Goal: Task Accomplishment & Management: Complete application form

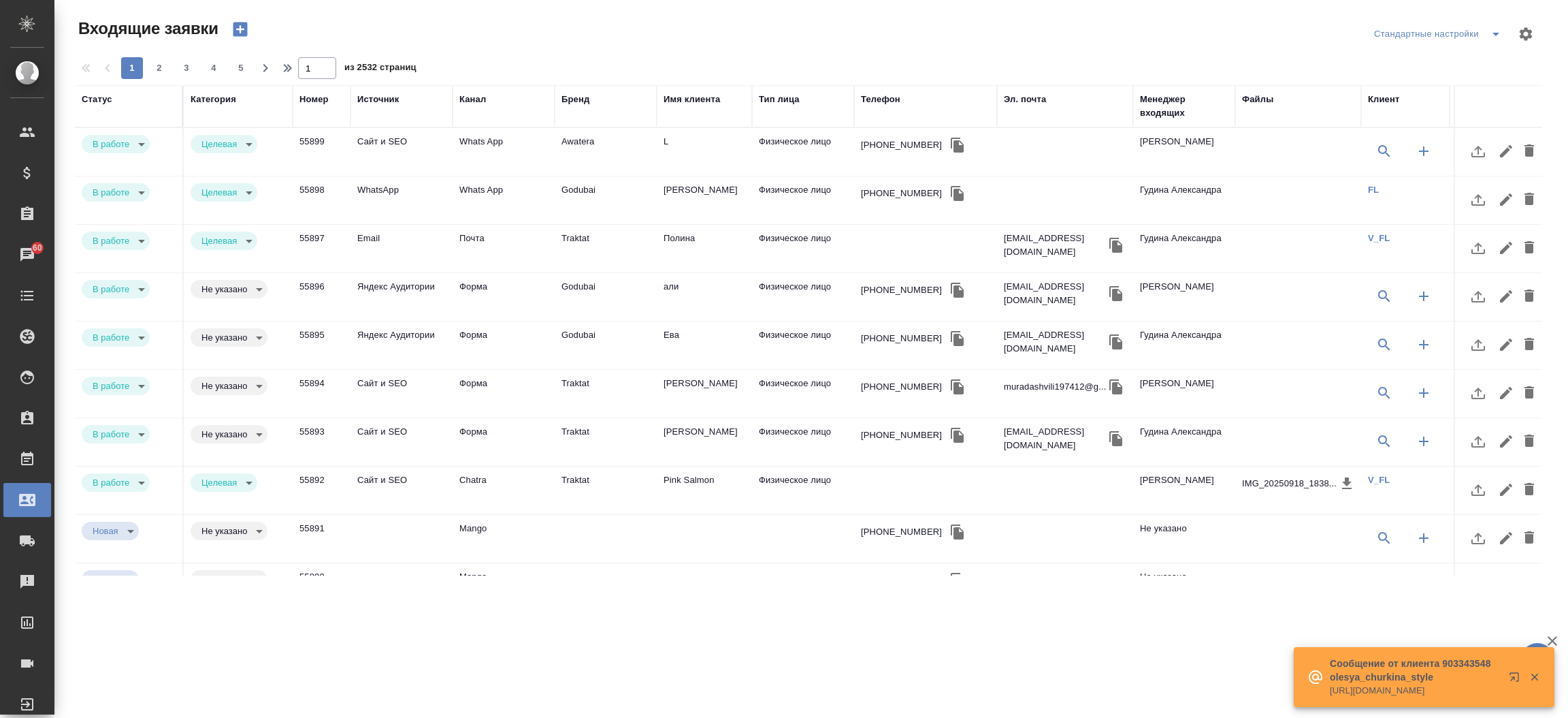
select select "RU"
click at [1014, 91] on th "Эл. почта" at bounding box center [1065, 106] width 136 height 42
click at [1010, 96] on div "Эл. почта" at bounding box center [1025, 99] width 42 height 14
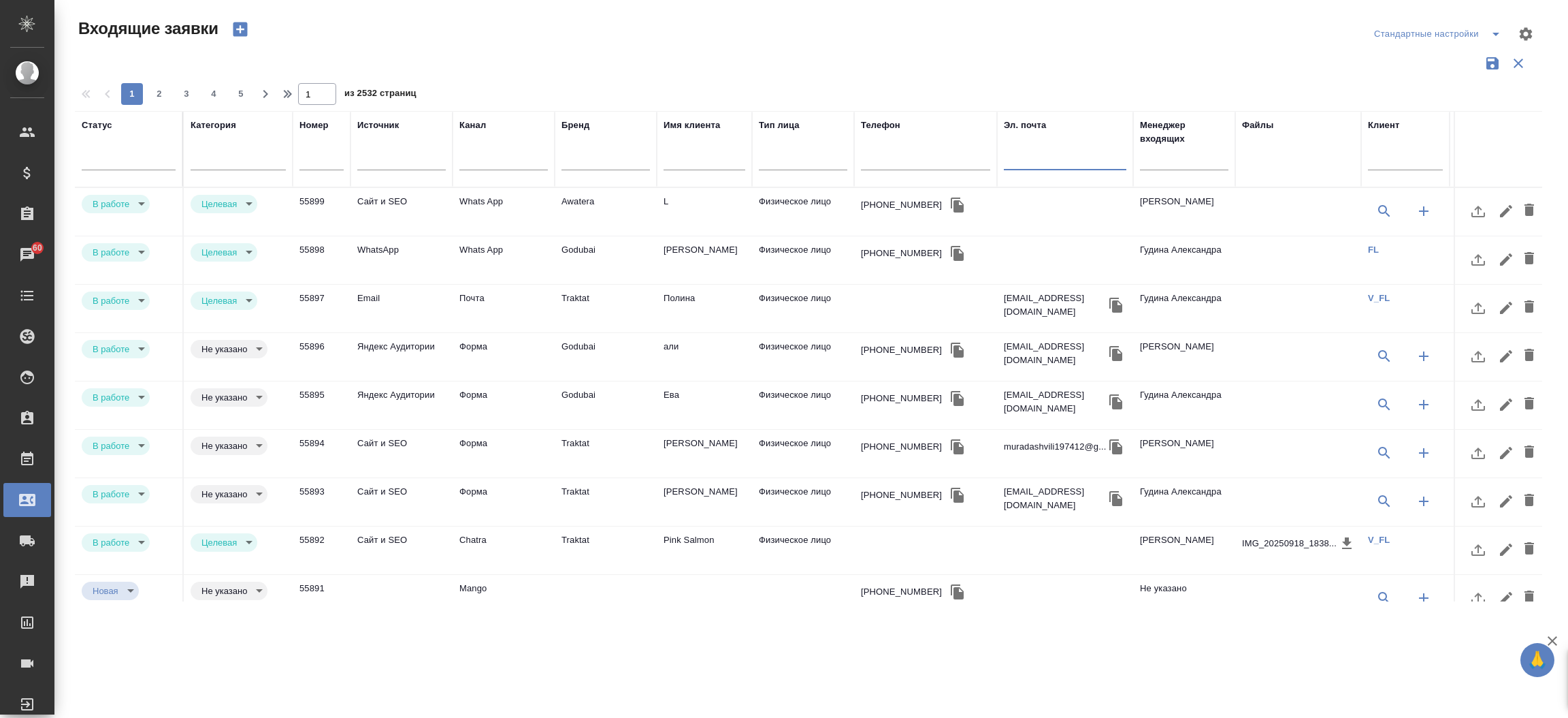
click at [1022, 161] on input "text" at bounding box center [1065, 161] width 122 height 17
paste input "[EMAIL_ADDRESS][DOMAIN_NAME]"
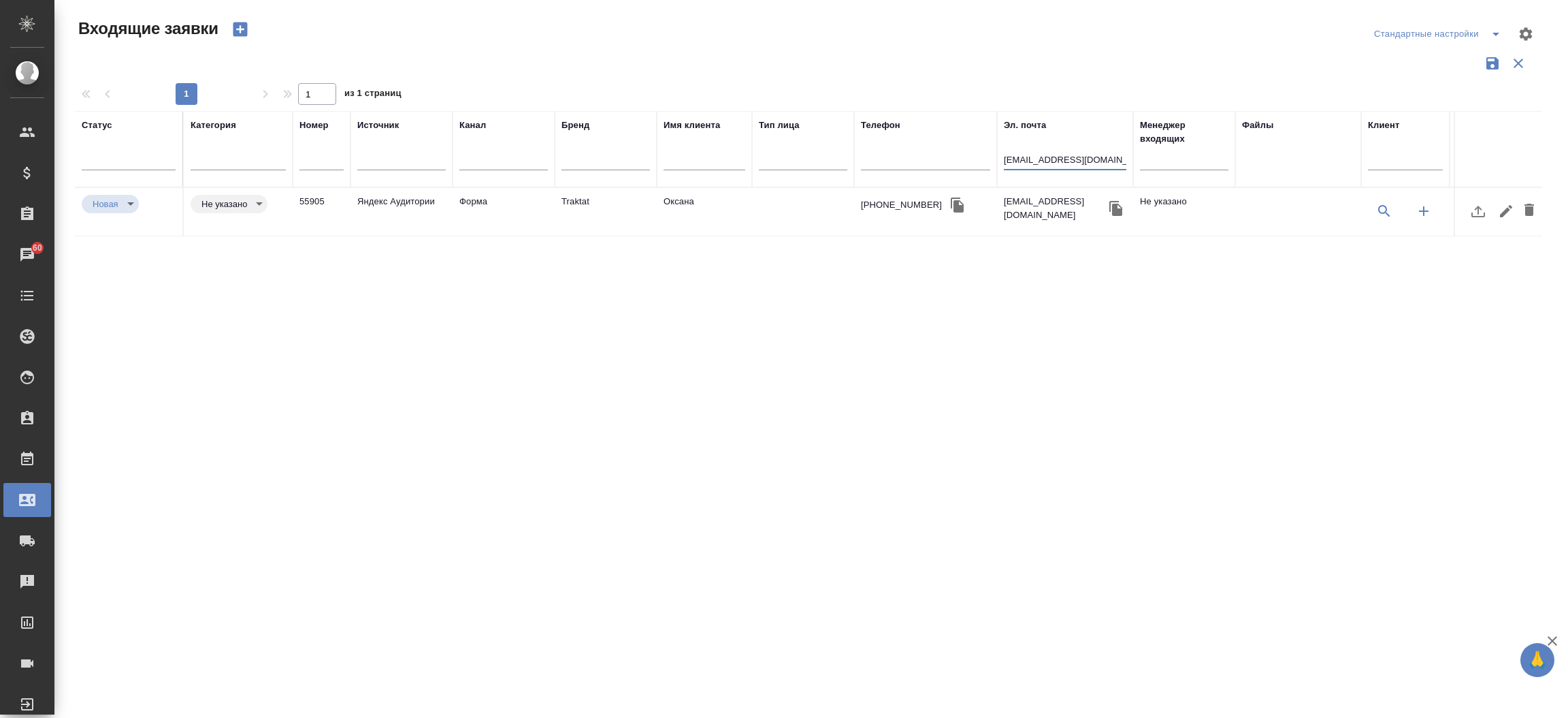
type input "3807988@gmail.com"
click at [666, 200] on td "Оксана" at bounding box center [705, 212] width 96 height 48
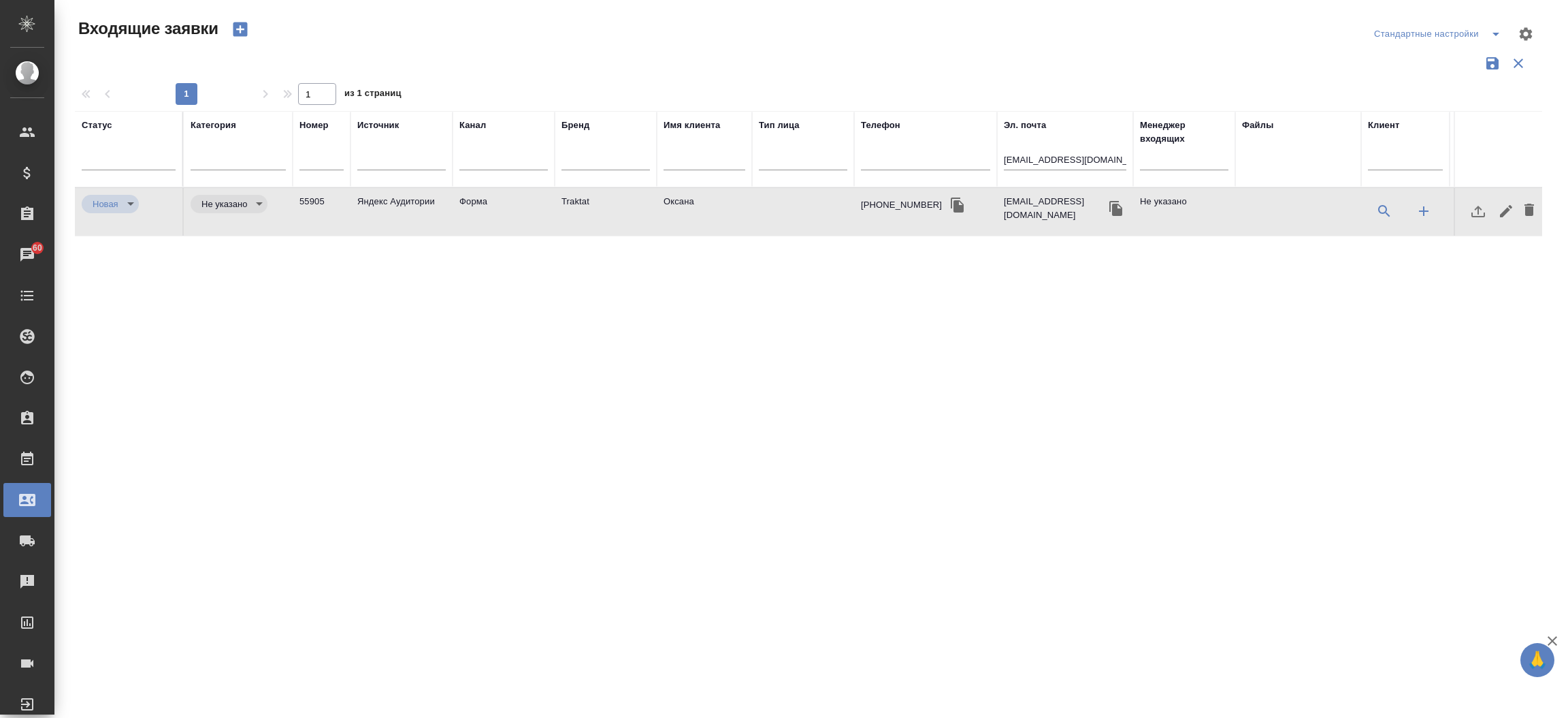
click at [666, 200] on td "Оксана" at bounding box center [705, 212] width 96 height 48
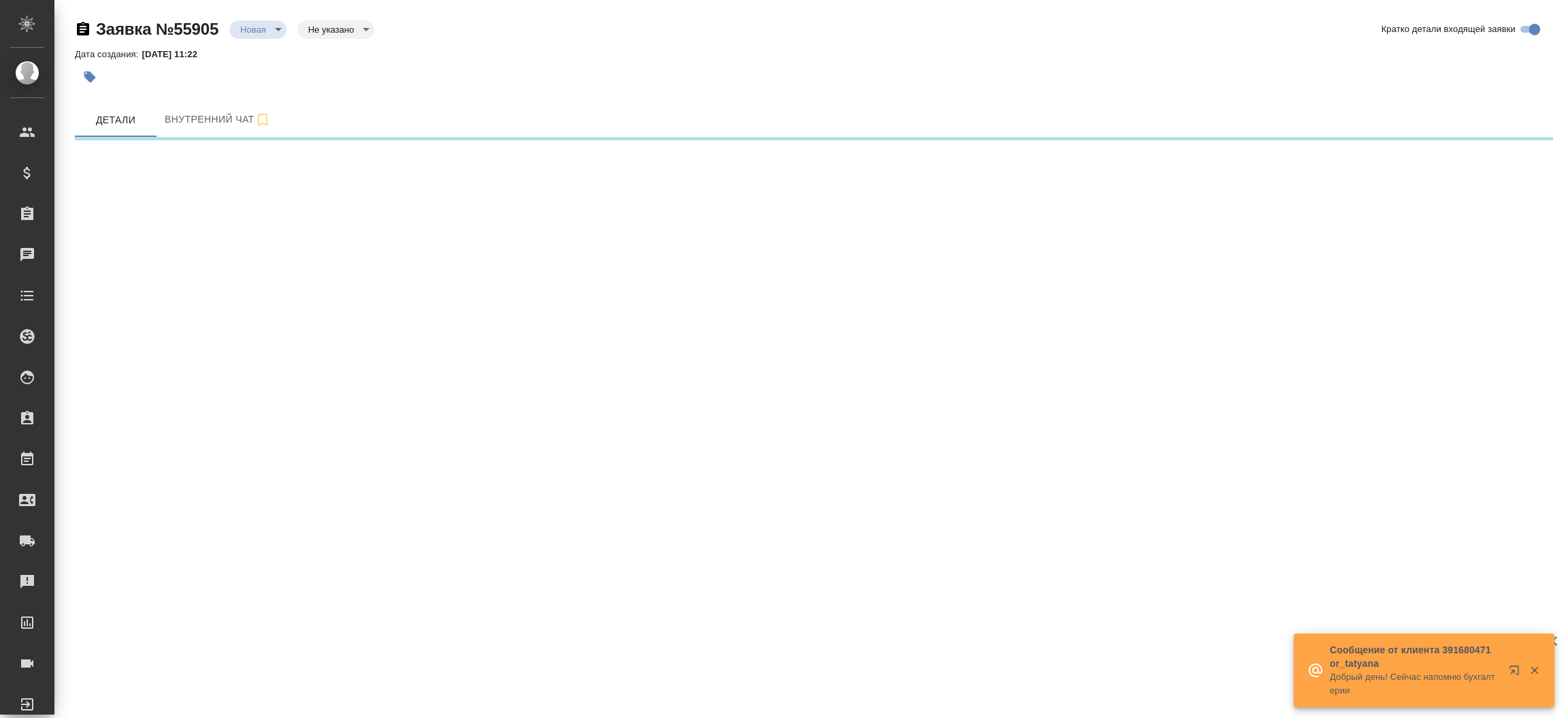
select select "RU"
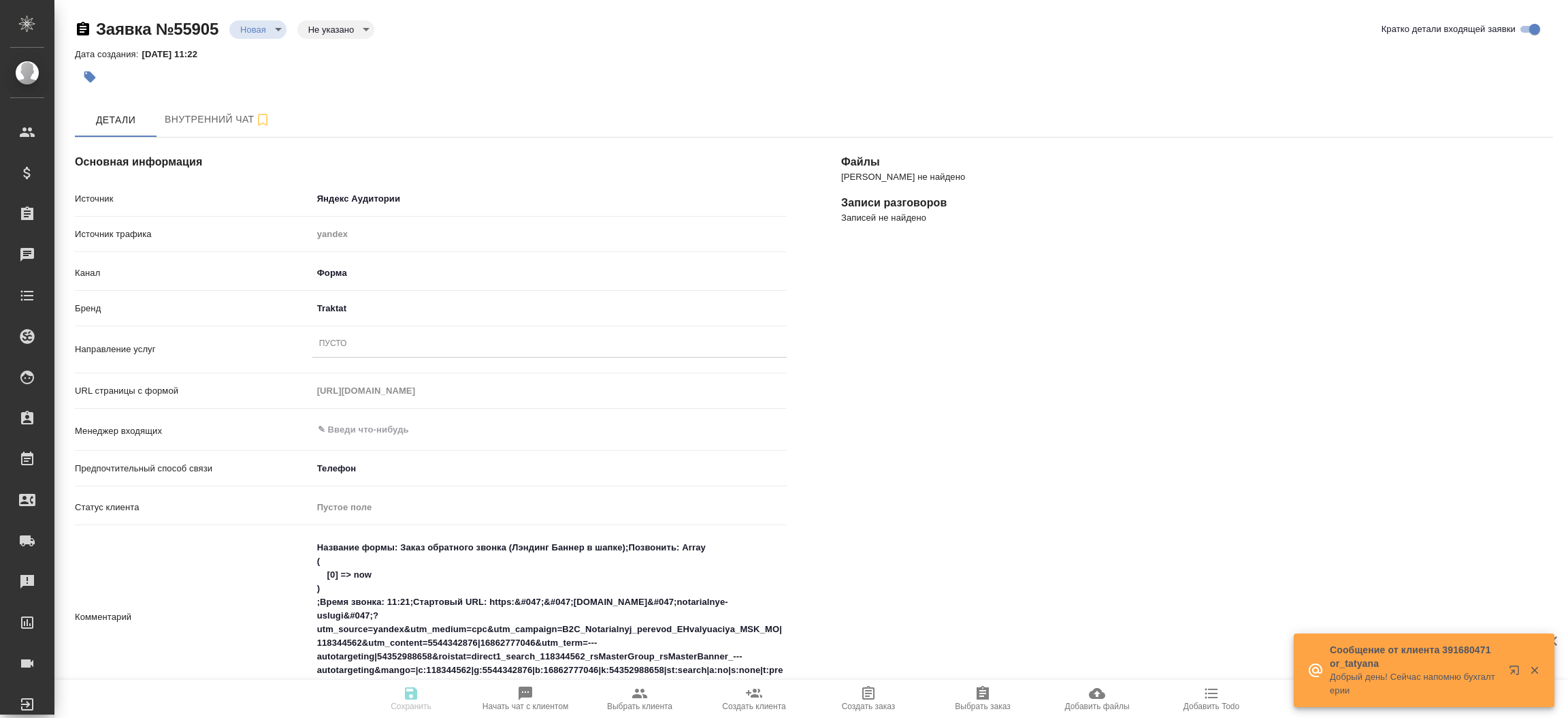
type textarea "x"
click at [413, 334] on div "Пусто" at bounding box center [549, 344] width 474 height 19
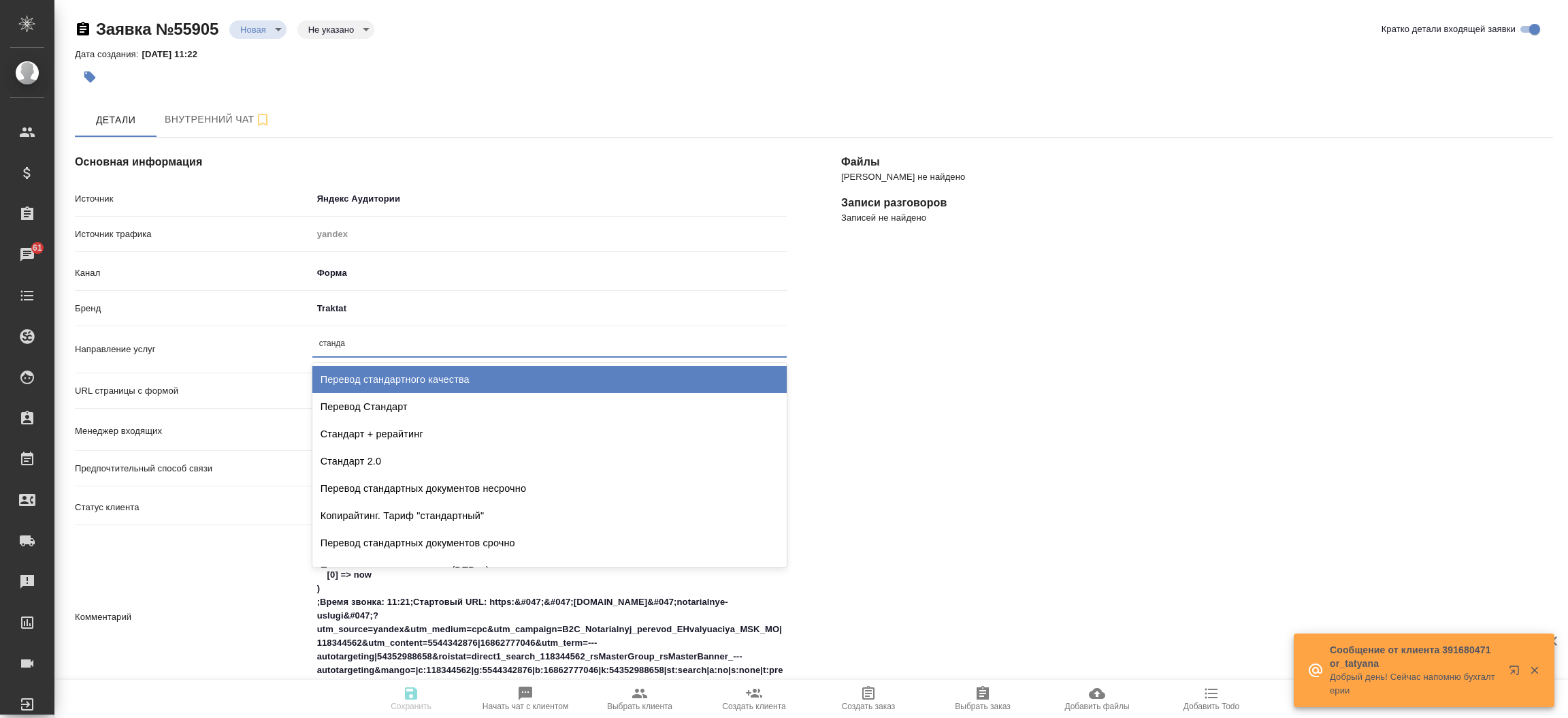
type input "стандар"
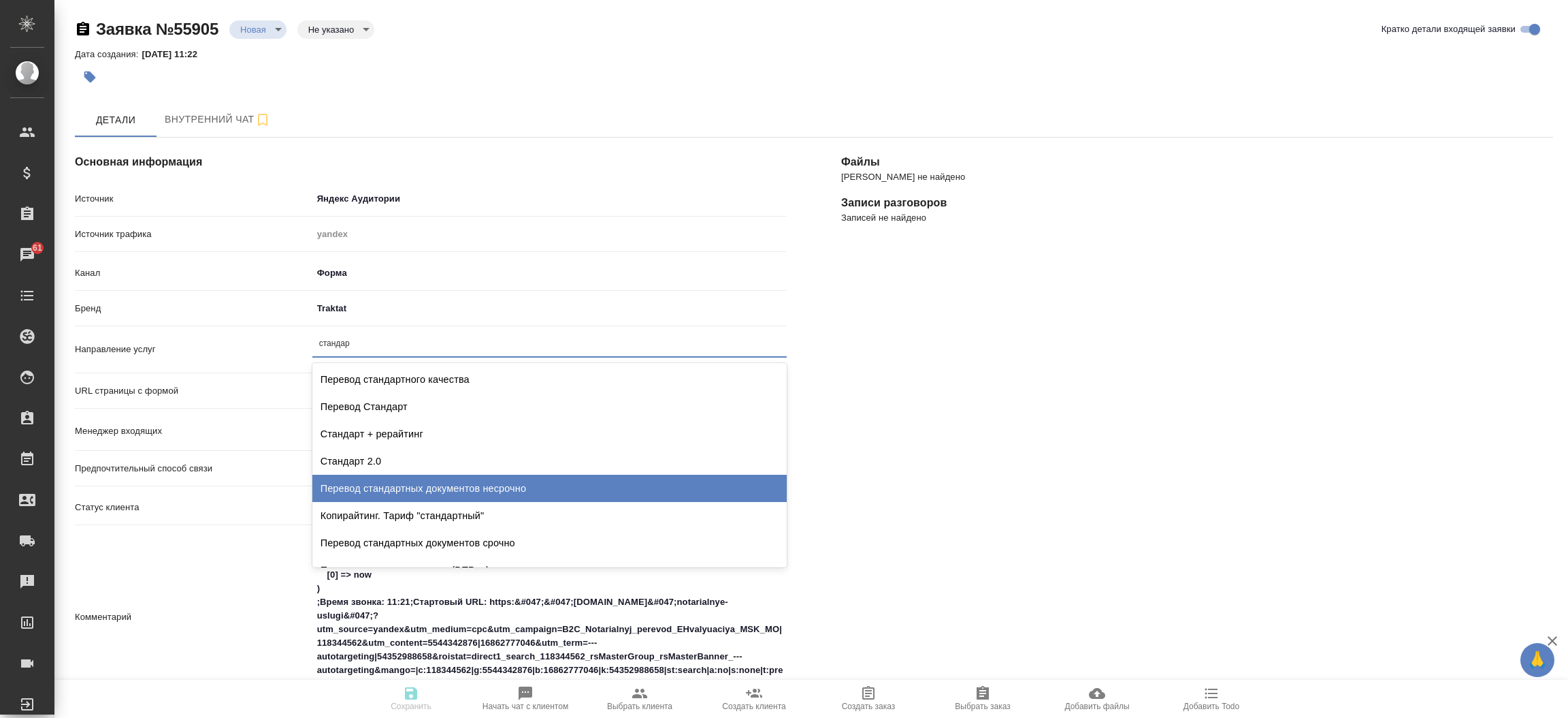
click at [401, 489] on div "Перевод стандартных документов несрочно" at bounding box center [549, 488] width 474 height 28
type textarea "x"
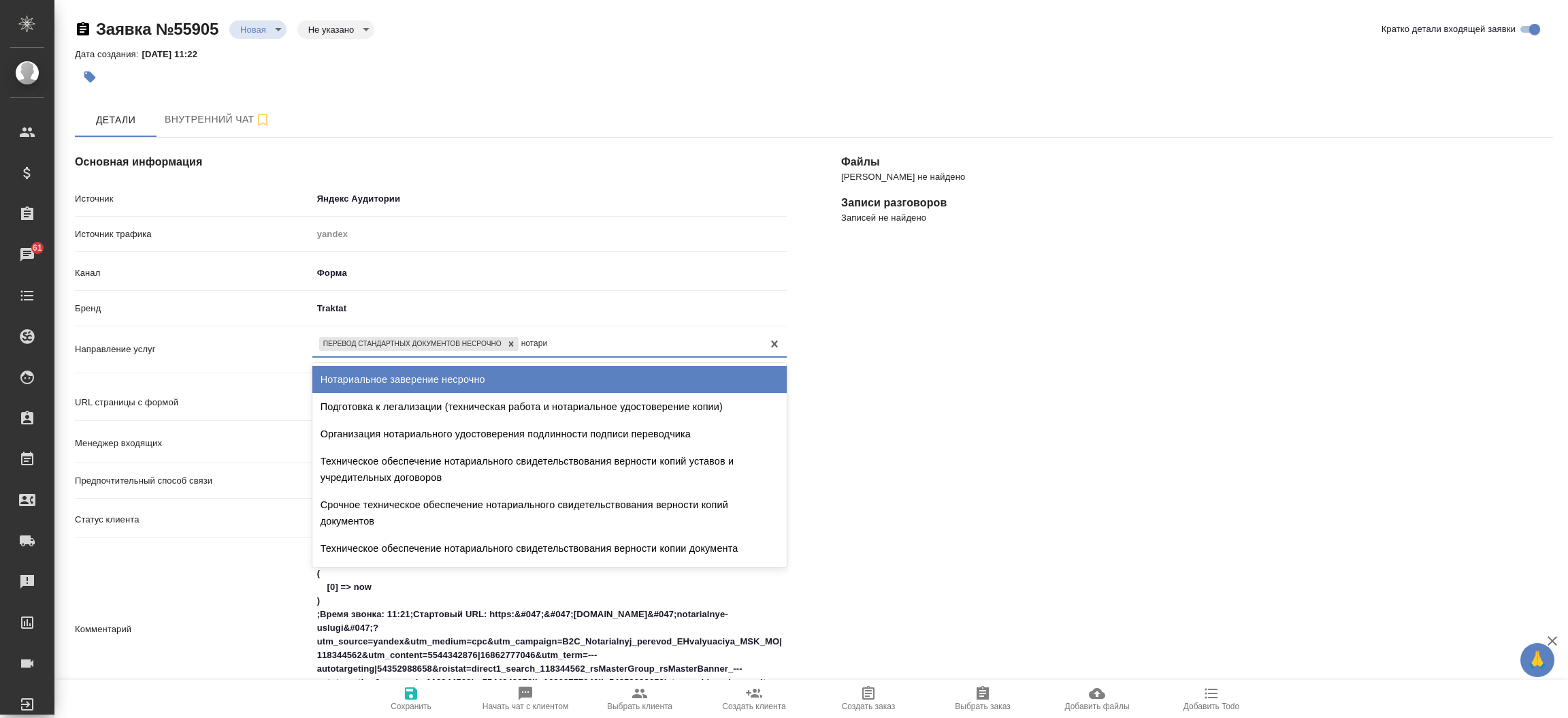
type input "нотариа"
click at [472, 382] on div "Нотариальное заверение несрочно" at bounding box center [549, 380] width 474 height 28
type textarea "x"
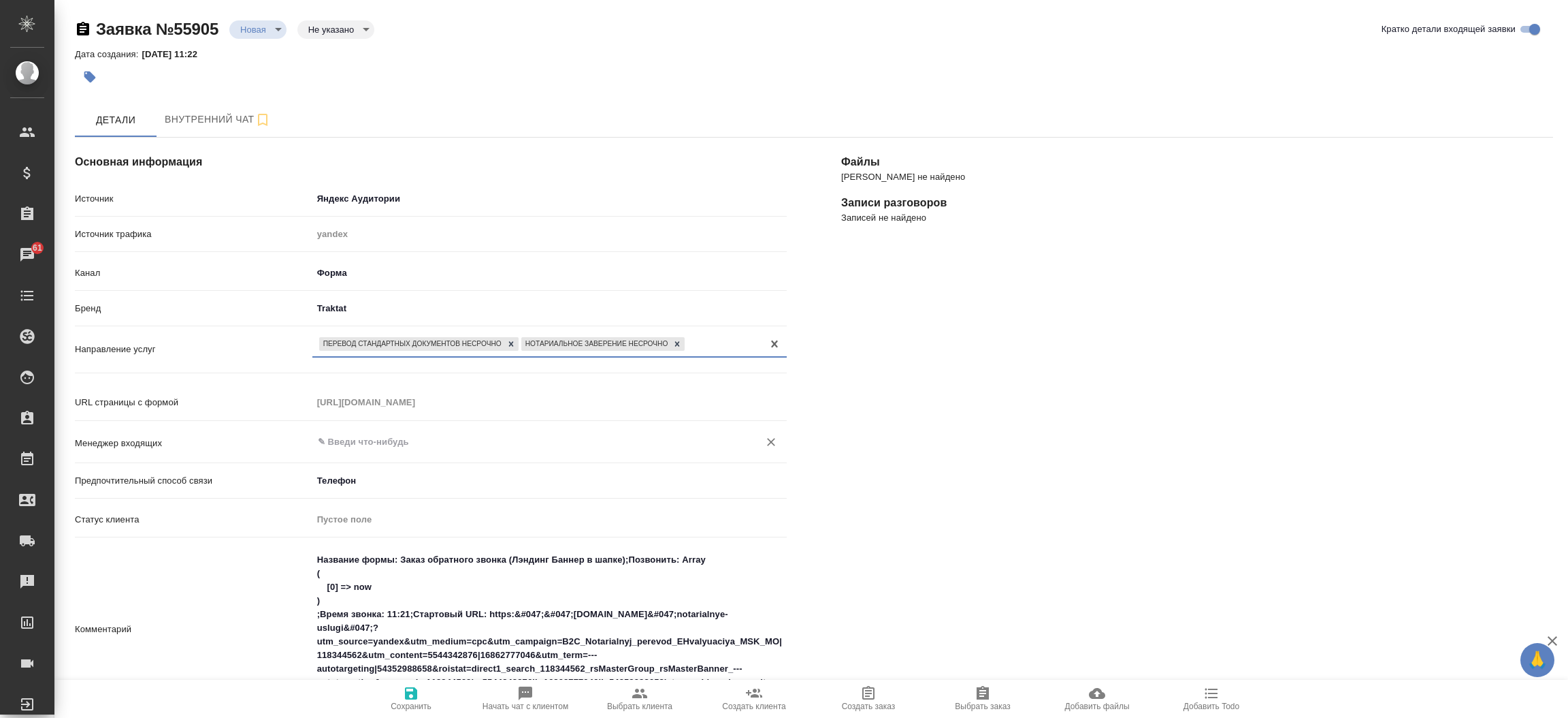
click at [400, 430] on div "​" at bounding box center [549, 442] width 474 height 24
click at [399, 476] on li "[PERSON_NAME]" at bounding box center [548, 472] width 474 height 24
type input "[PERSON_NAME]"
type textarea "x"
type input "[PERSON_NAME]"
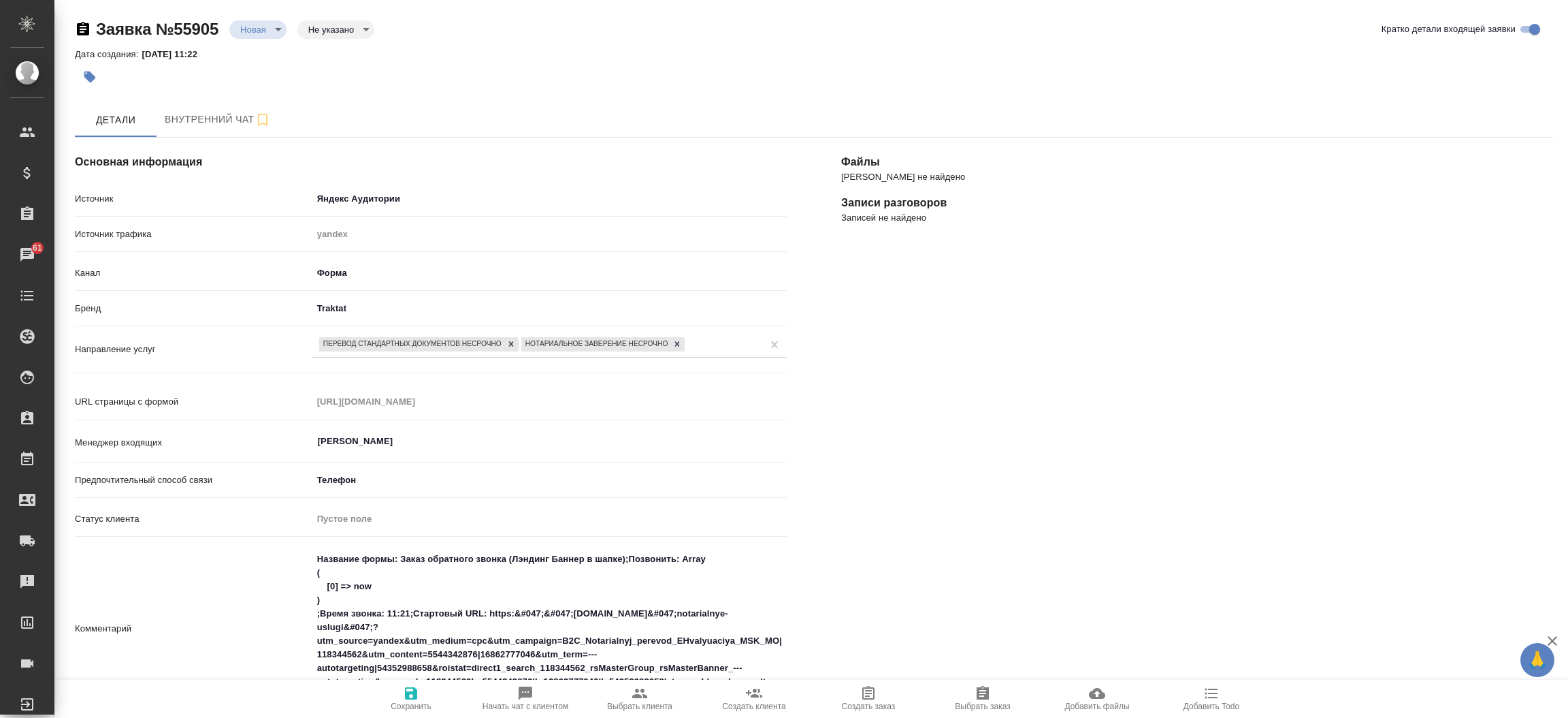
click at [991, 462] on div "Файлы Файлов не найдено Записи разговоров Записей не найдено" at bounding box center [1197, 619] width 766 height 1018
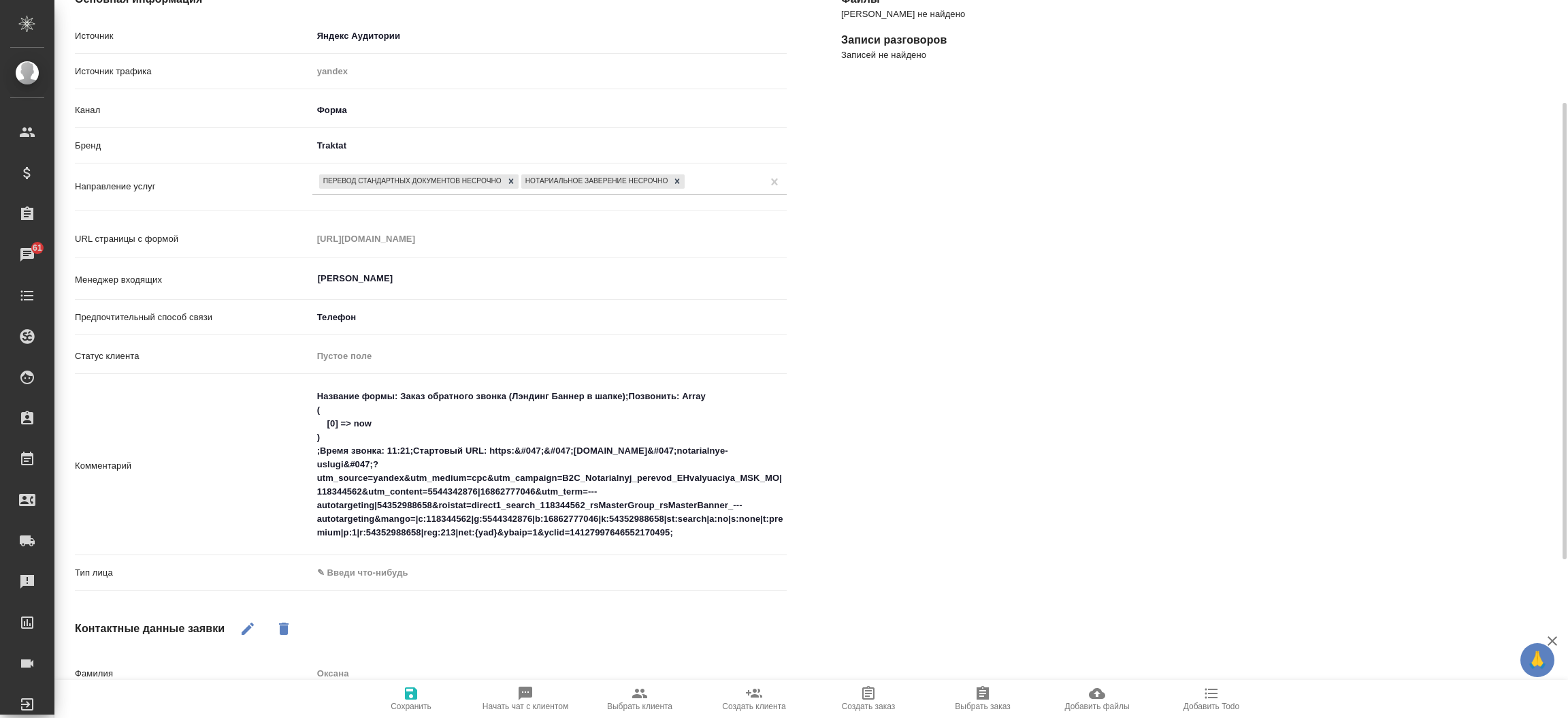
scroll to position [265, 0]
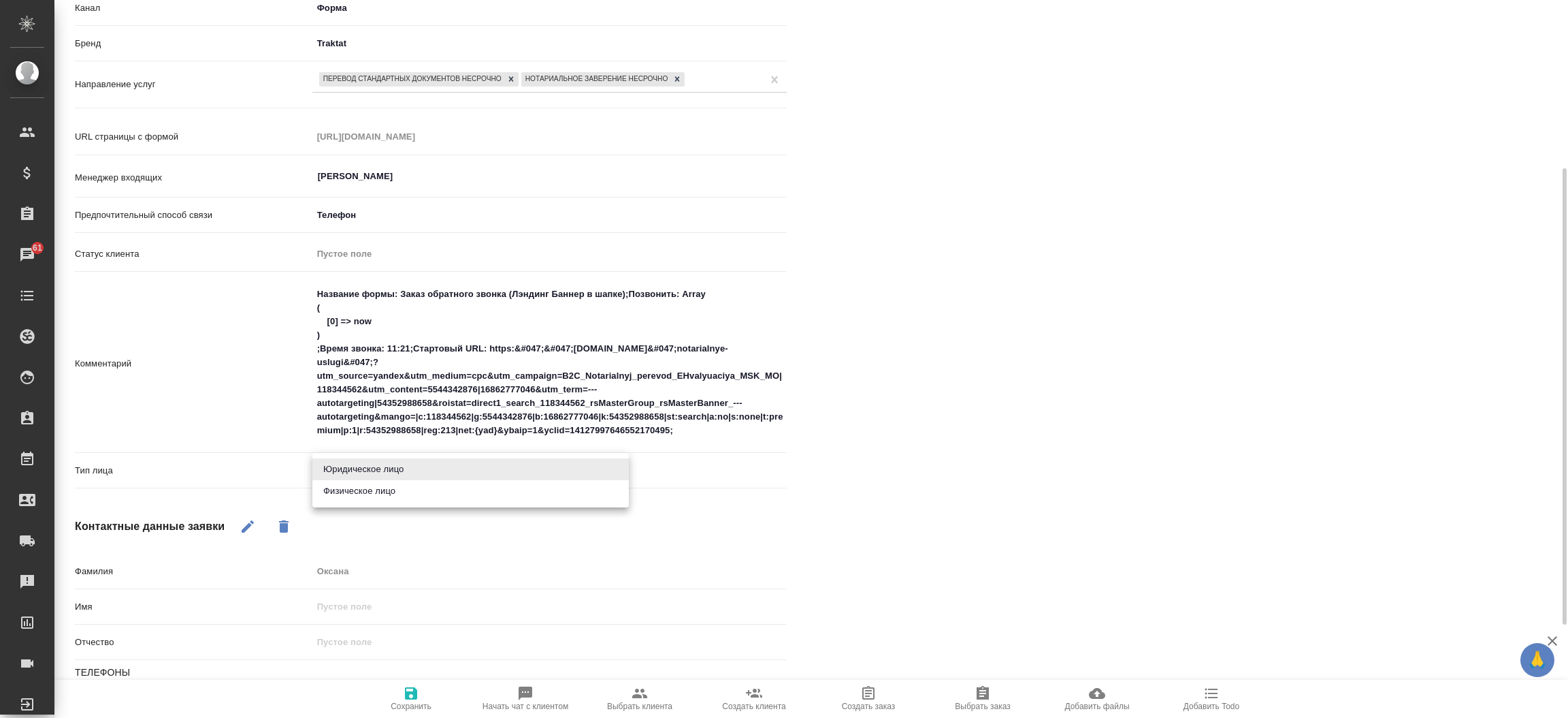
click at [352, 468] on body "🙏 .cls-1 fill:#fff; AWATERA Прутько Ирина i.prutko Клиенты Спецификации Заказы …" at bounding box center [784, 359] width 1568 height 718
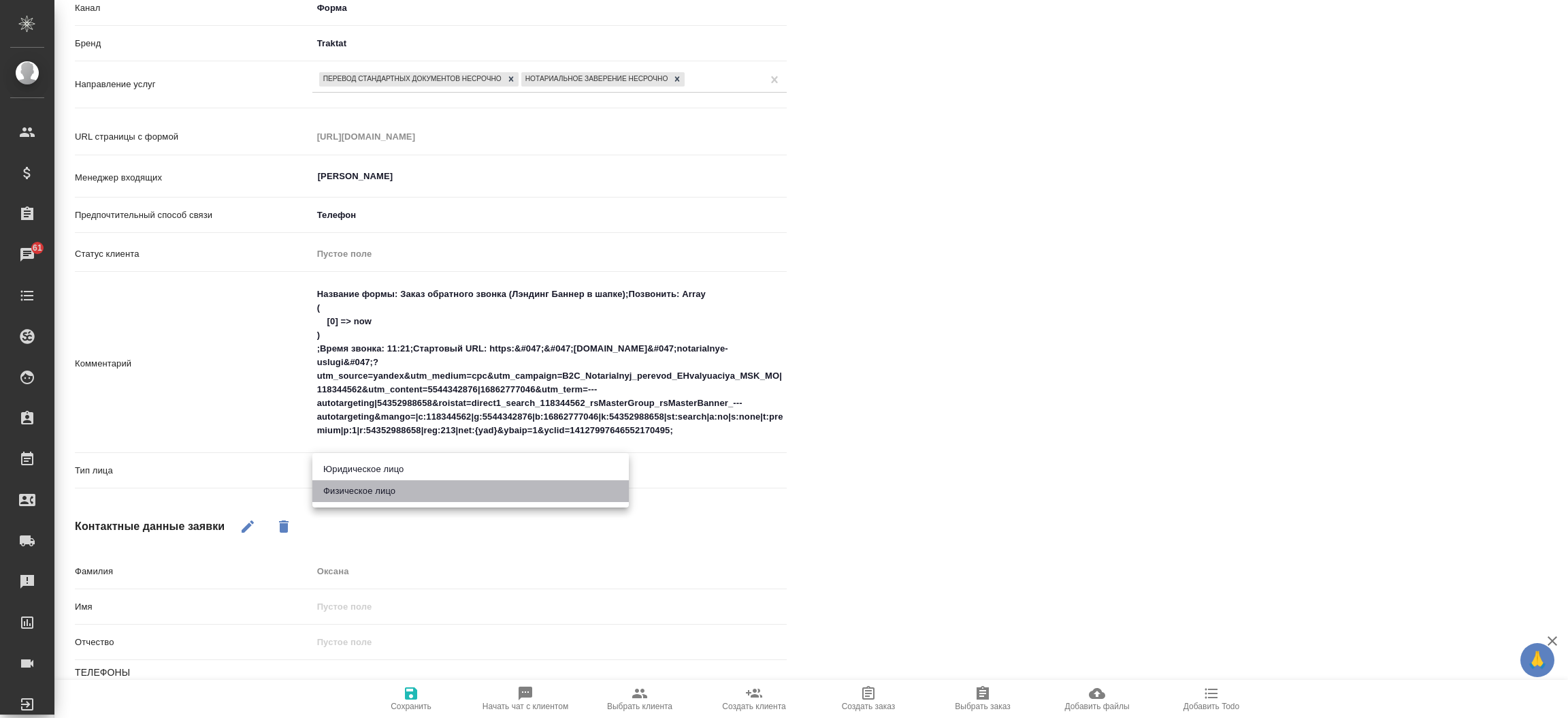
click at [349, 490] on li "Физическое лицо" at bounding box center [470, 491] width 316 height 22
type textarea "x"
type input "private"
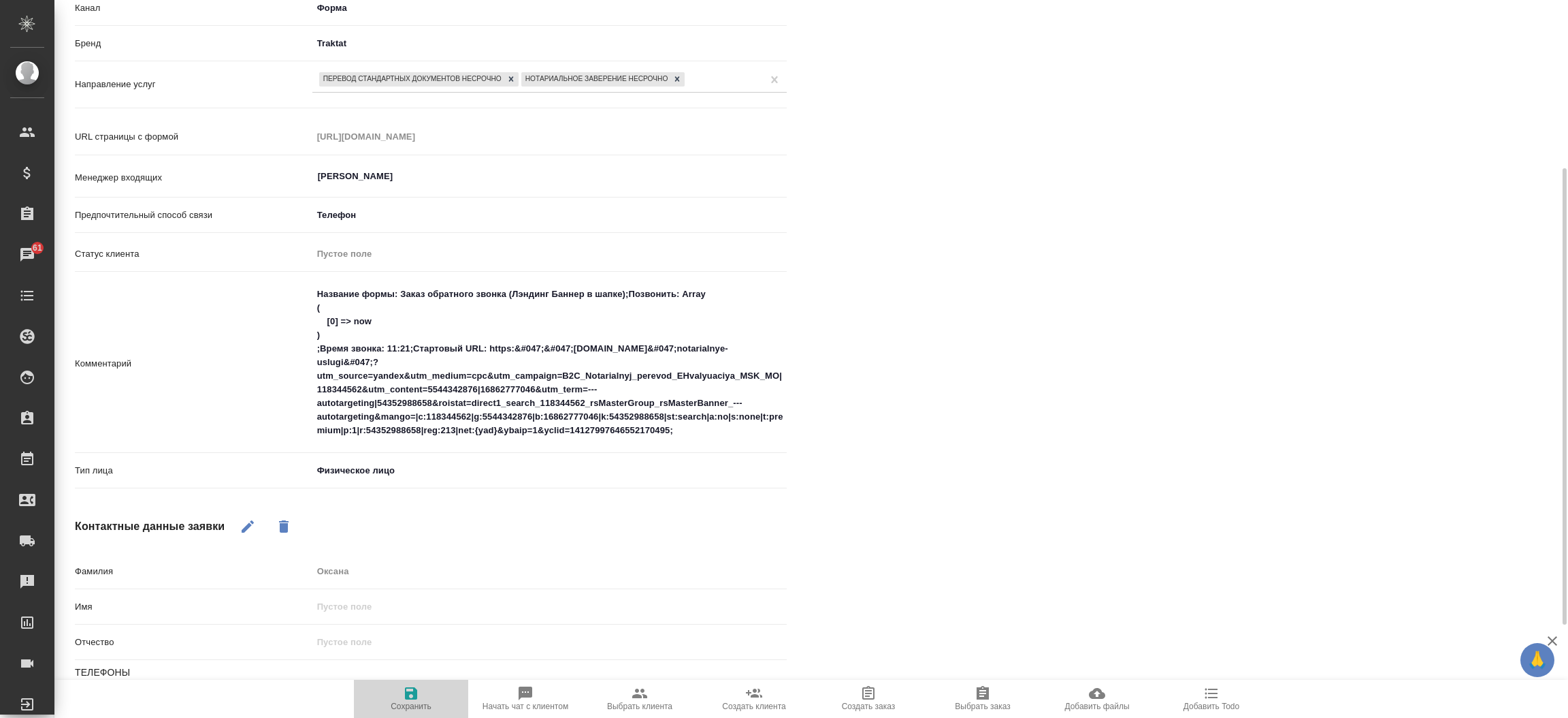
click at [405, 682] on button "Сохранить" at bounding box center [410, 699] width 114 height 38
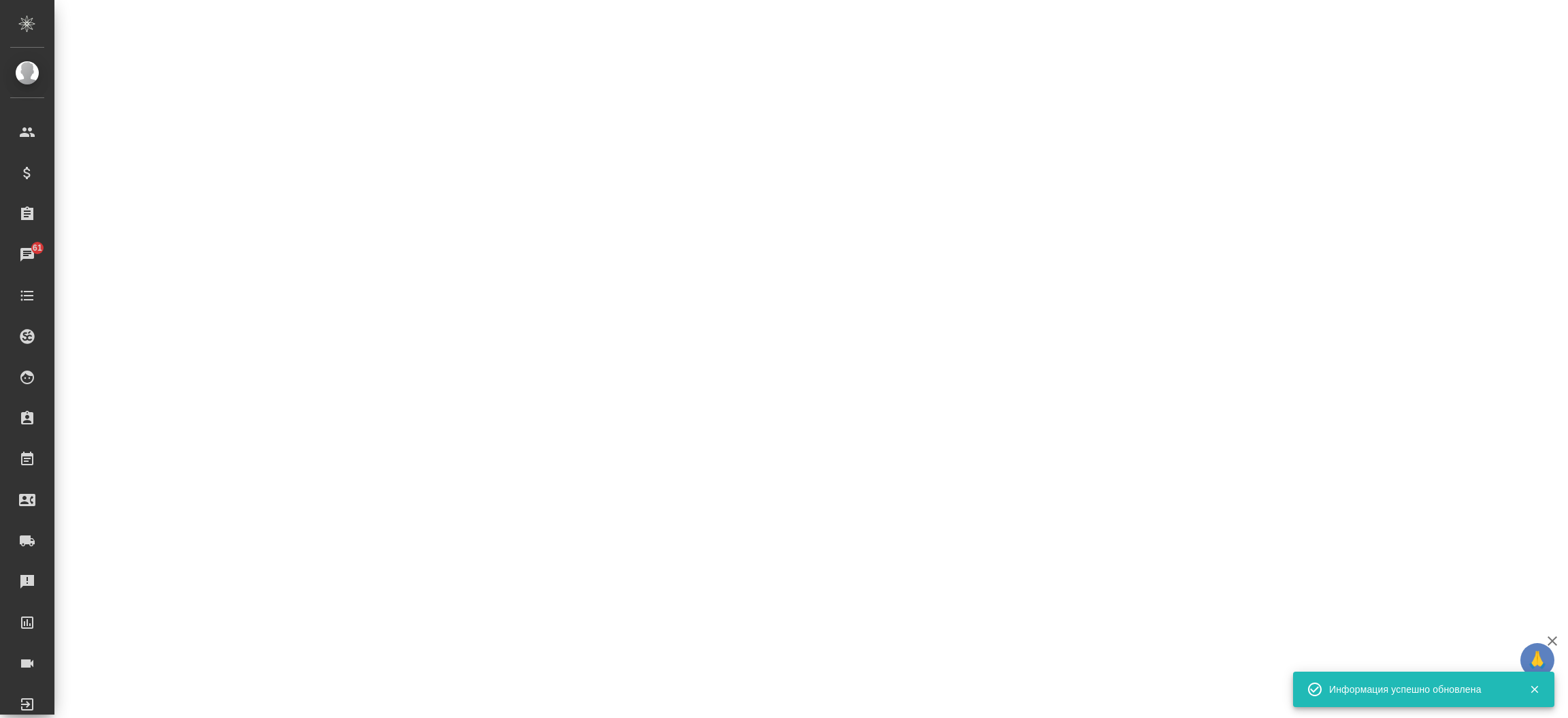
select select "RU"
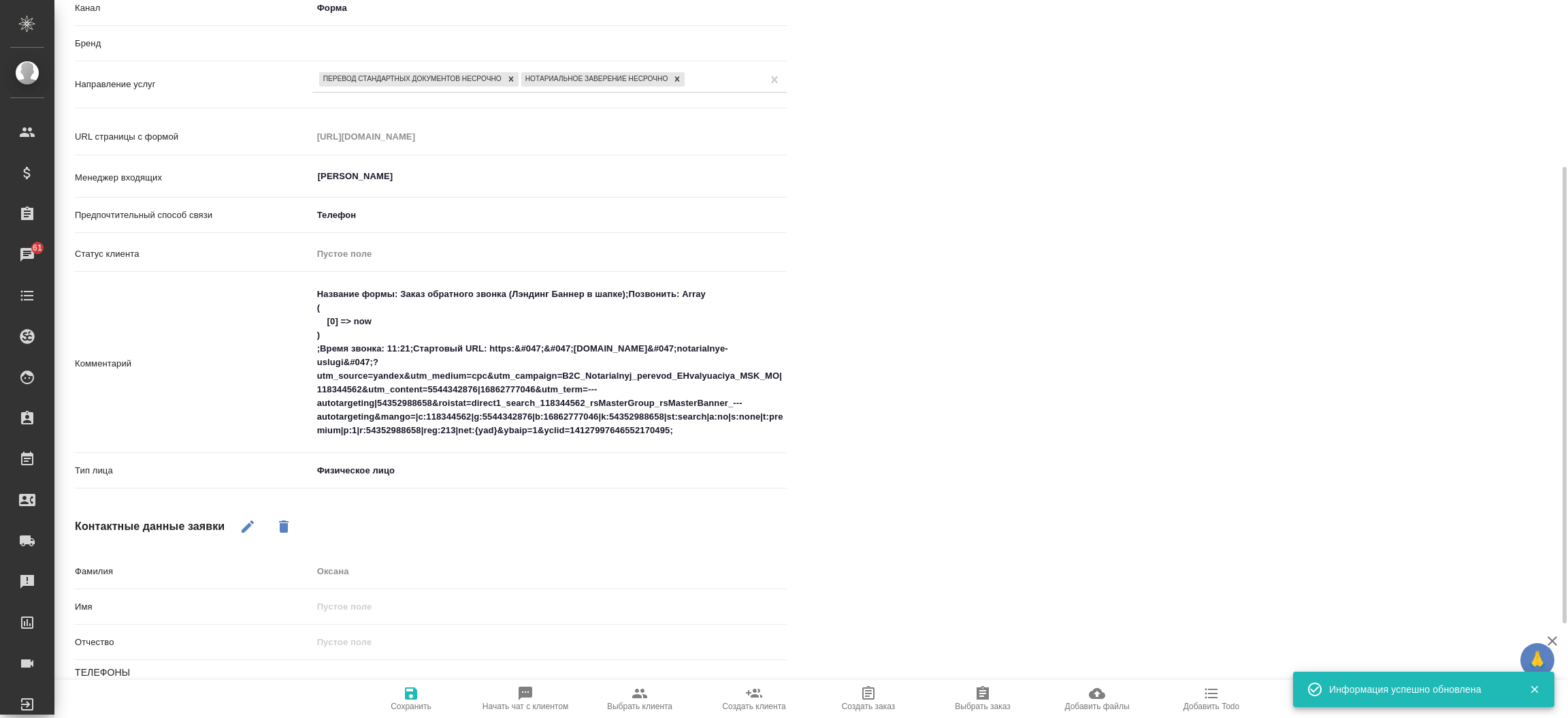
scroll to position [264, 0]
click at [643, 693] on icon "button" at bounding box center [640, 694] width 15 height 10
type textarea "x"
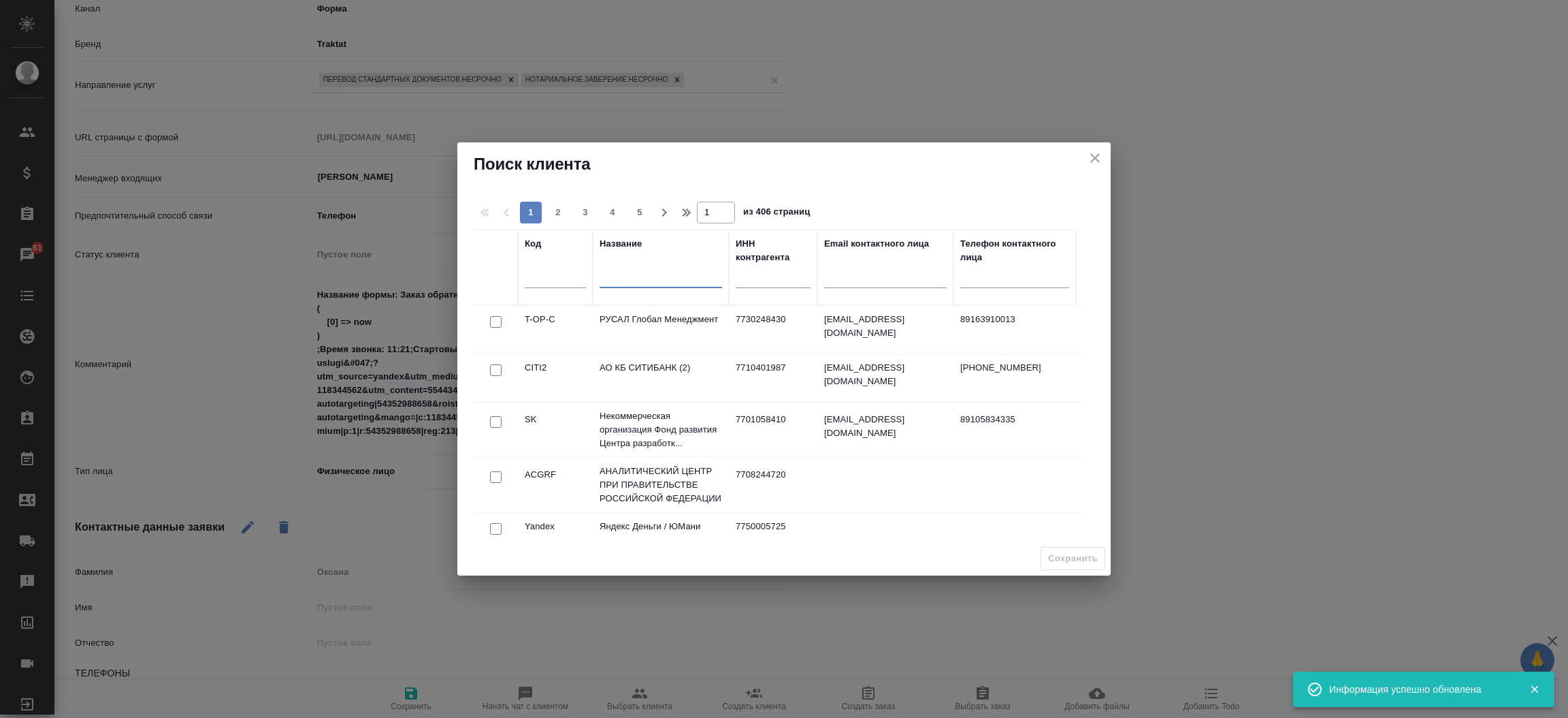
click at [673, 273] on input "text" at bounding box center [660, 279] width 122 height 17
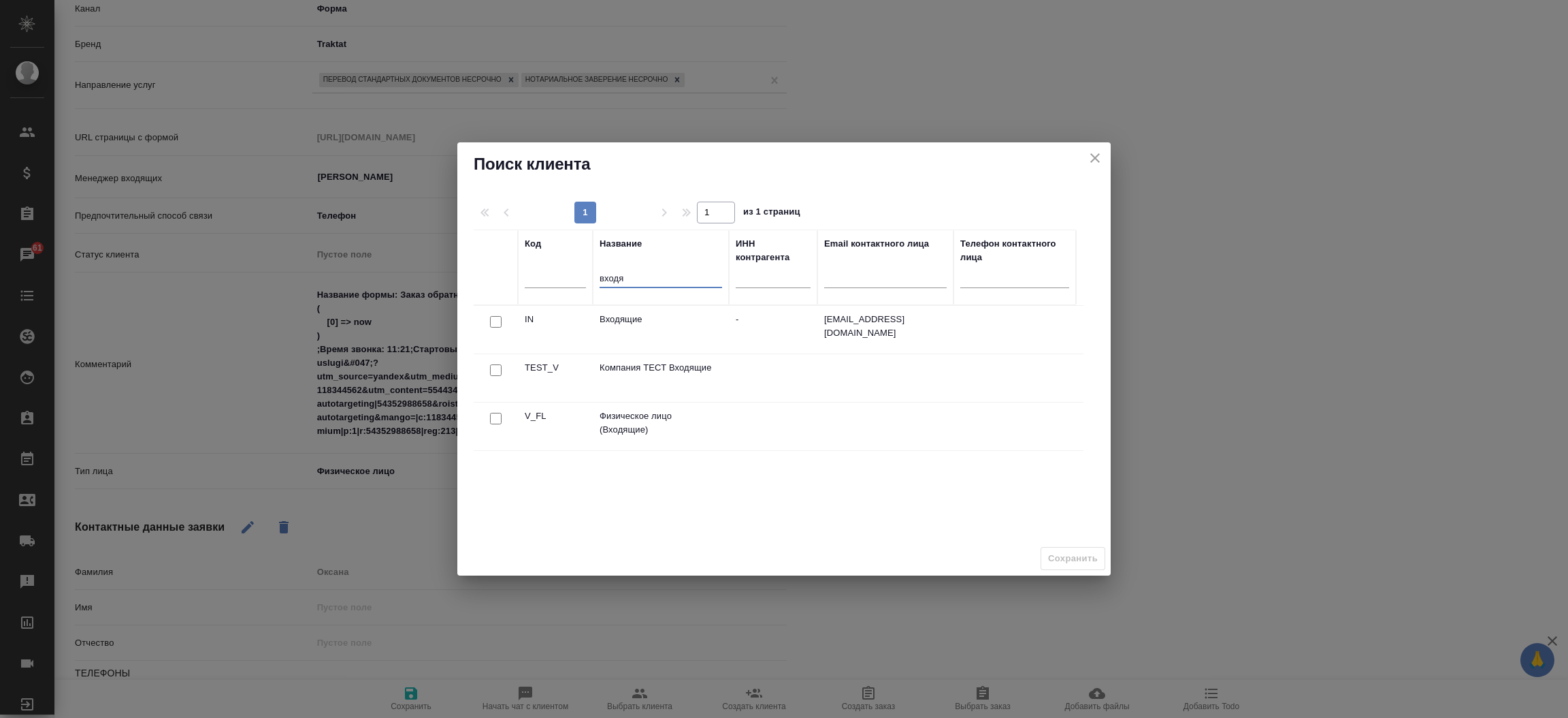
type input "входя"
click at [492, 415] on input "checkbox" at bounding box center [495, 419] width 11 height 11
checkbox input "true"
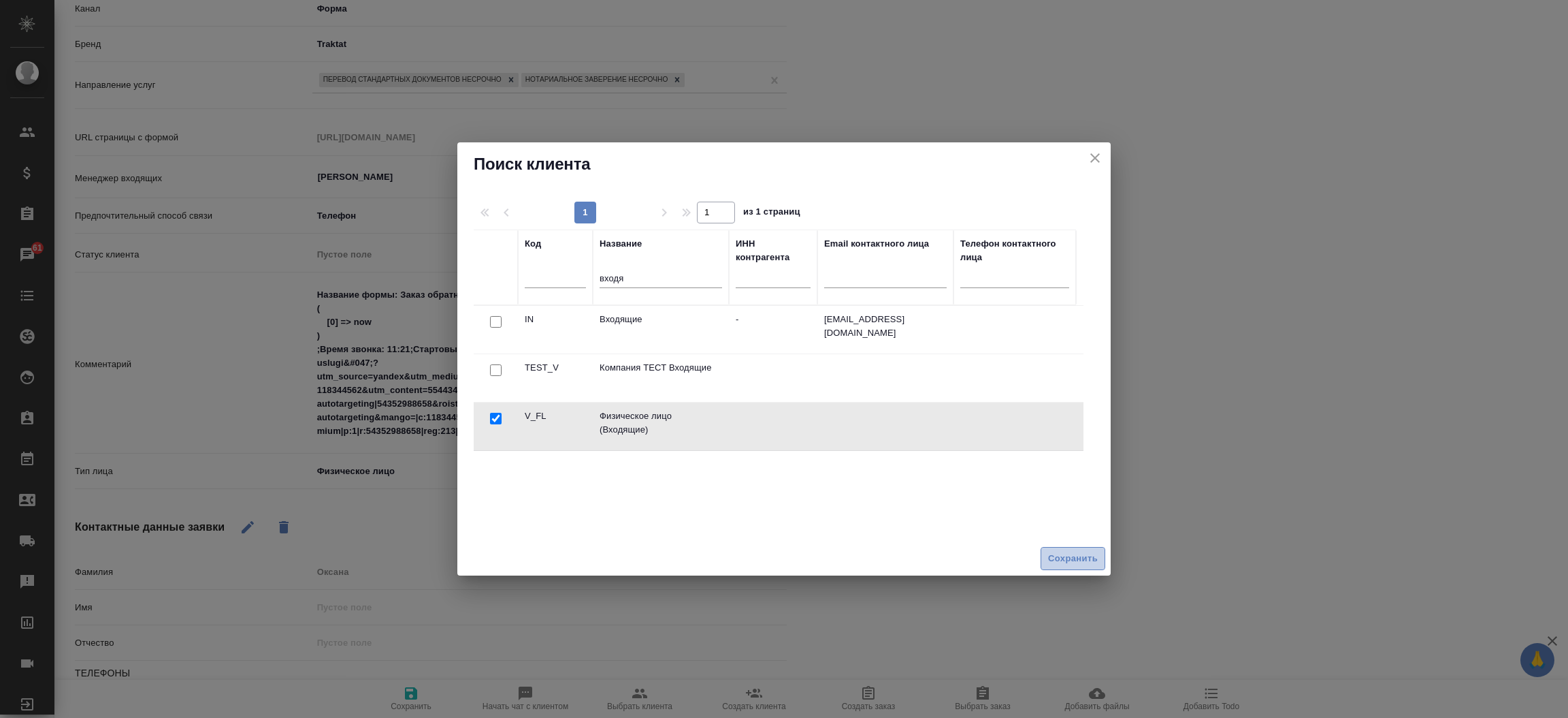
click at [1059, 560] on span "Сохранить" at bounding box center [1073, 558] width 49 height 15
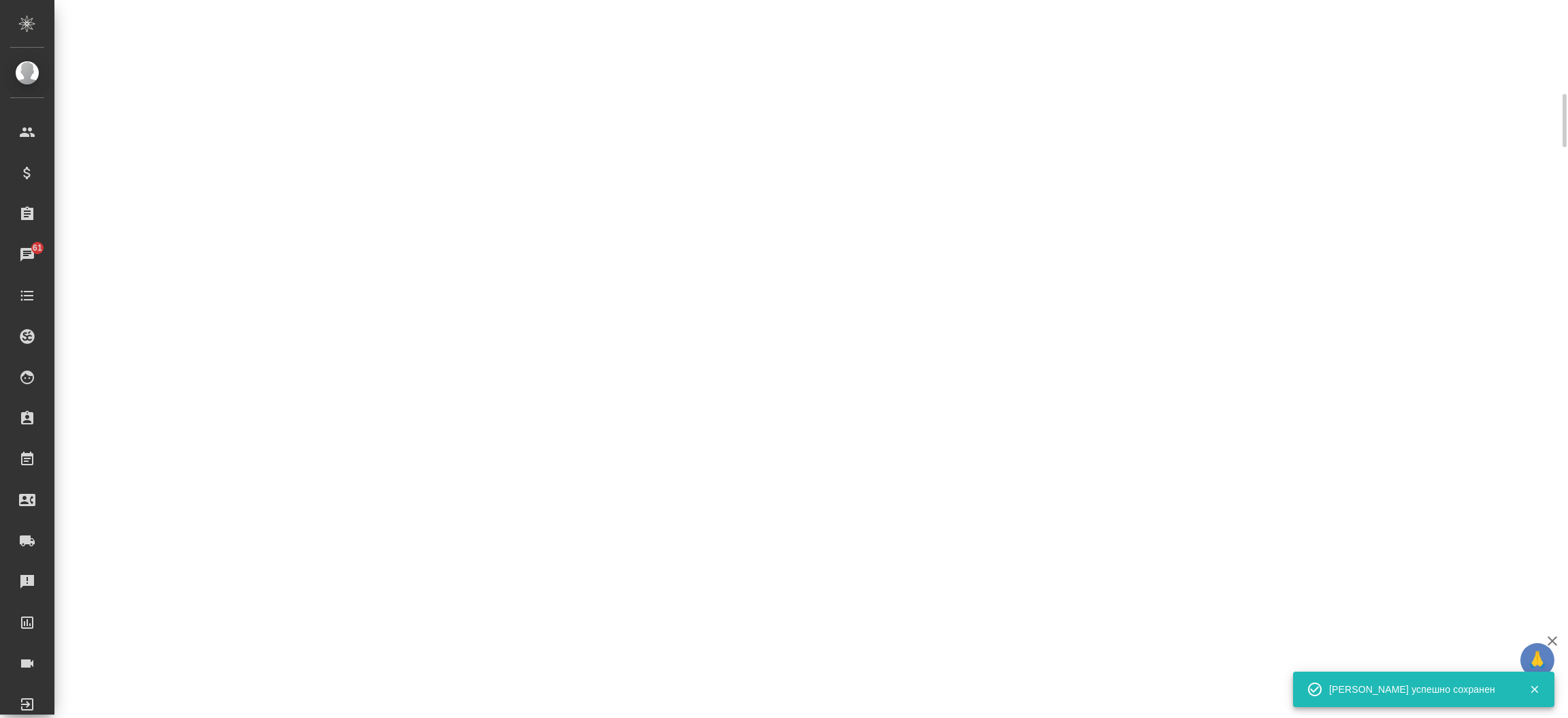
select select "RU"
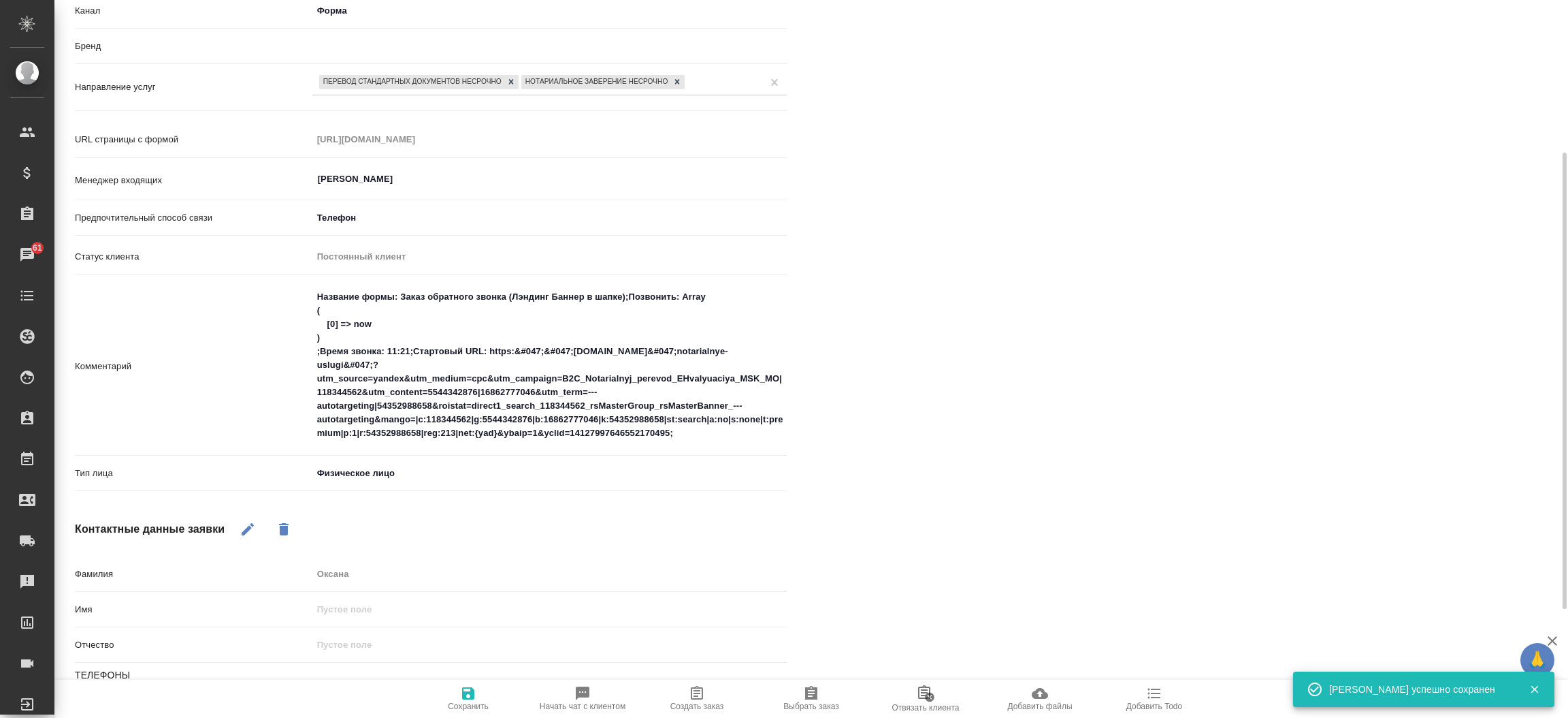
scroll to position [254, 0]
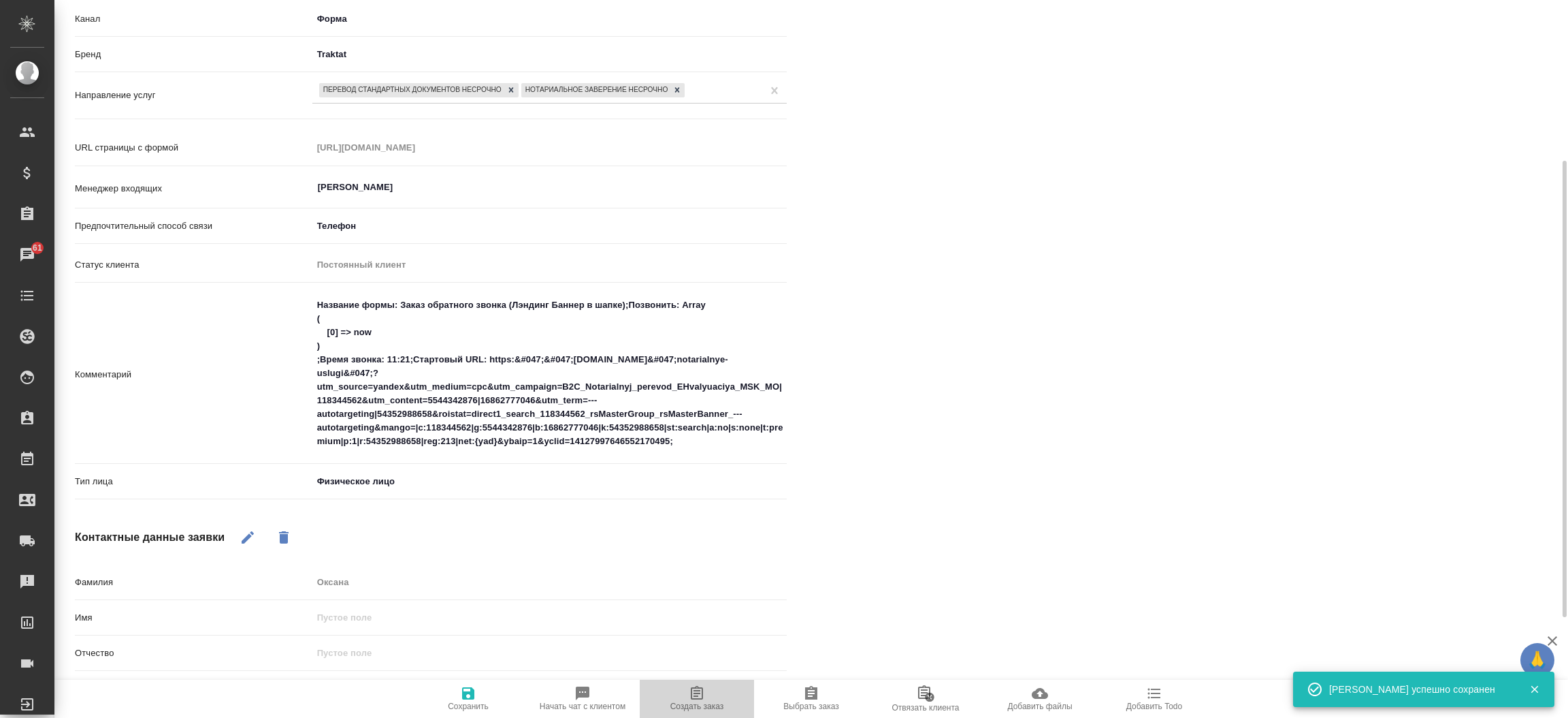
click at [705, 696] on span "Создать заказ" at bounding box center [696, 698] width 98 height 26
type textarea "x"
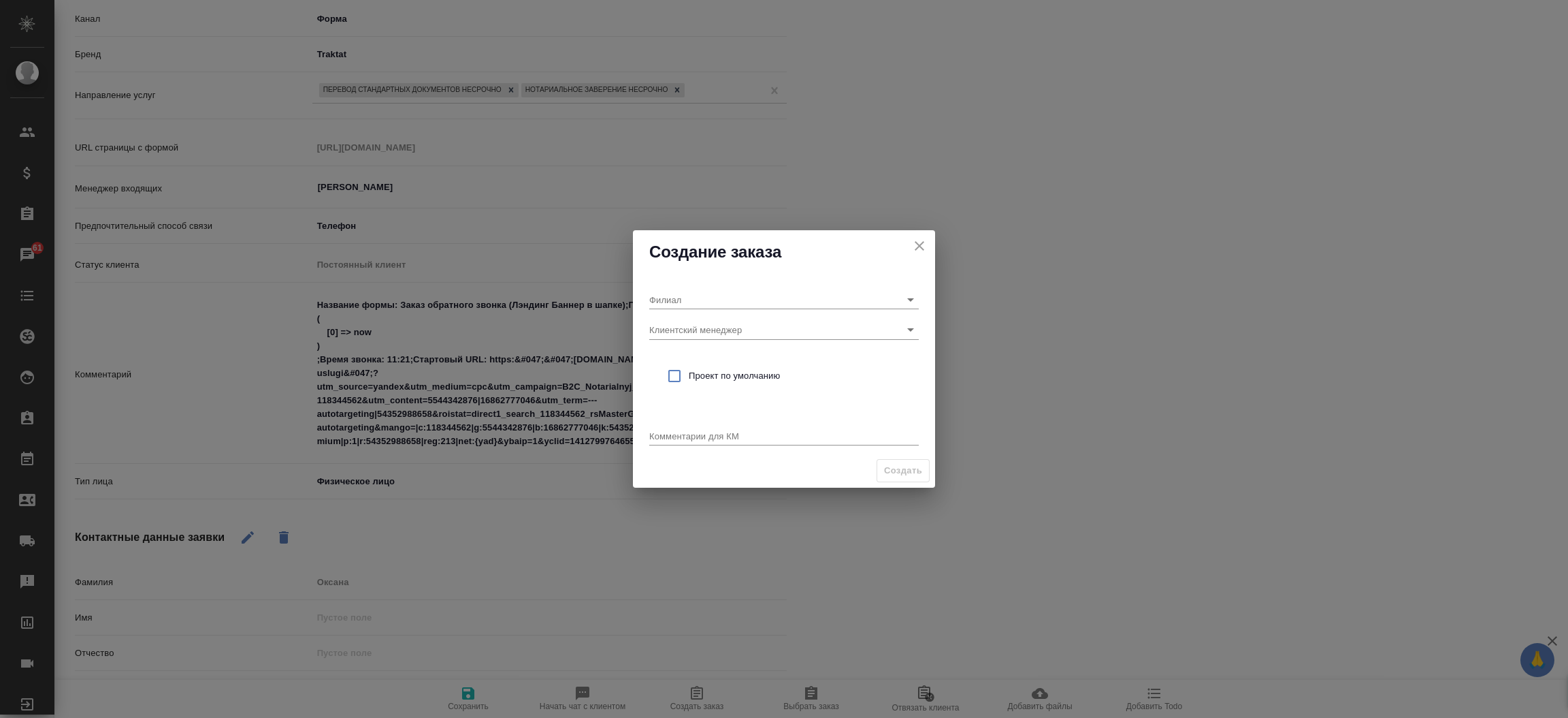
click at [663, 432] on textarea at bounding box center [784, 435] width 269 height 11
type textarea "от КВ: на русс и нз удобно Крылатское"
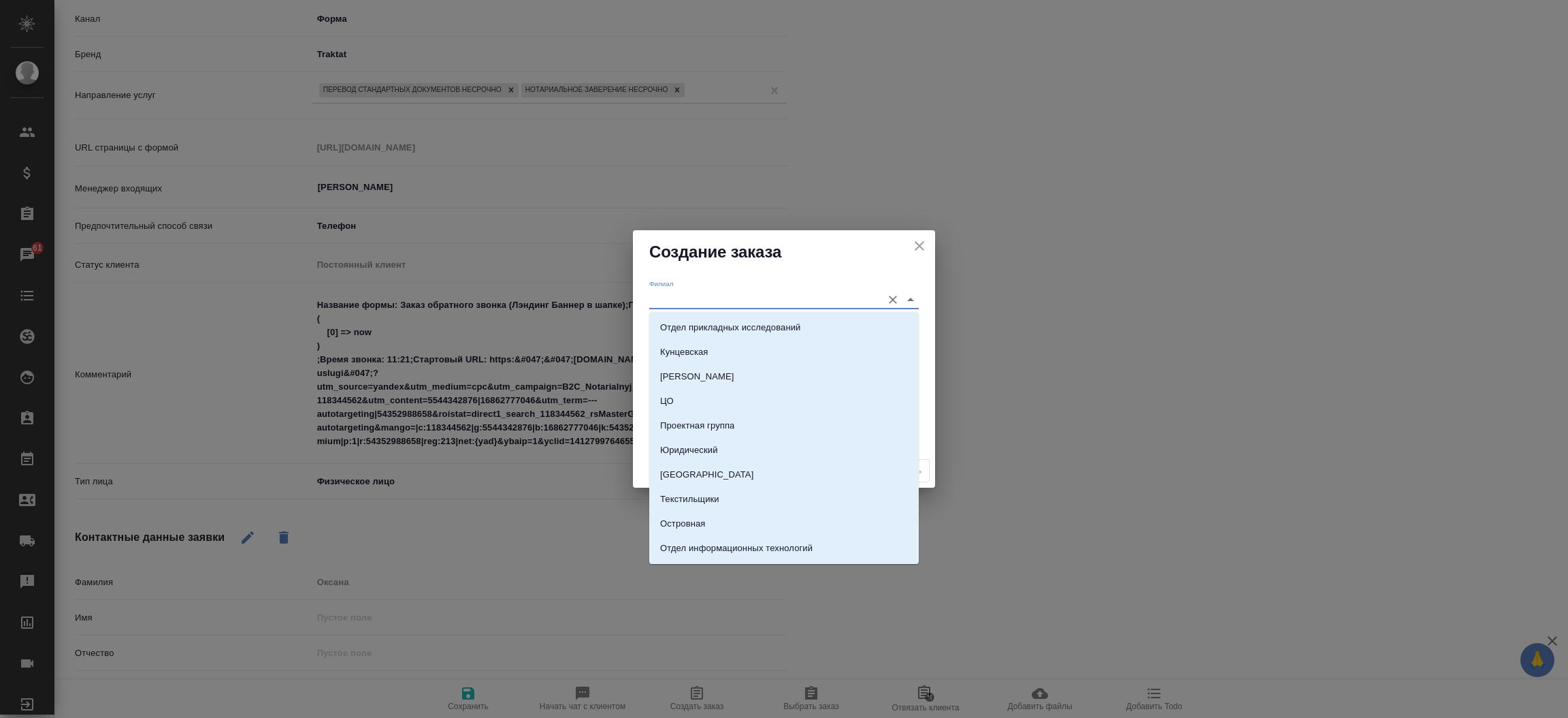
click at [696, 297] on input "Филиал" at bounding box center [762, 299] width 226 height 19
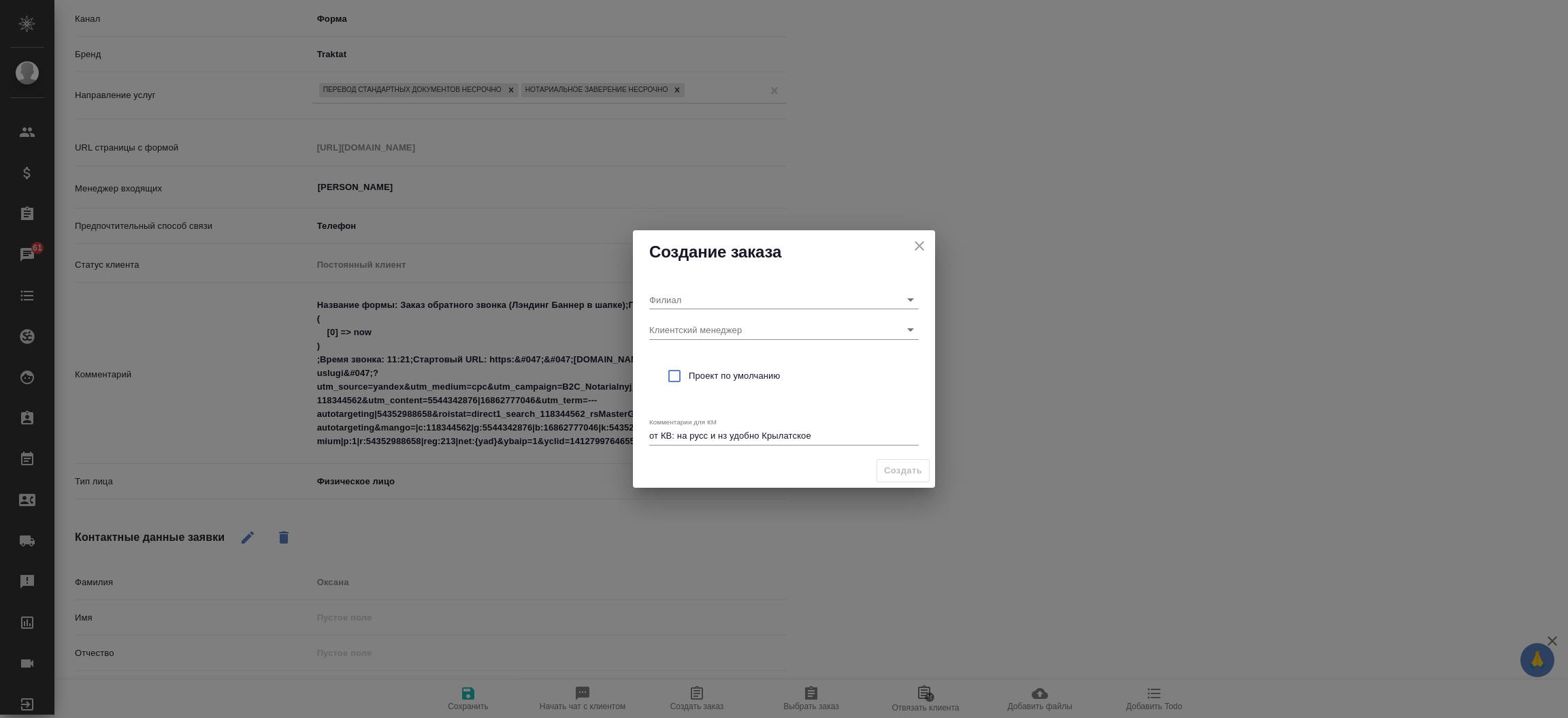
click at [684, 268] on div "Создание заказа" at bounding box center [784, 252] width 302 height 44
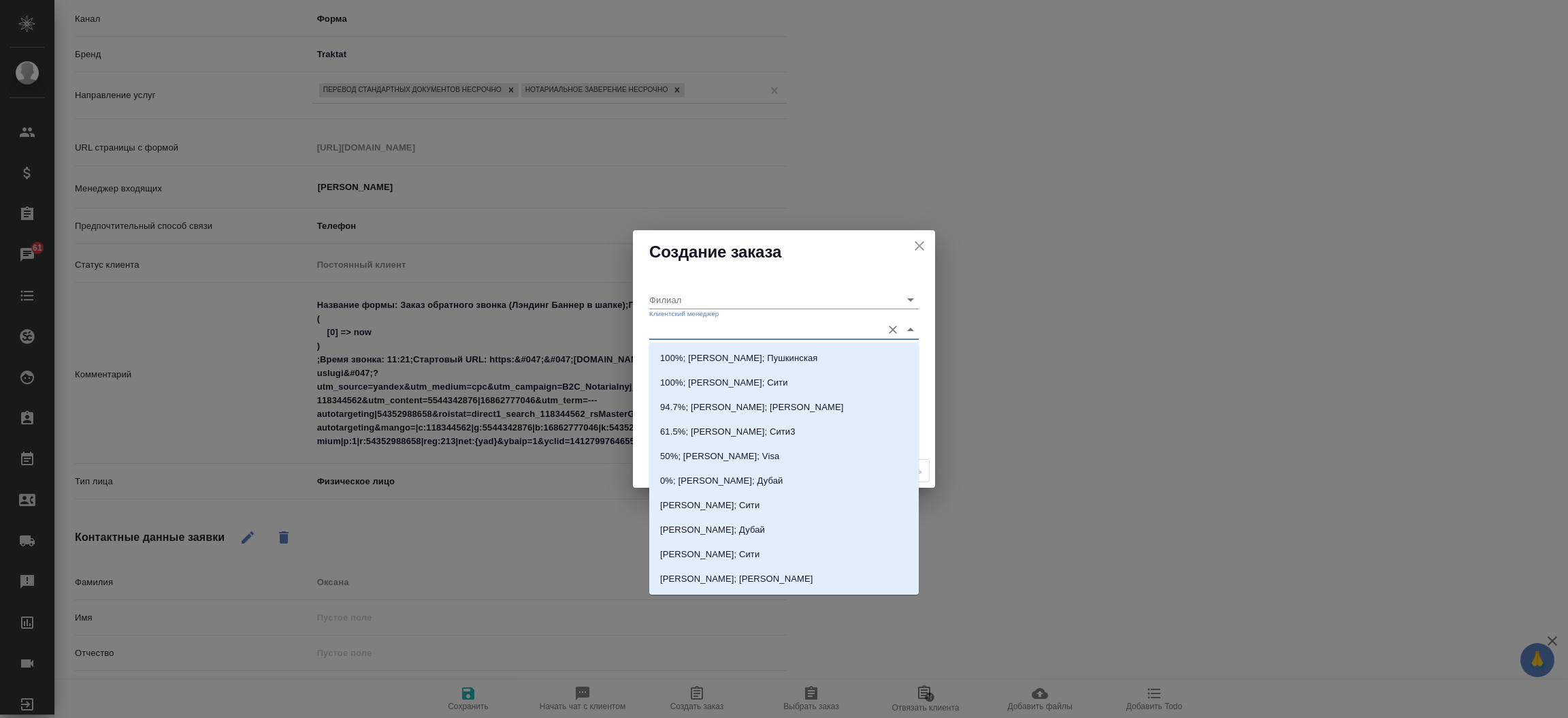
click at [677, 333] on input "Клиентский менеджер" at bounding box center [762, 329] width 226 height 19
type input "тим"
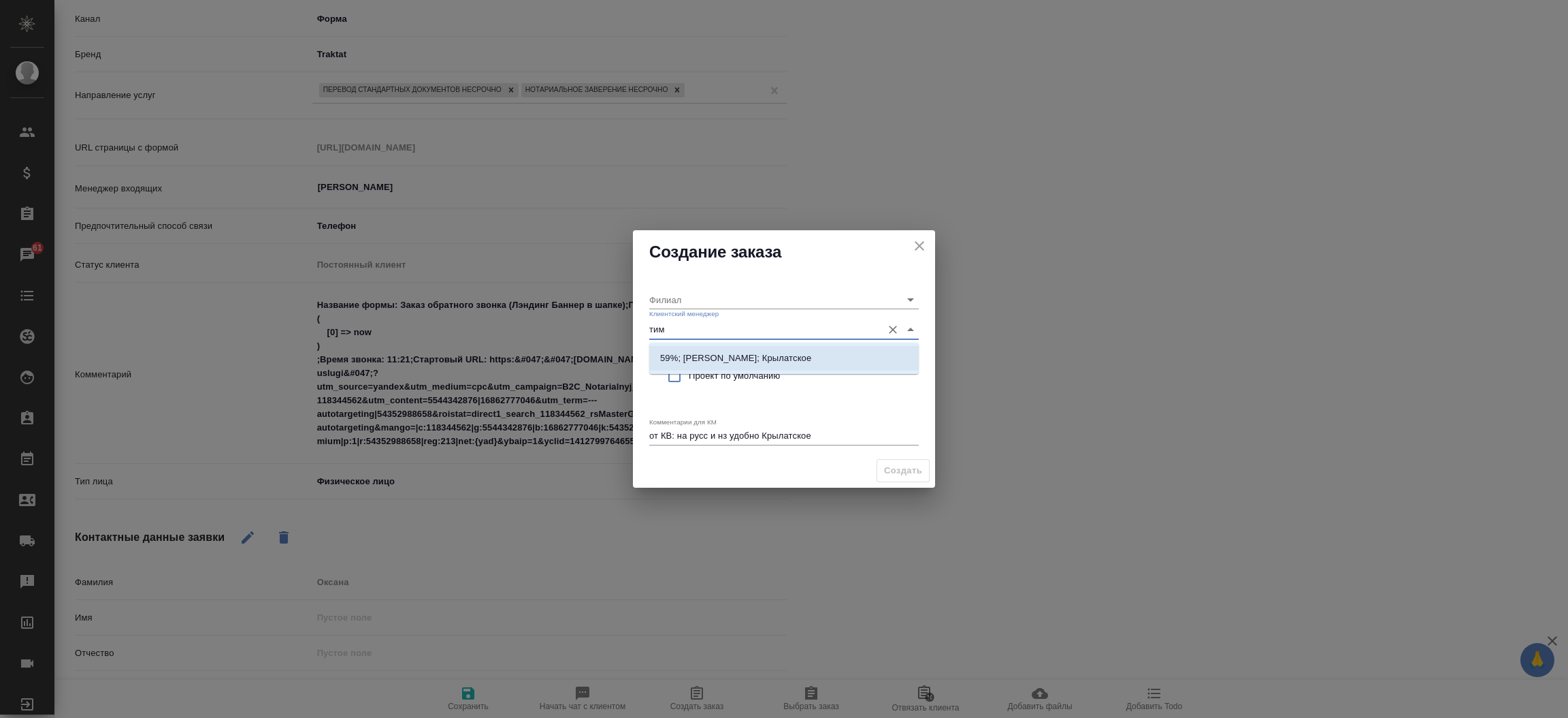
click at [691, 349] on li "59%; Касымов Тимур; Крылатское" at bounding box center [784, 358] width 269 height 24
type input "Крылатское"
type input "59%; Касымов Тимур; Крылатское"
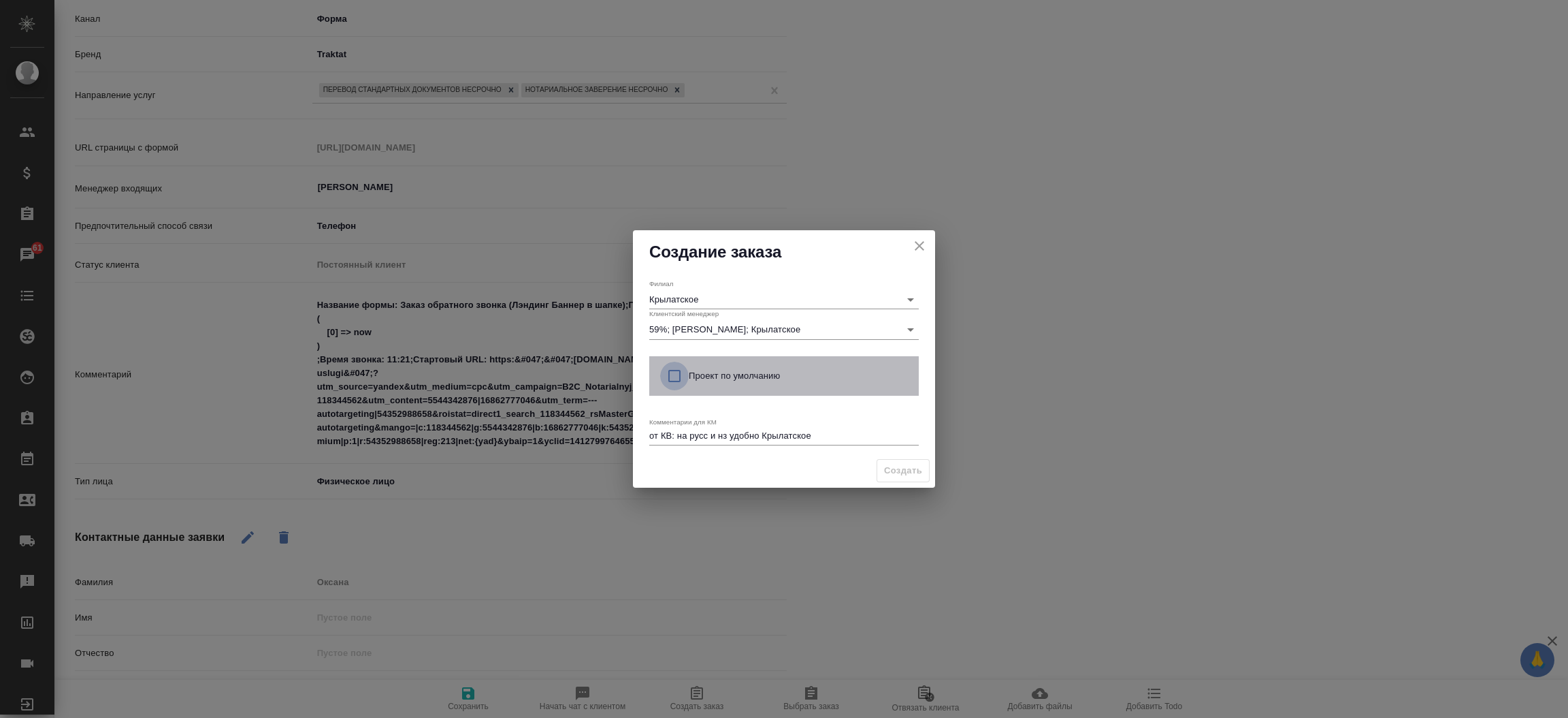
click at [679, 371] on input "checkbox" at bounding box center [674, 376] width 28 height 28
checkbox input "true"
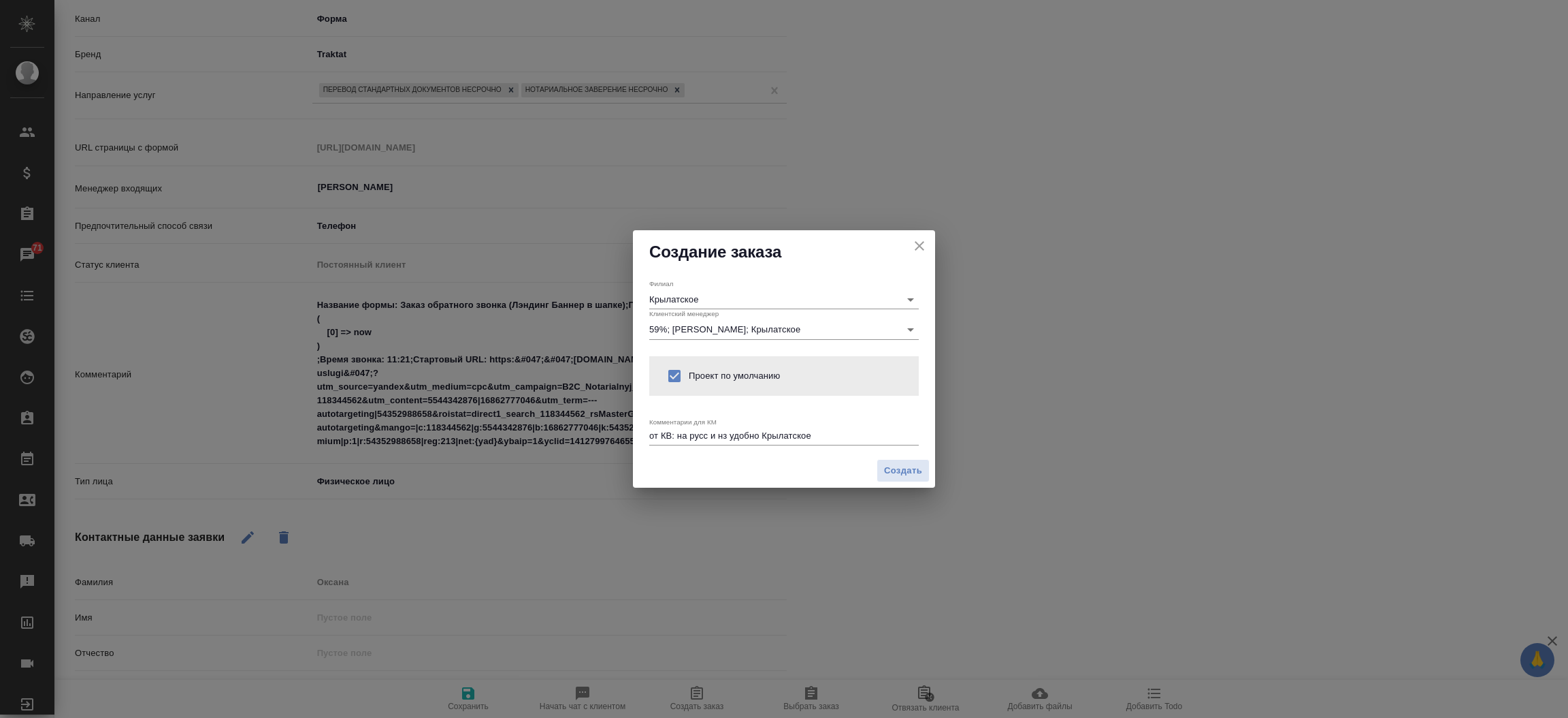
type textarea "x"
click at [904, 467] on span "Создать" at bounding box center [902, 471] width 38 height 15
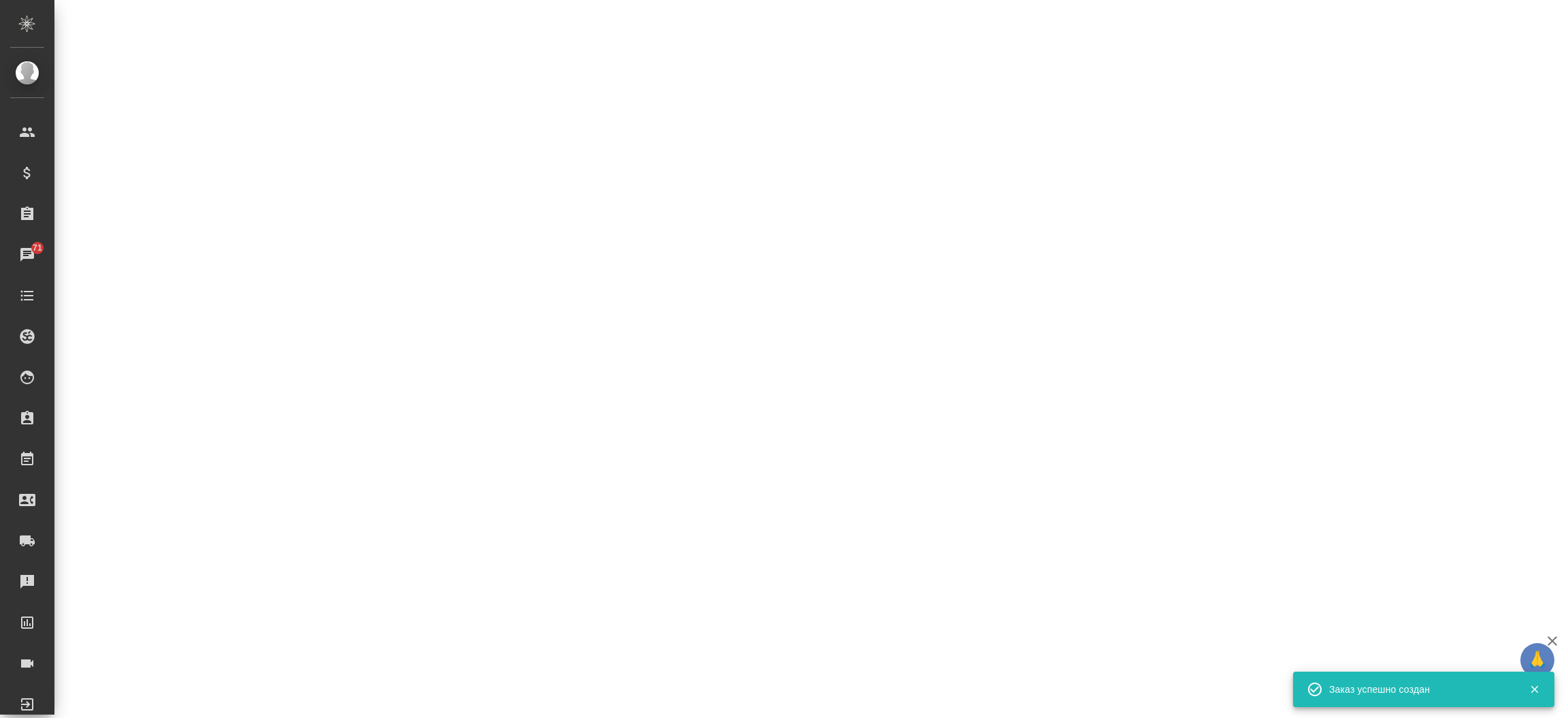
select select "RU"
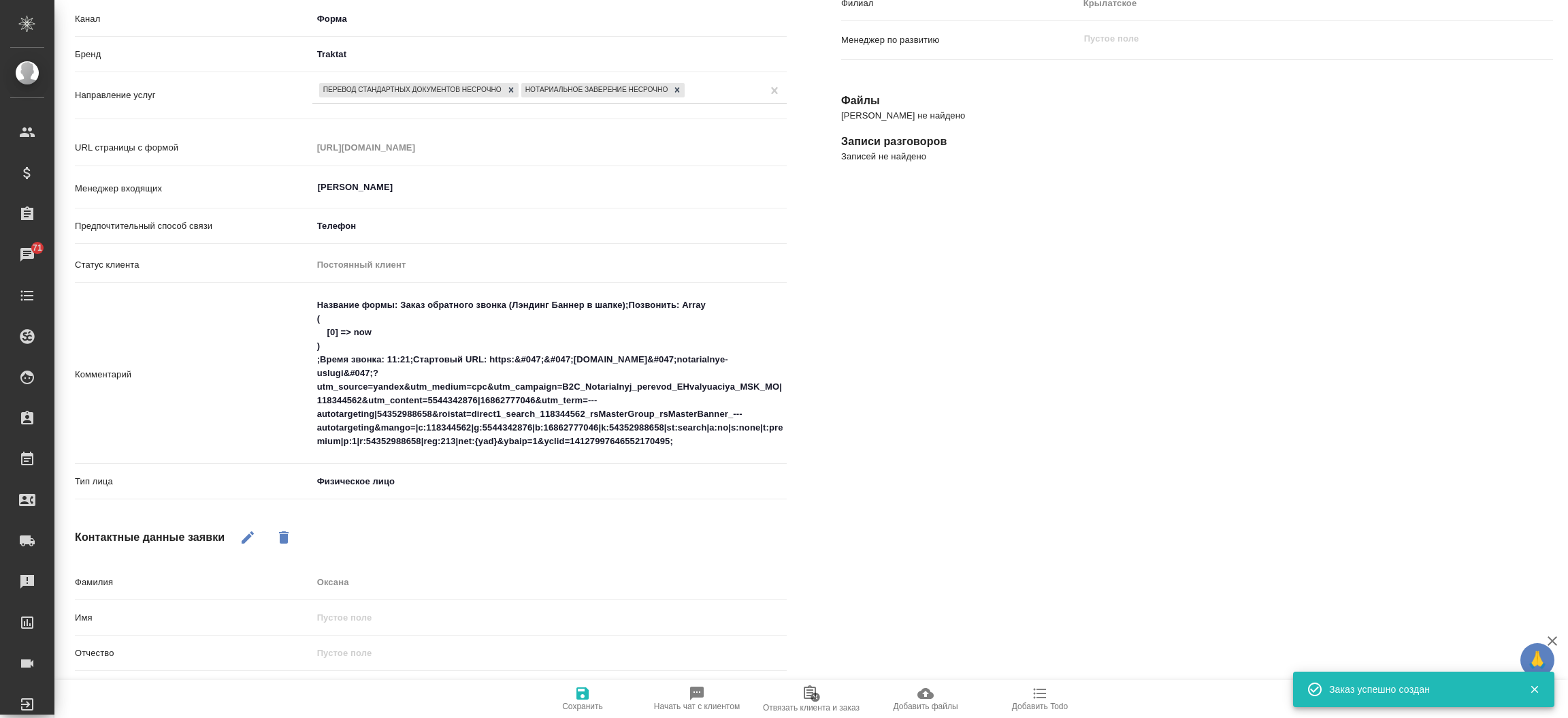
type textarea "x"
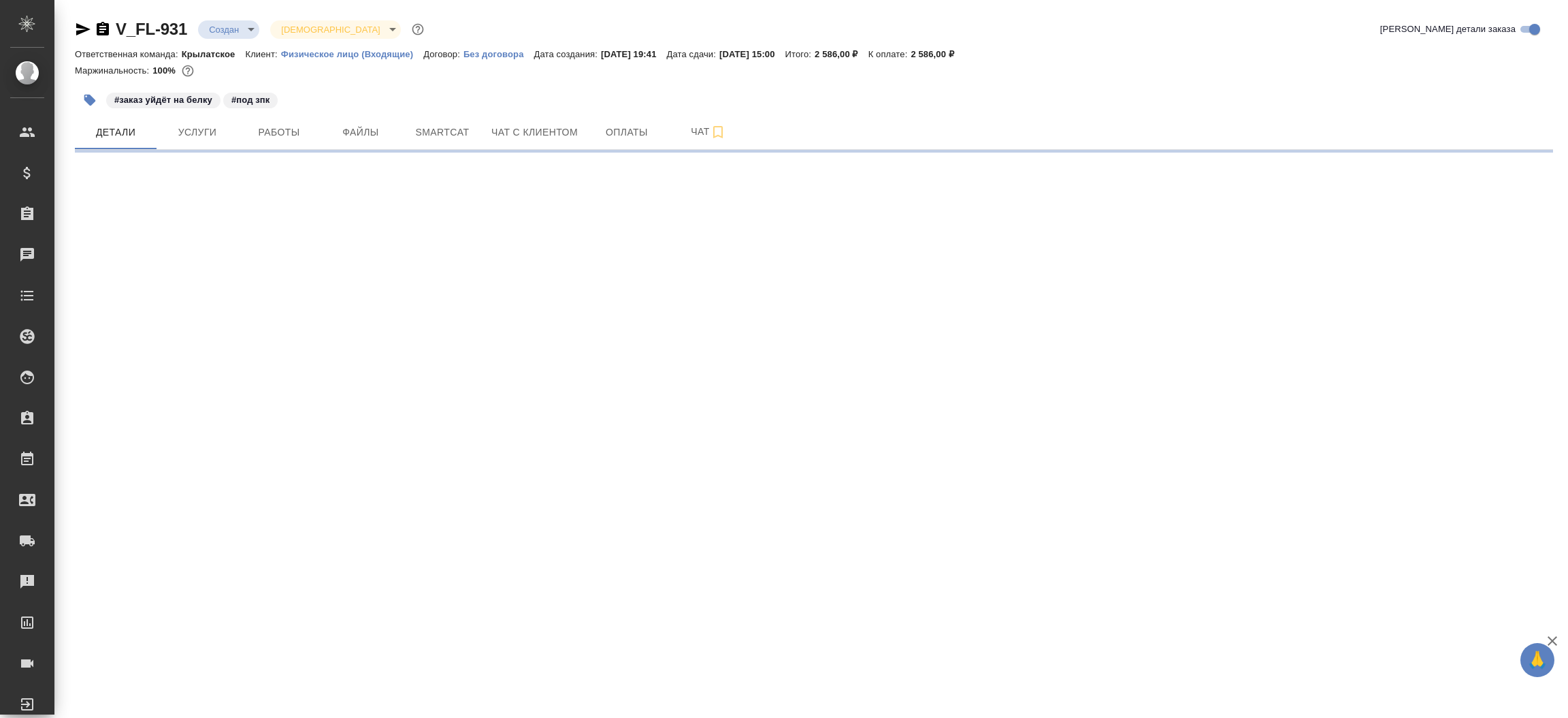
select select "RU"
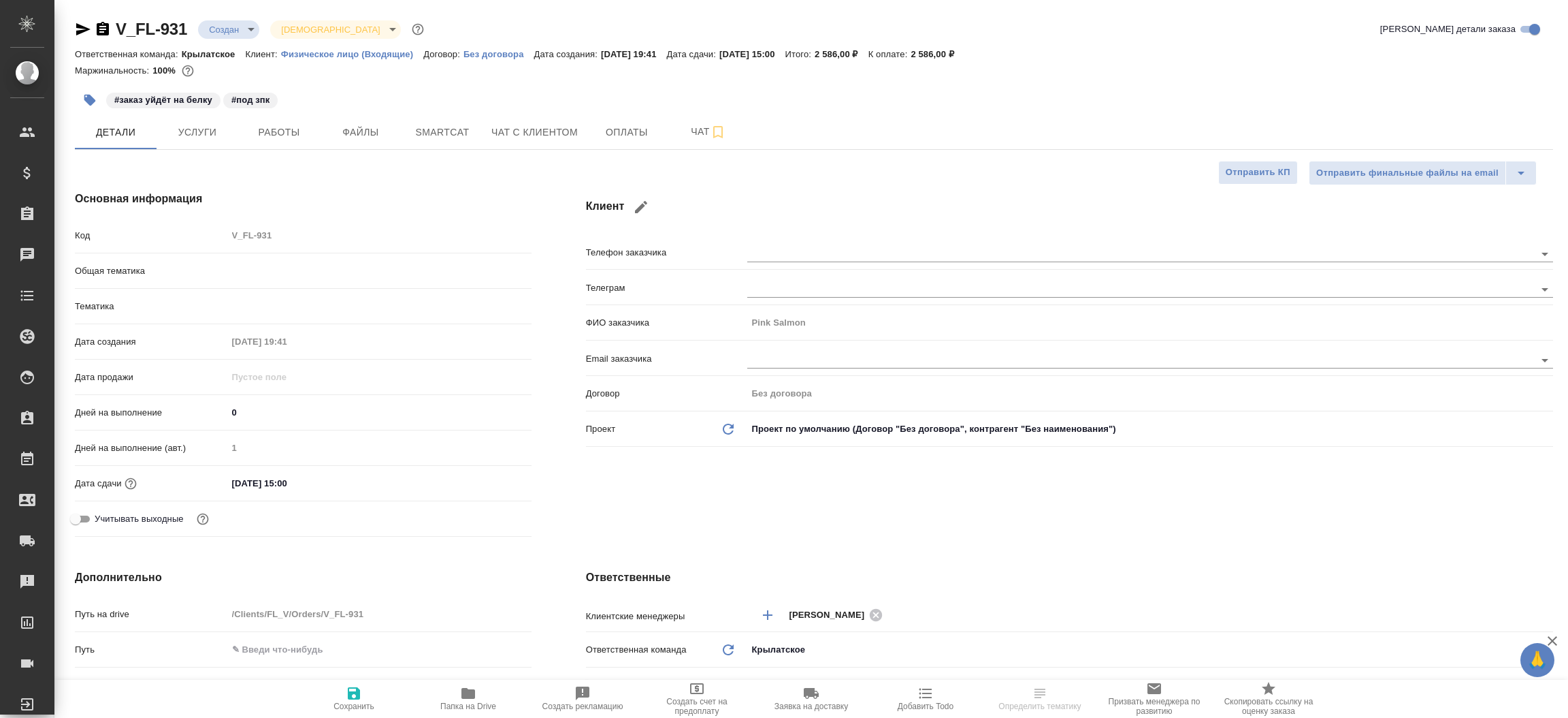
type textarea "x"
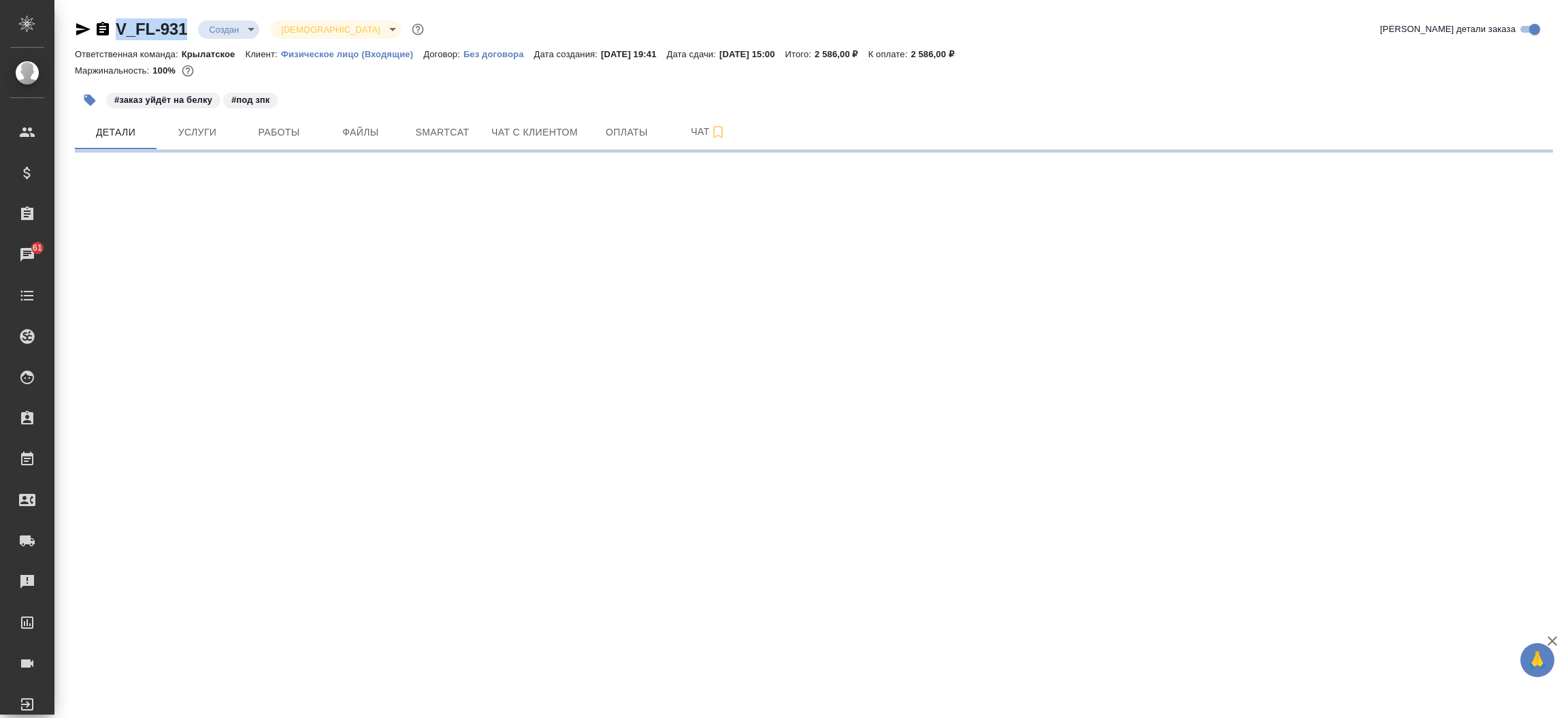
drag, startPoint x: 112, startPoint y: 23, endPoint x: 186, endPoint y: 32, distance: 74.5
click at [186, 32] on div "V_FL-931 Создан new Святая троица holyTrinity" at bounding box center [251, 29] width 352 height 22
select select "RU"
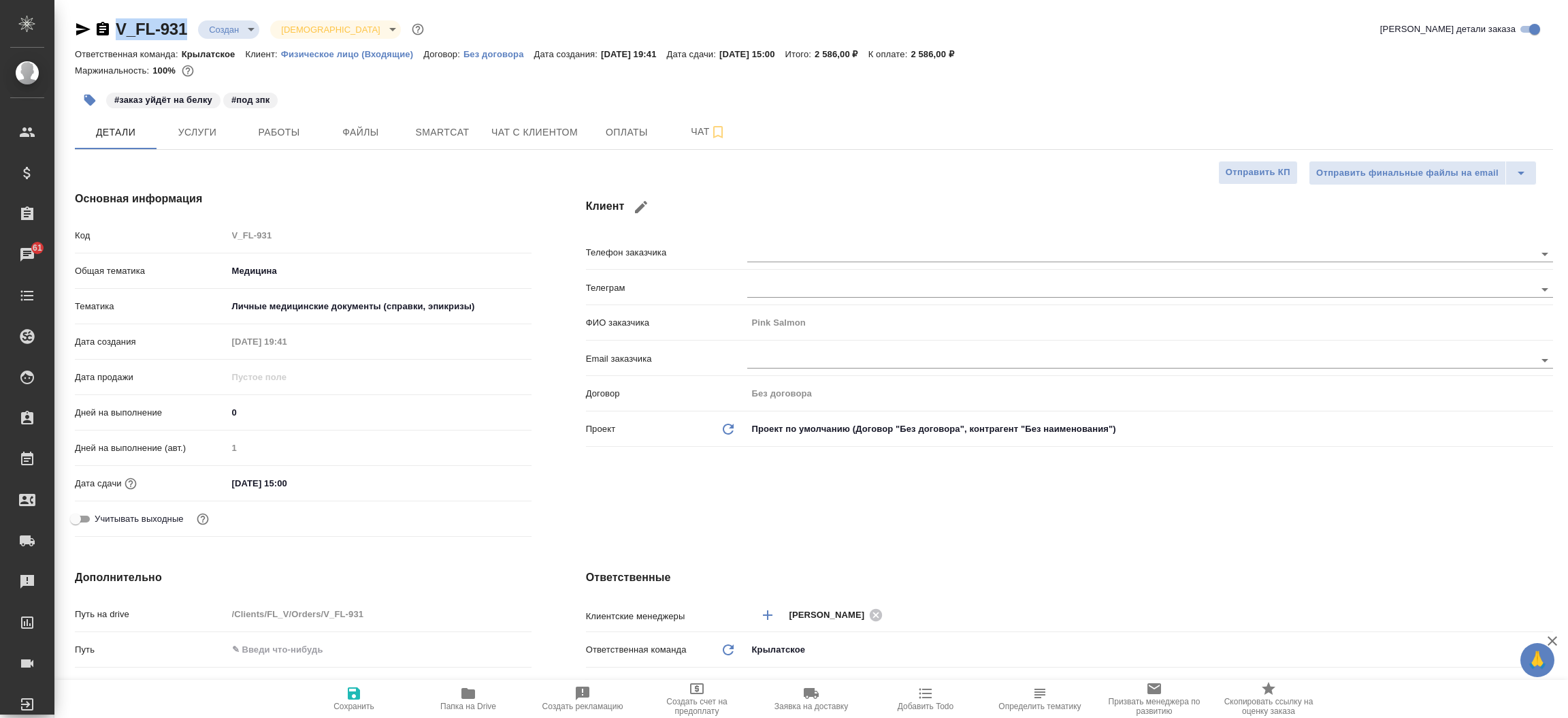
type textarea "x"
copy link "V_FL-931"
type textarea "x"
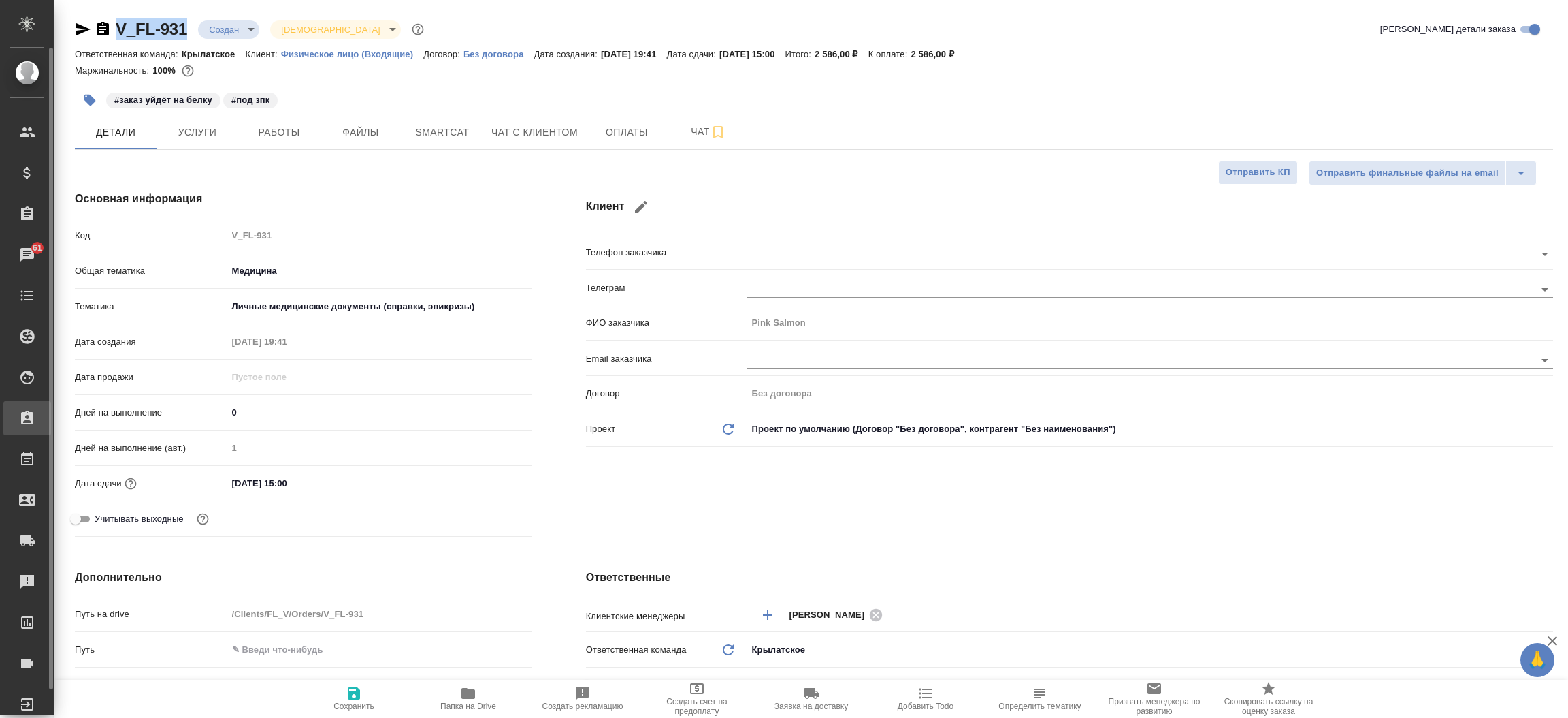
type textarea "x"
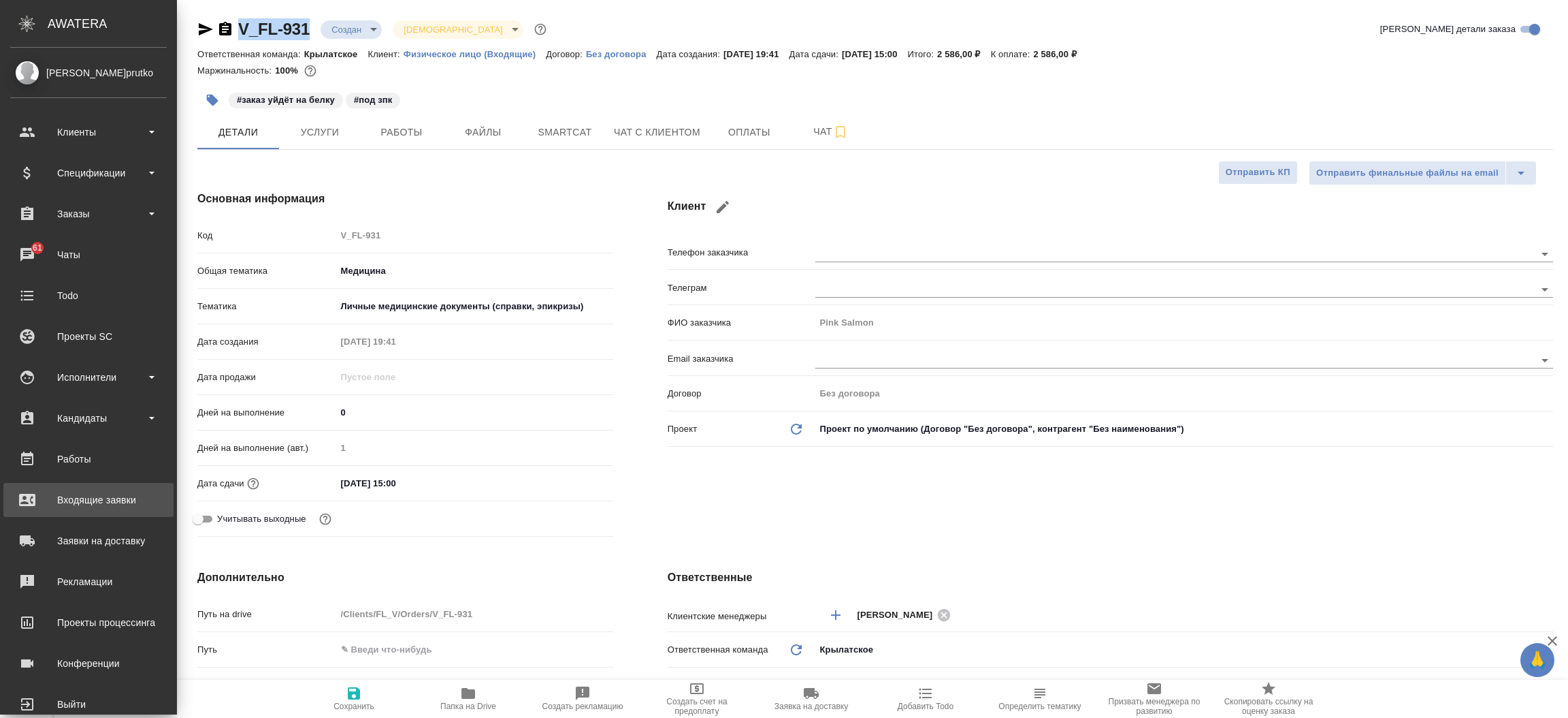
type textarea "x"
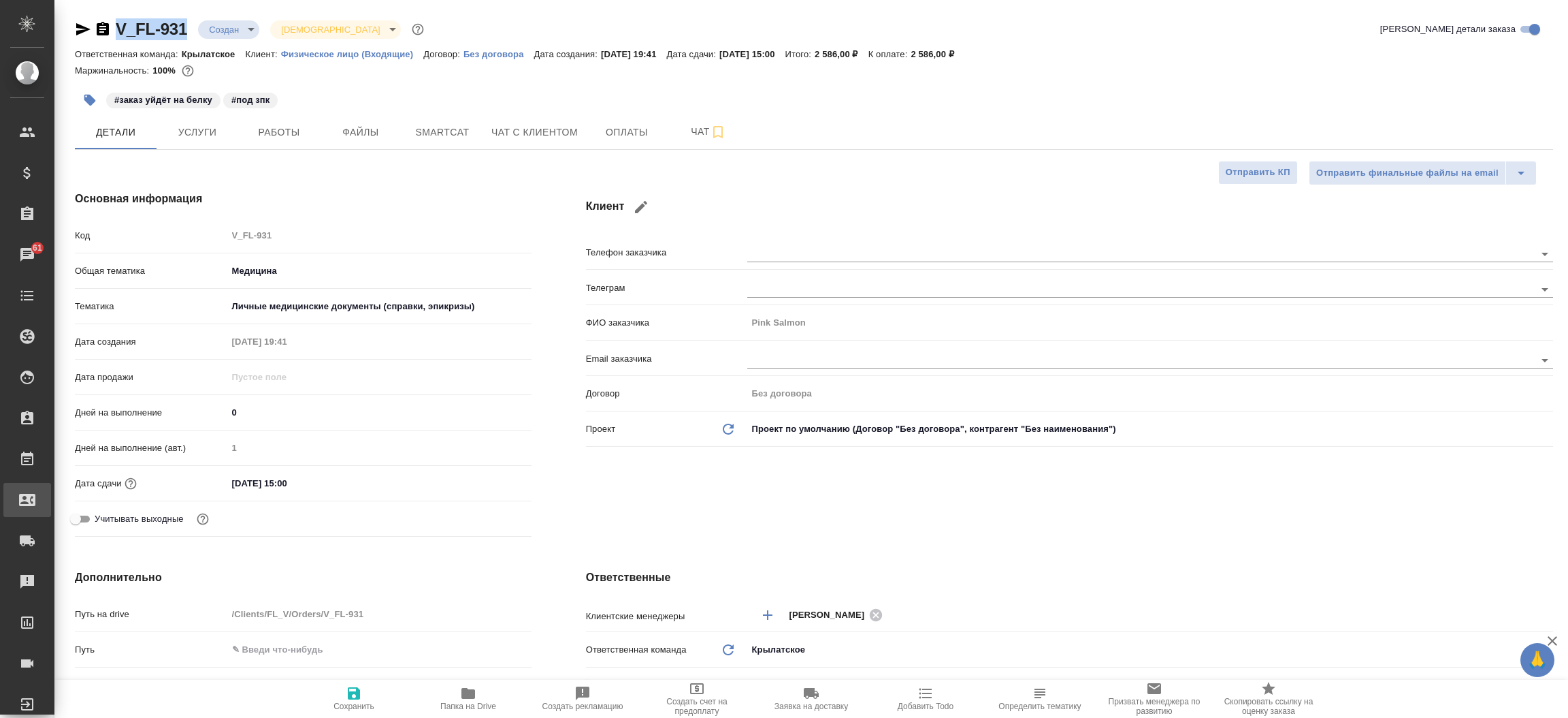
click at [28, 506] on div "Входящие заявки" at bounding box center [11, 499] width 34 height 20
click at [71, 506] on div ".cls-1 fill:#fff; AWATERA Прутько Ирина i.prutko Клиенты Спецификации Заказы 61…" at bounding box center [784, 359] width 1568 height 718
type textarea "x"
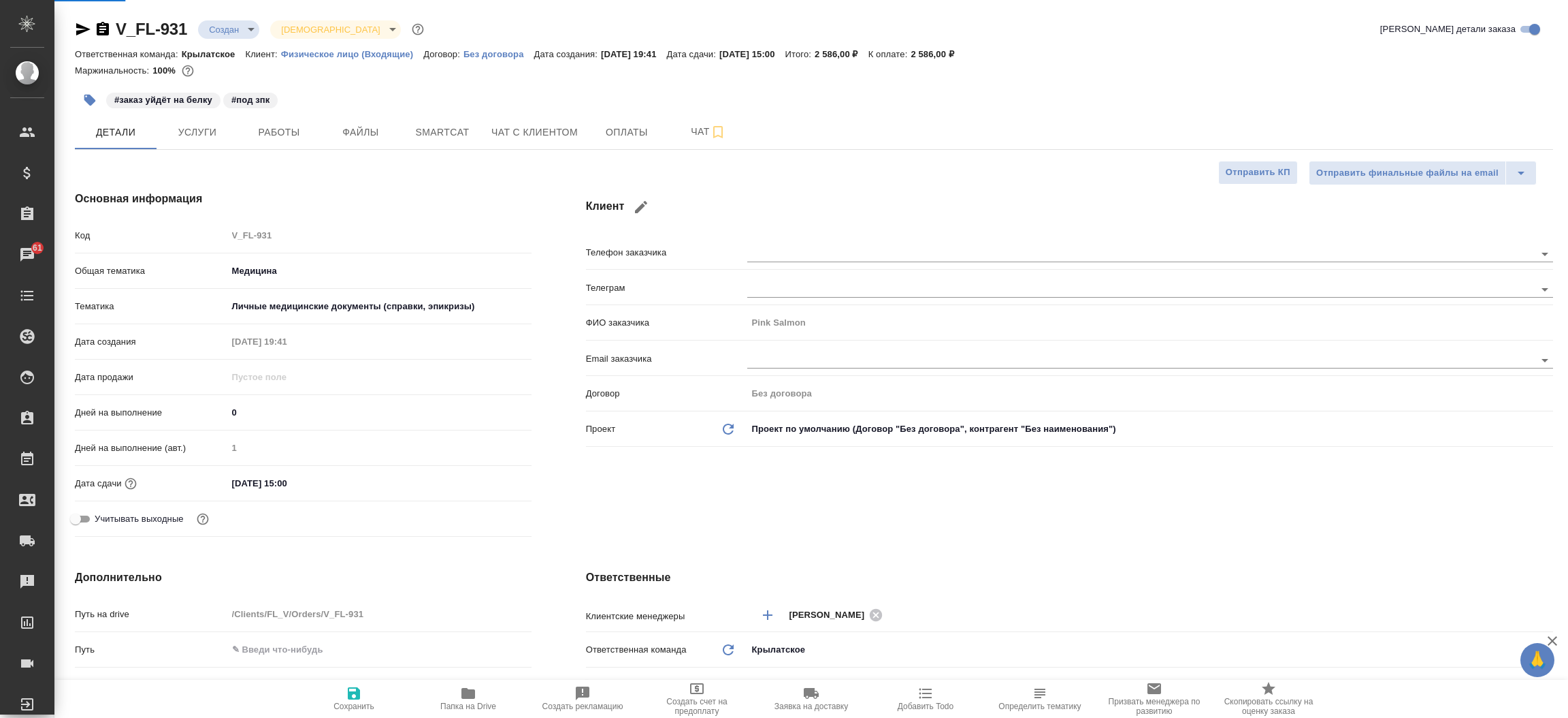
click at [71, 506] on div "Основная информация Код V_FL-931 Общая тематика Медицина med Тематика Личные ме…" at bounding box center [303, 366] width 511 height 406
select select "RU"
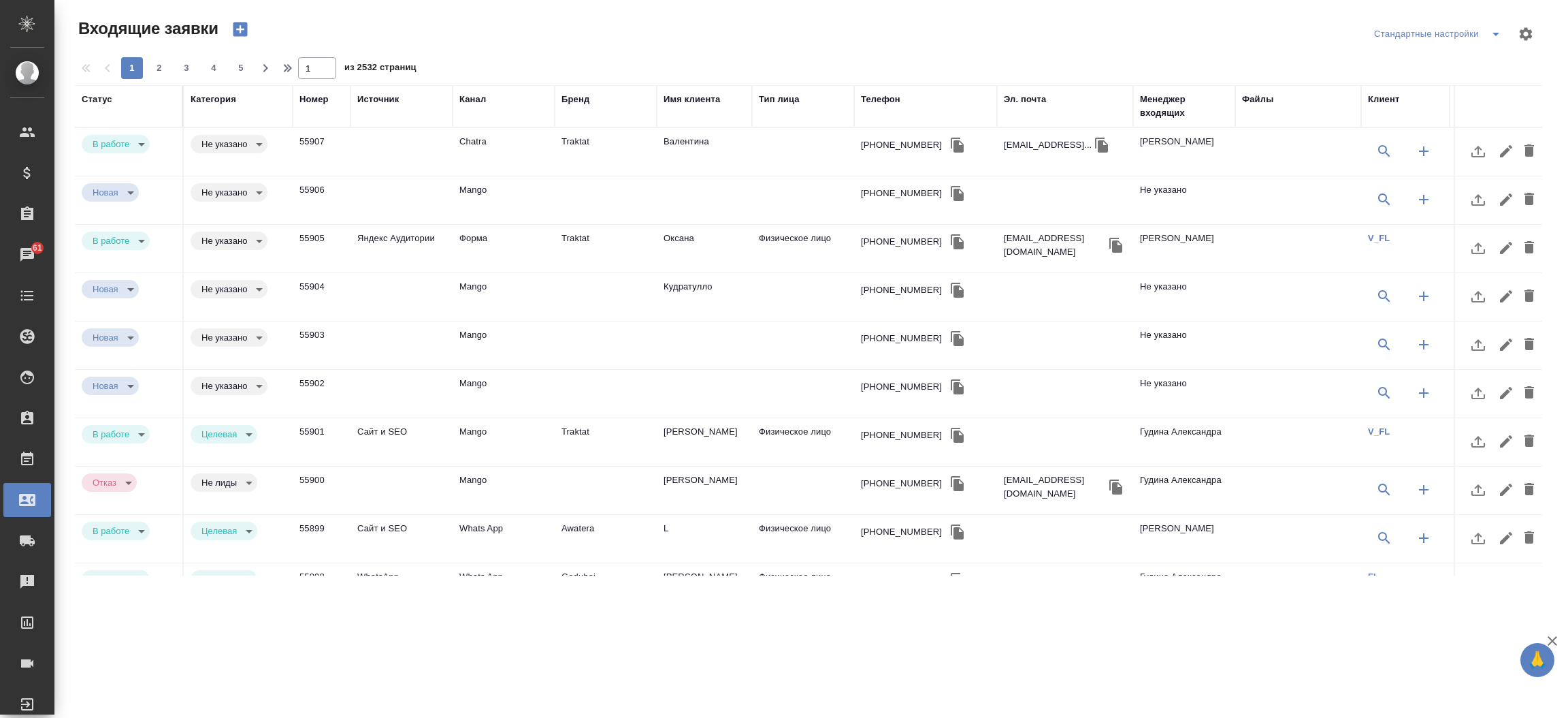
click at [1137, 97] on th "Менеджер входящих" at bounding box center [1184, 106] width 102 height 42
click at [1153, 101] on div "Менеджер входящих" at bounding box center [1184, 106] width 88 height 28
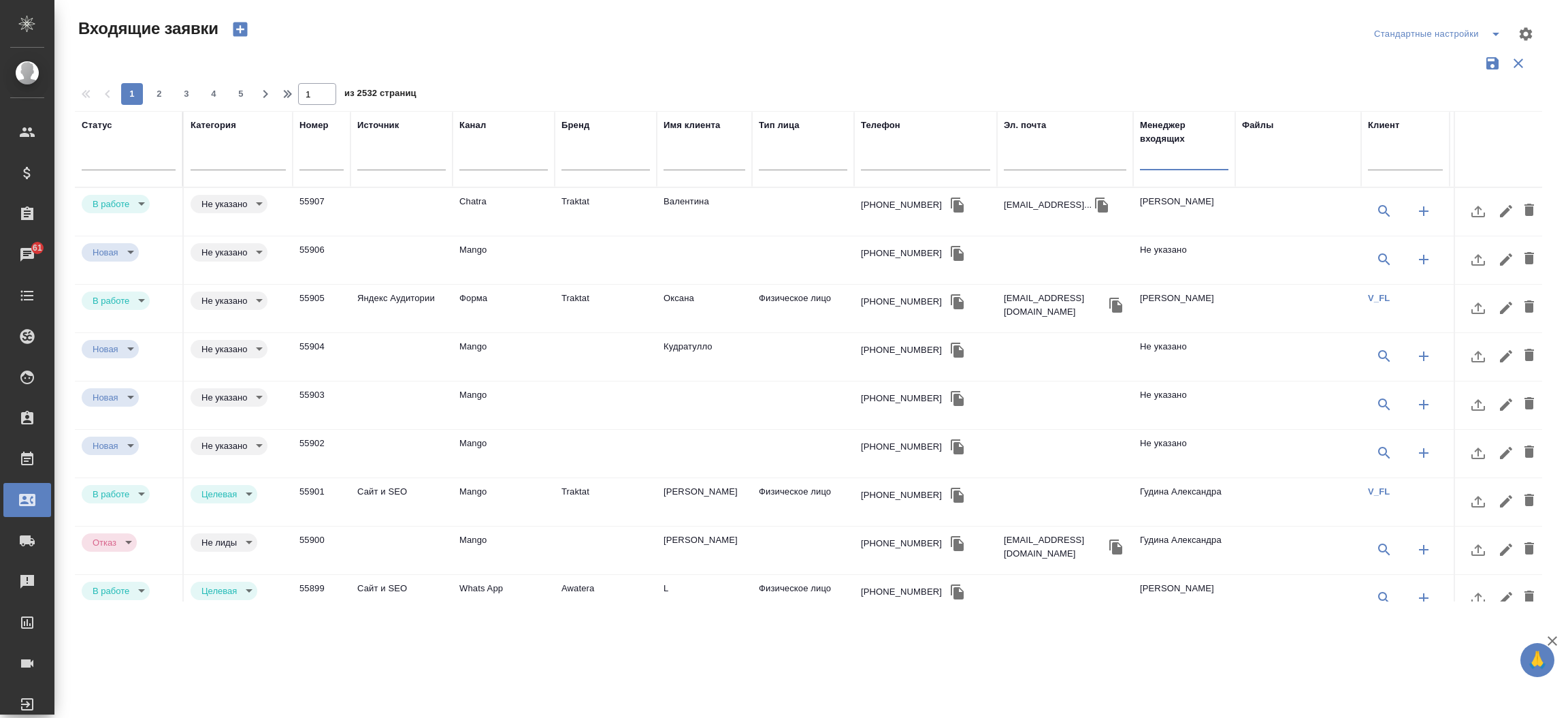
click at [1162, 157] on input "text" at bounding box center [1184, 161] width 88 height 17
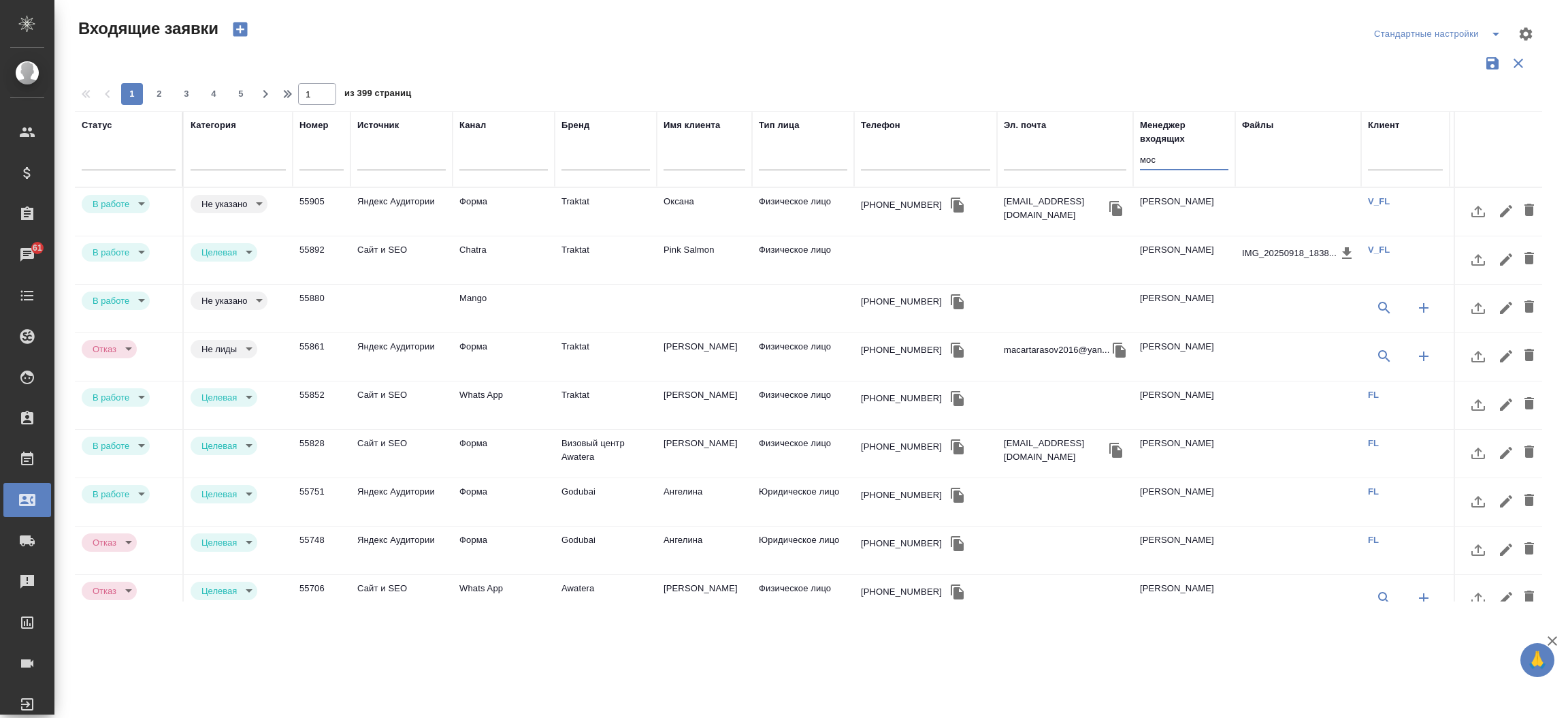
type input "мос"
click at [575, 255] on td "Traktat" at bounding box center [606, 260] width 102 height 48
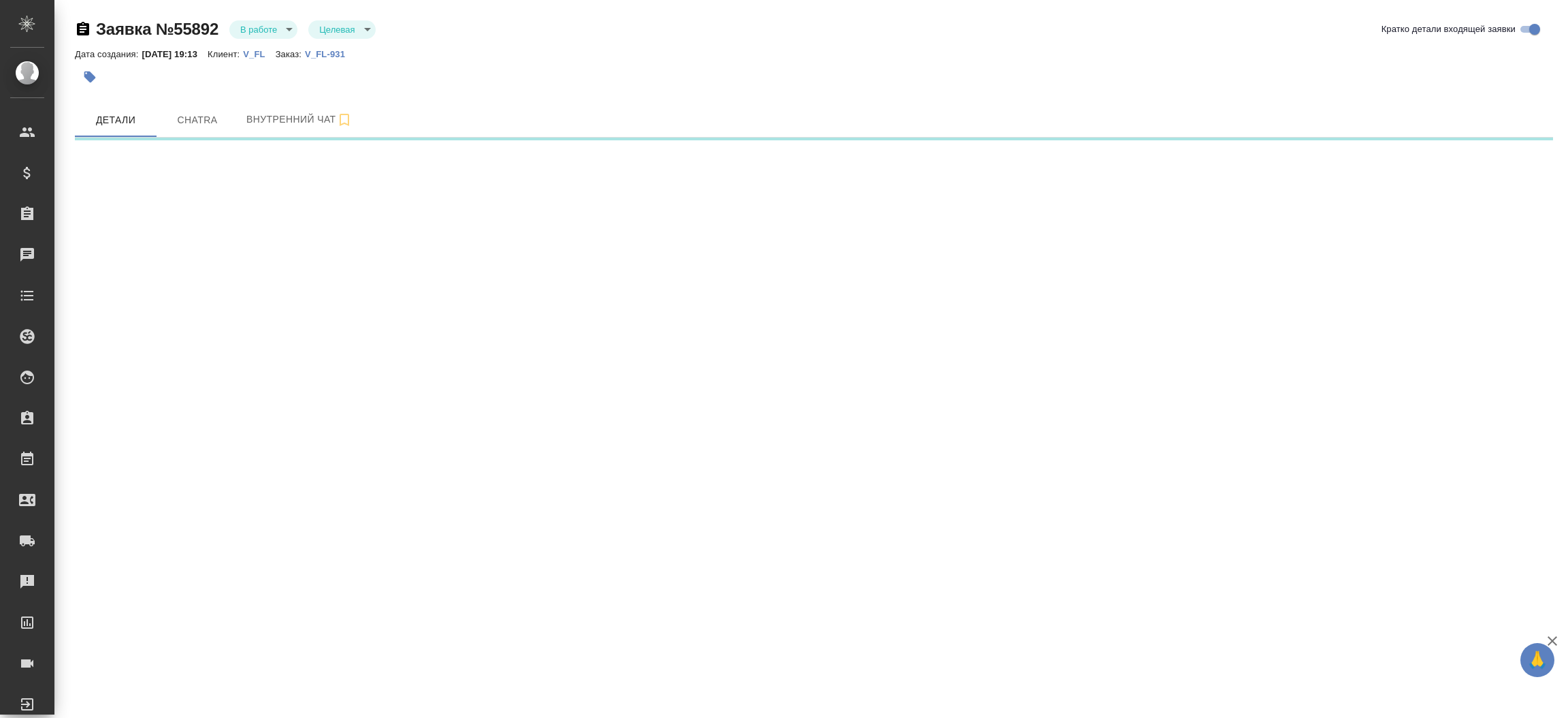
select select "RU"
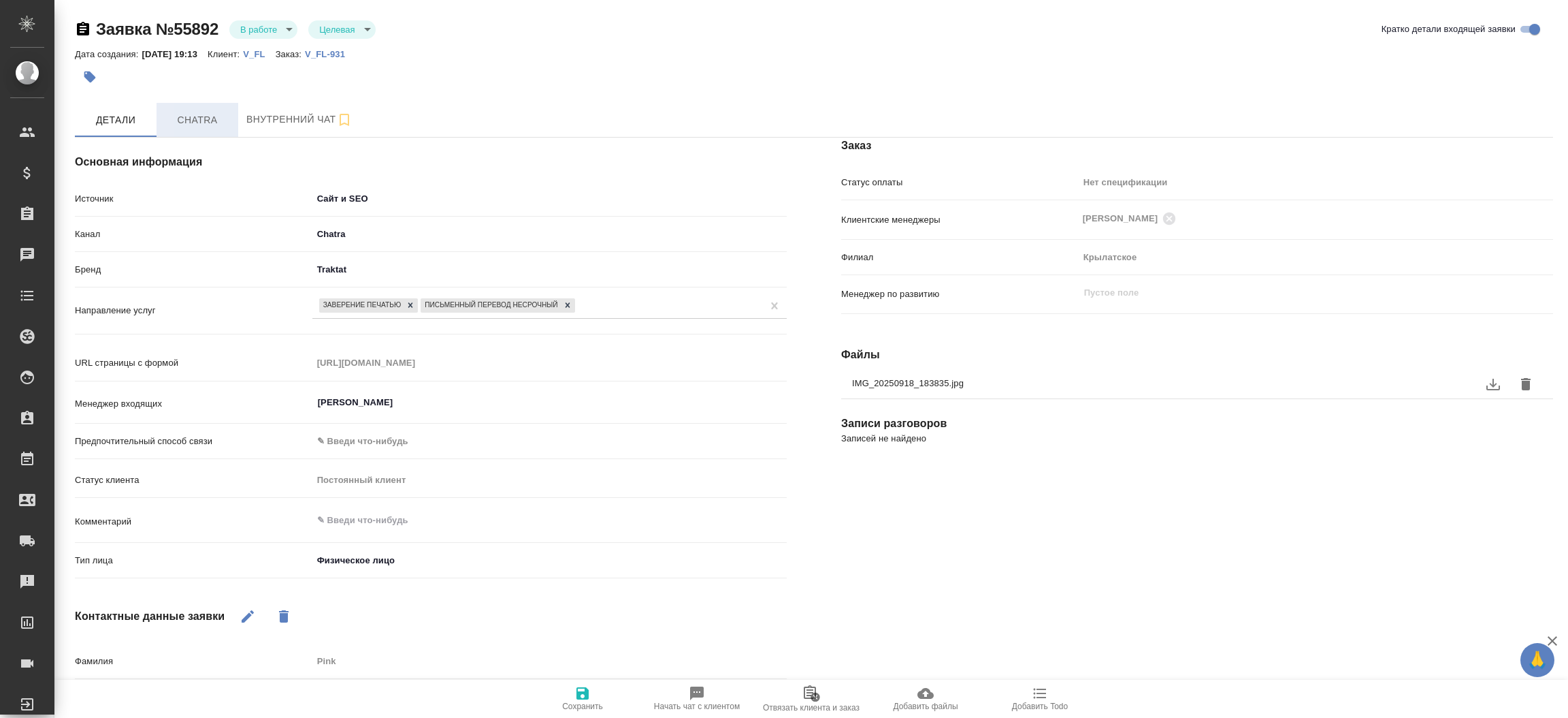
type textarea "x"
click at [198, 125] on span "Chatra" at bounding box center [197, 120] width 66 height 17
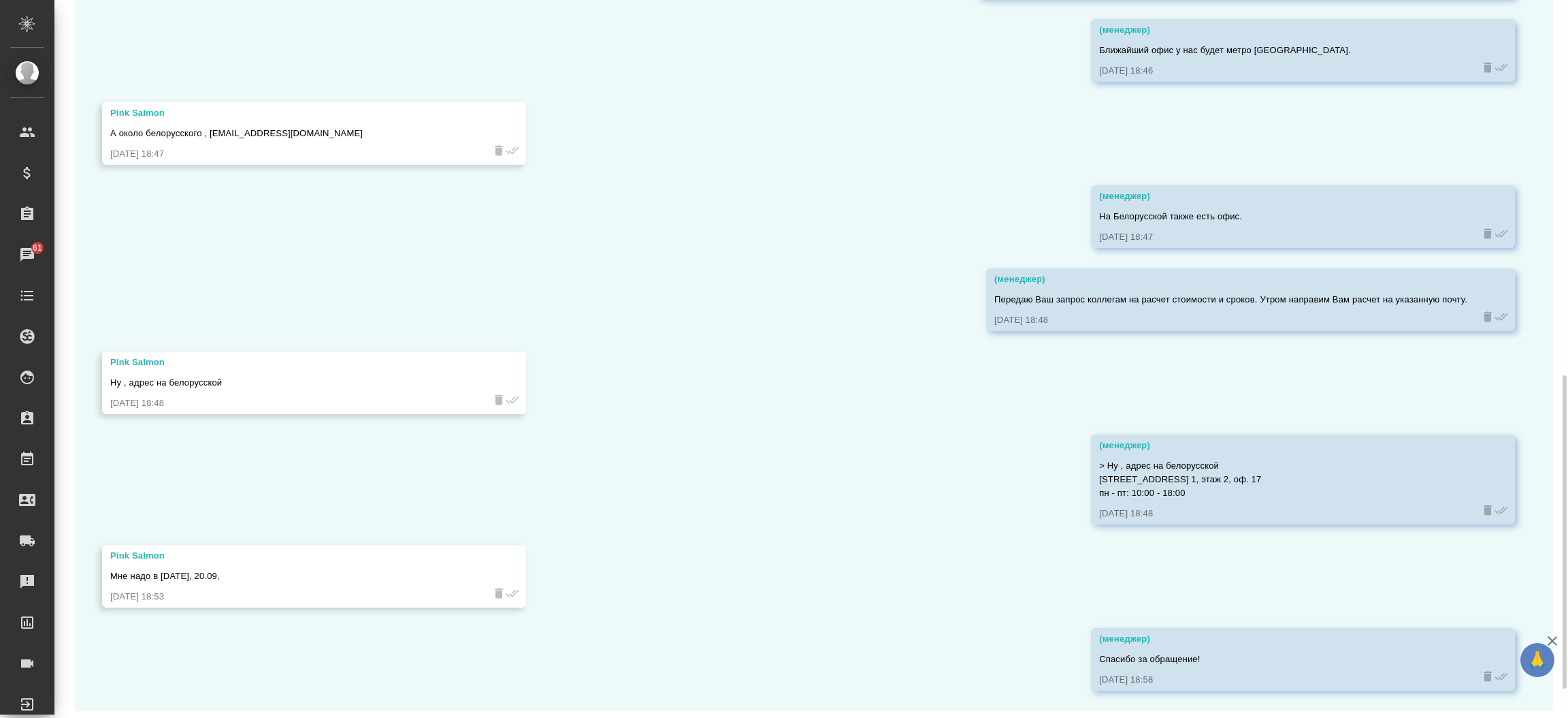
scroll to position [909, 0]
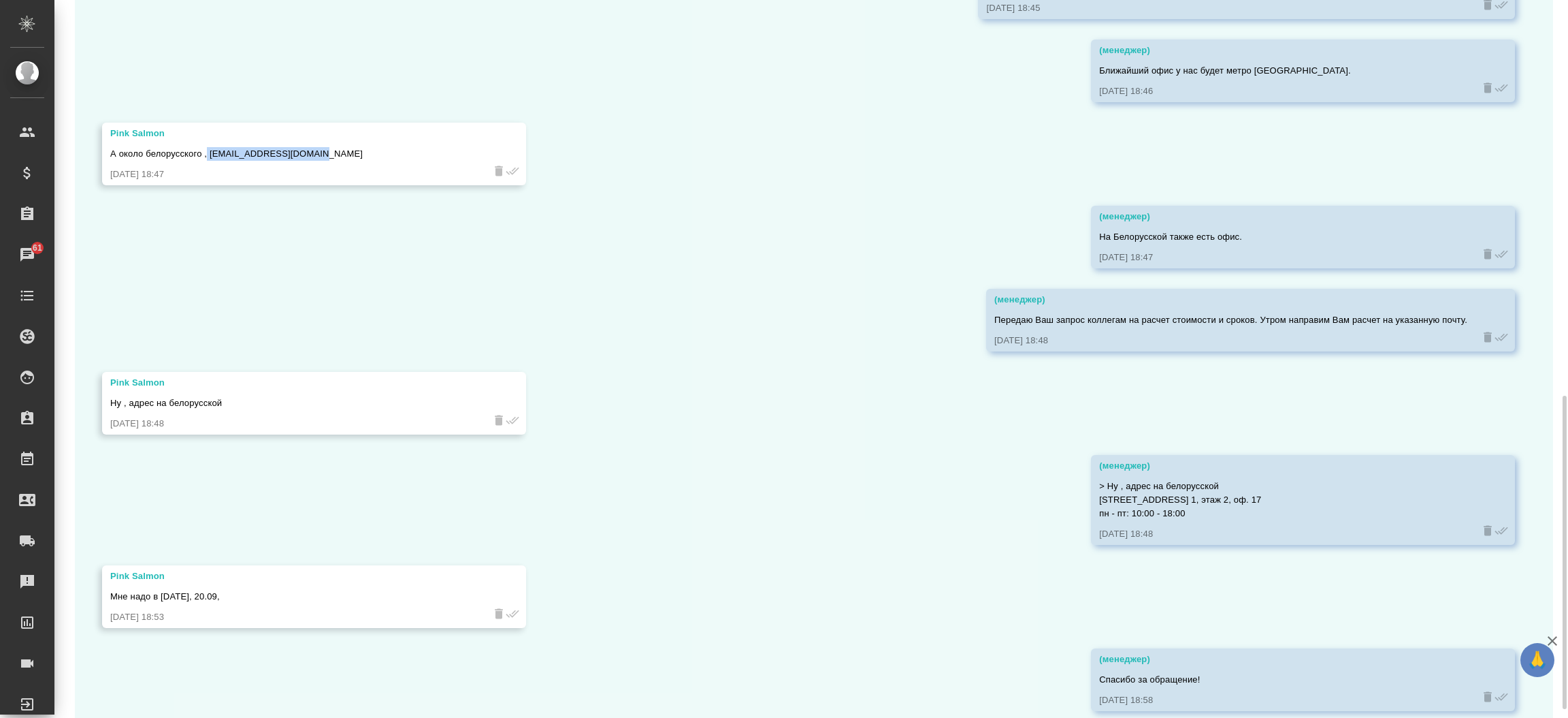
drag, startPoint x: 314, startPoint y: 155, endPoint x: 207, endPoint y: 155, distance: 107.0
click at [207, 155] on div "А около белорусского , baranovsarov@yandex.ru" at bounding box center [294, 152] width 368 height 17
copy span "baranovsarov@yandex.ru"
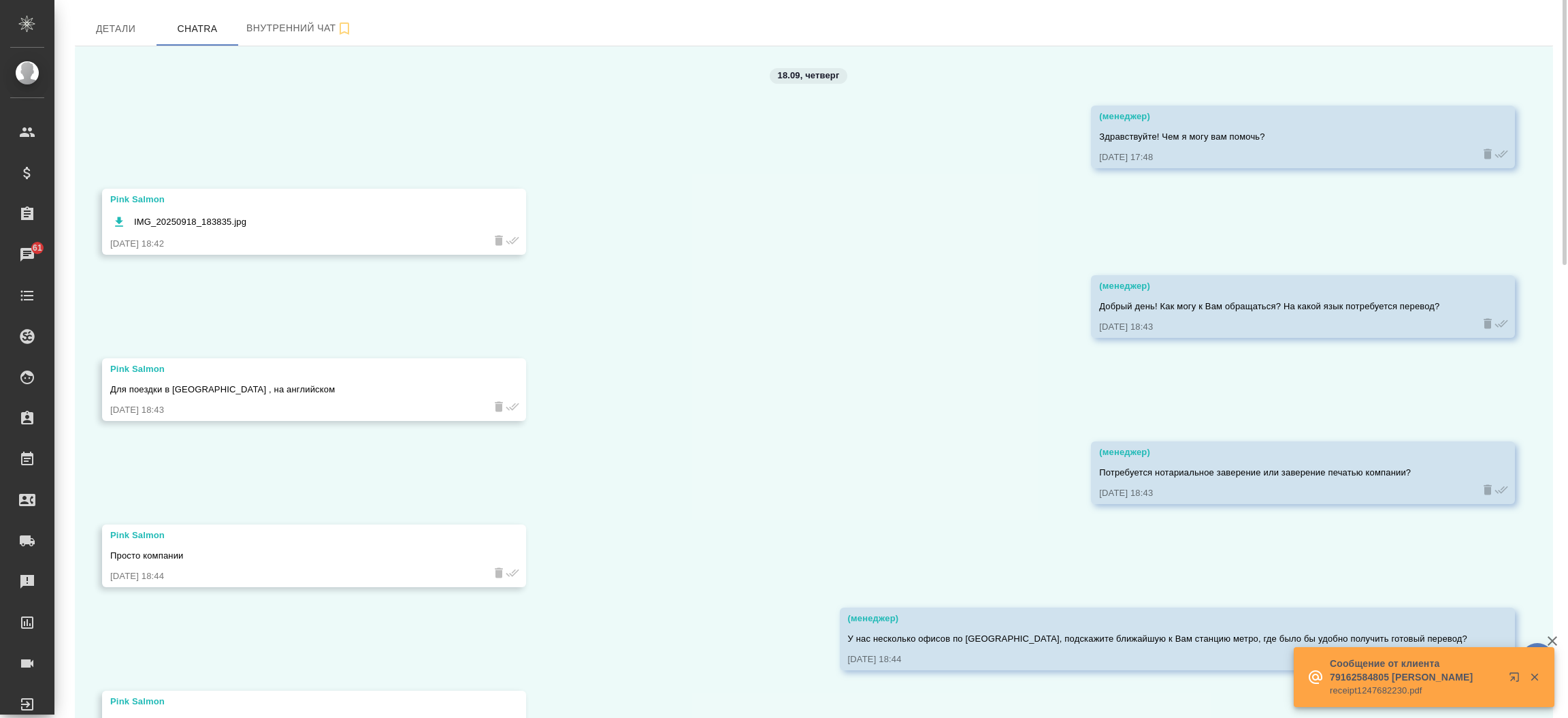
scroll to position [0, 0]
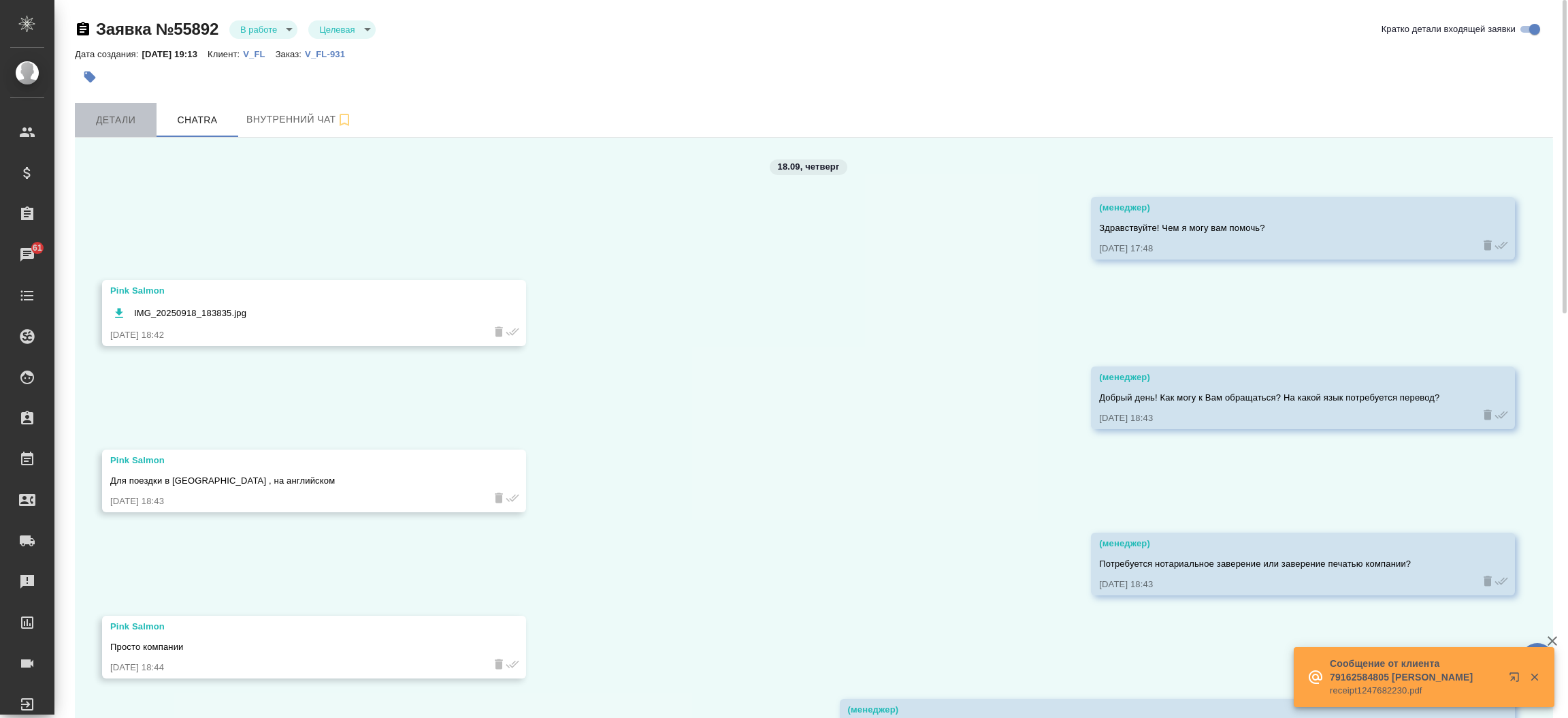
click at [124, 118] on span "Детали" at bounding box center [115, 120] width 66 height 17
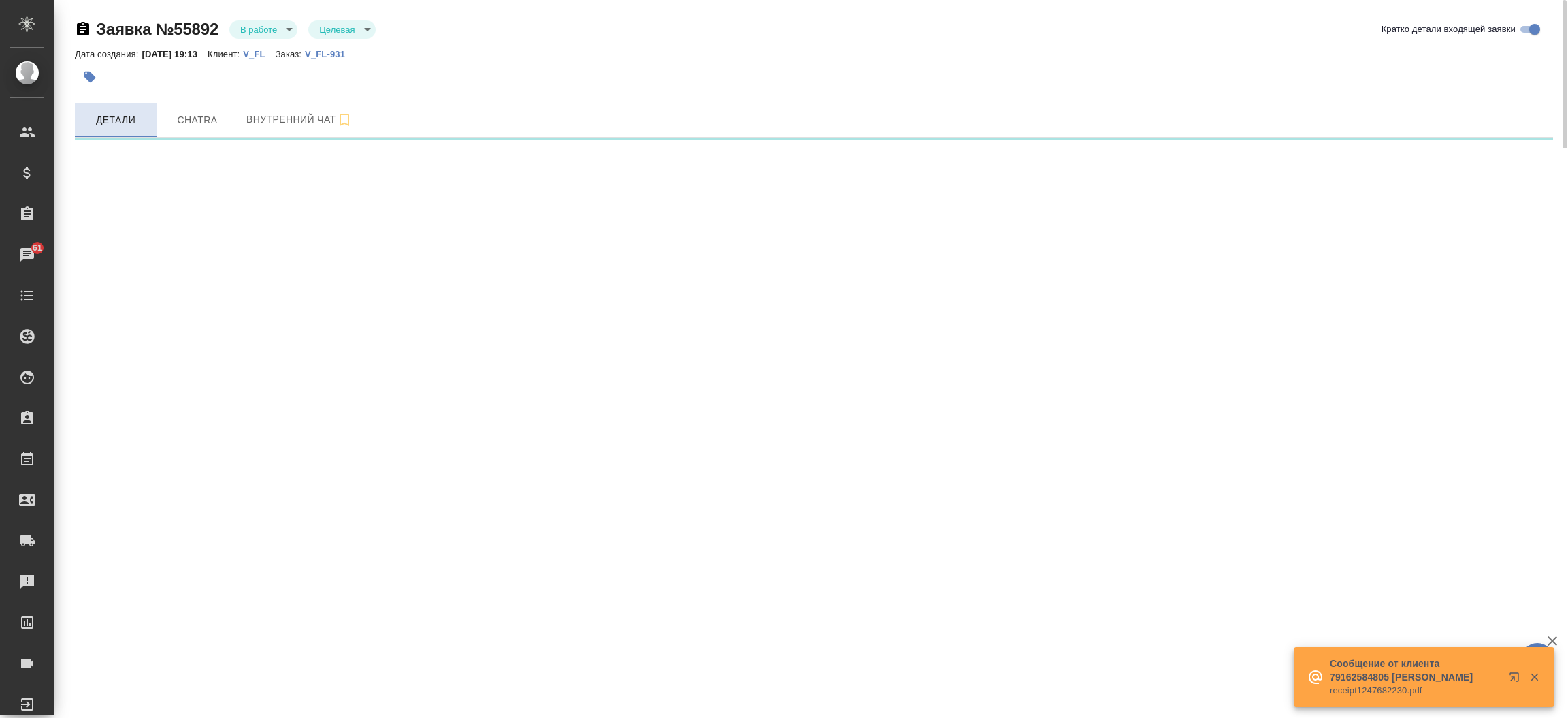
select select "RU"
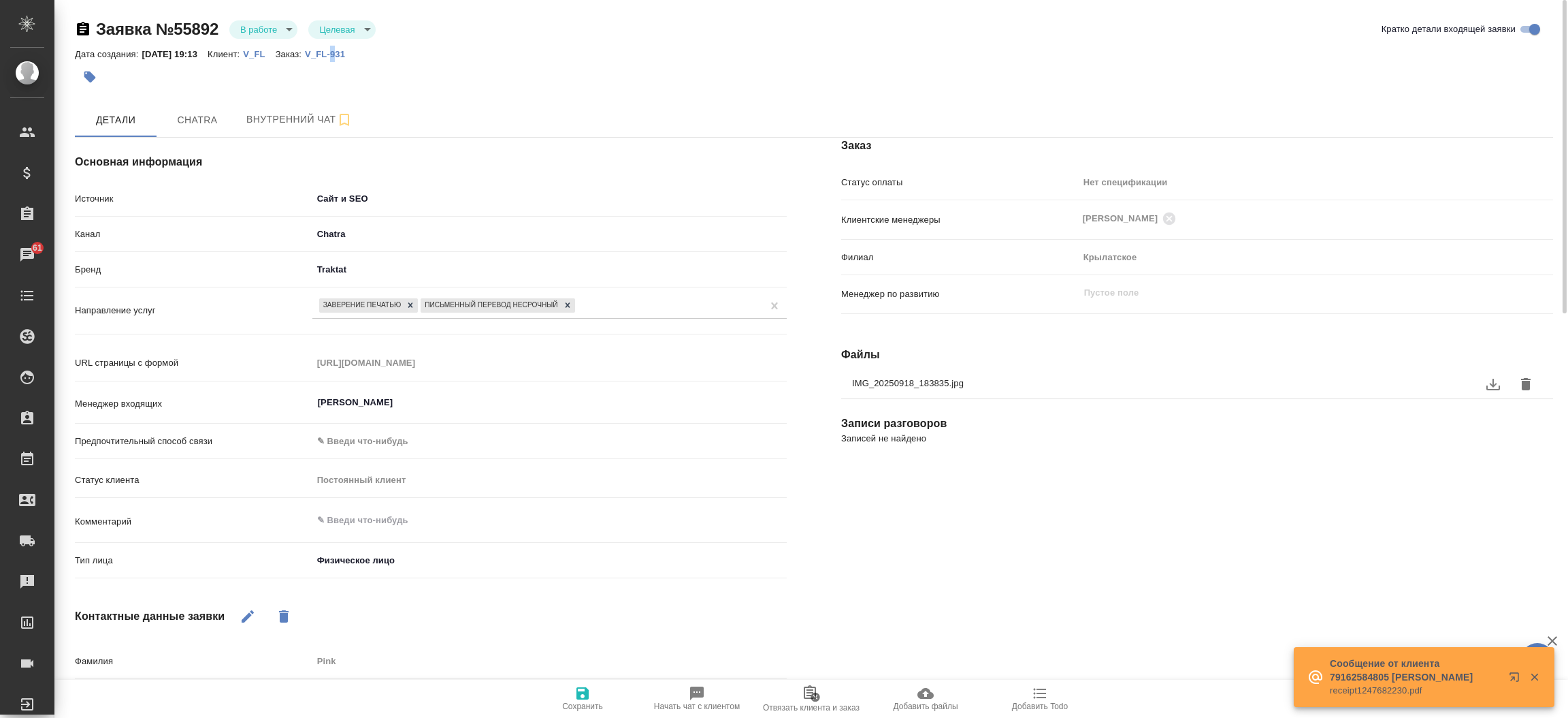
drag, startPoint x: 353, startPoint y: 45, endPoint x: 346, endPoint y: 60, distance: 16.6
click at [346, 60] on div "Дата создания: 18.09.2025, 19:13 Клиент: V_FL Заказ: V_FL-931" at bounding box center [215, 54] width 281 height 16
click at [346, 53] on p "V_FL-931" at bounding box center [330, 54] width 50 height 11
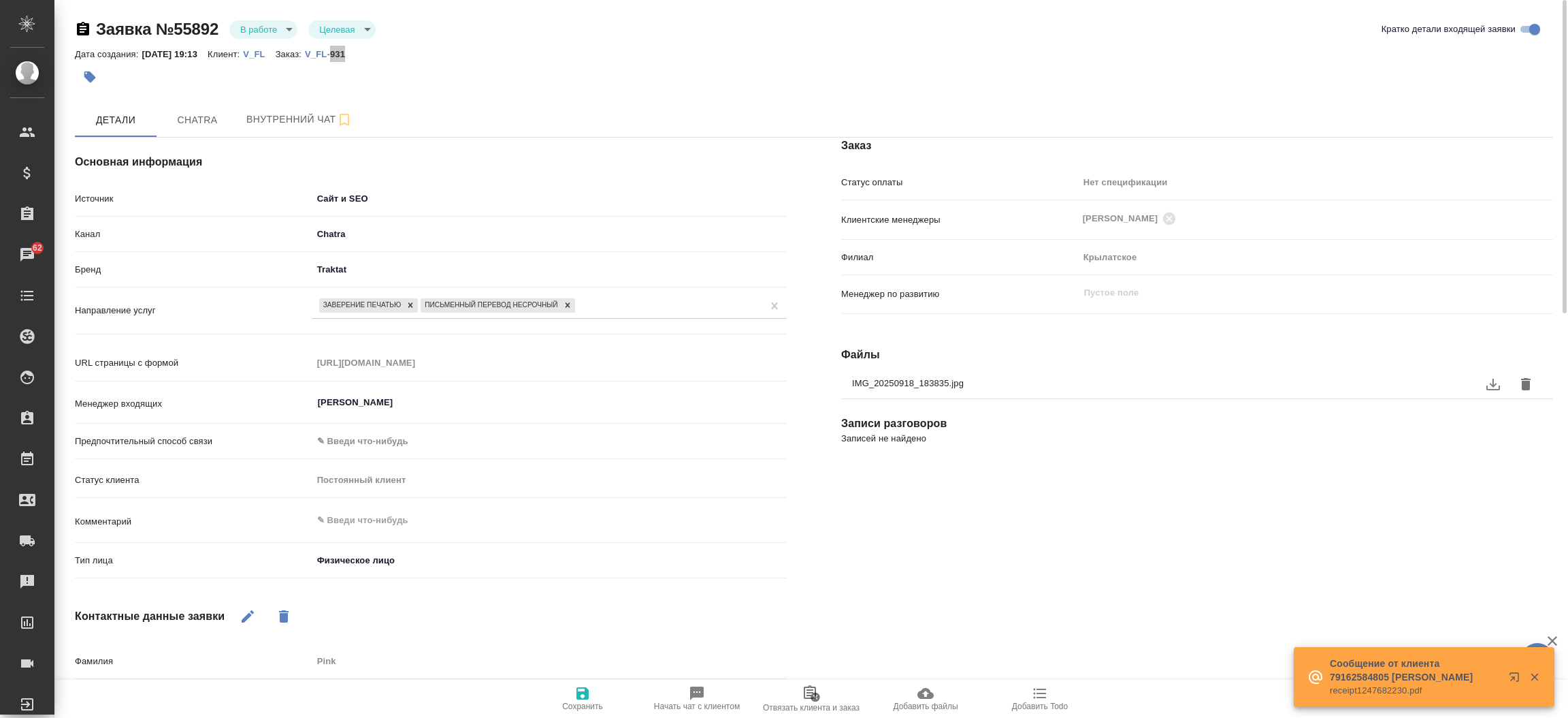
type textarea "x"
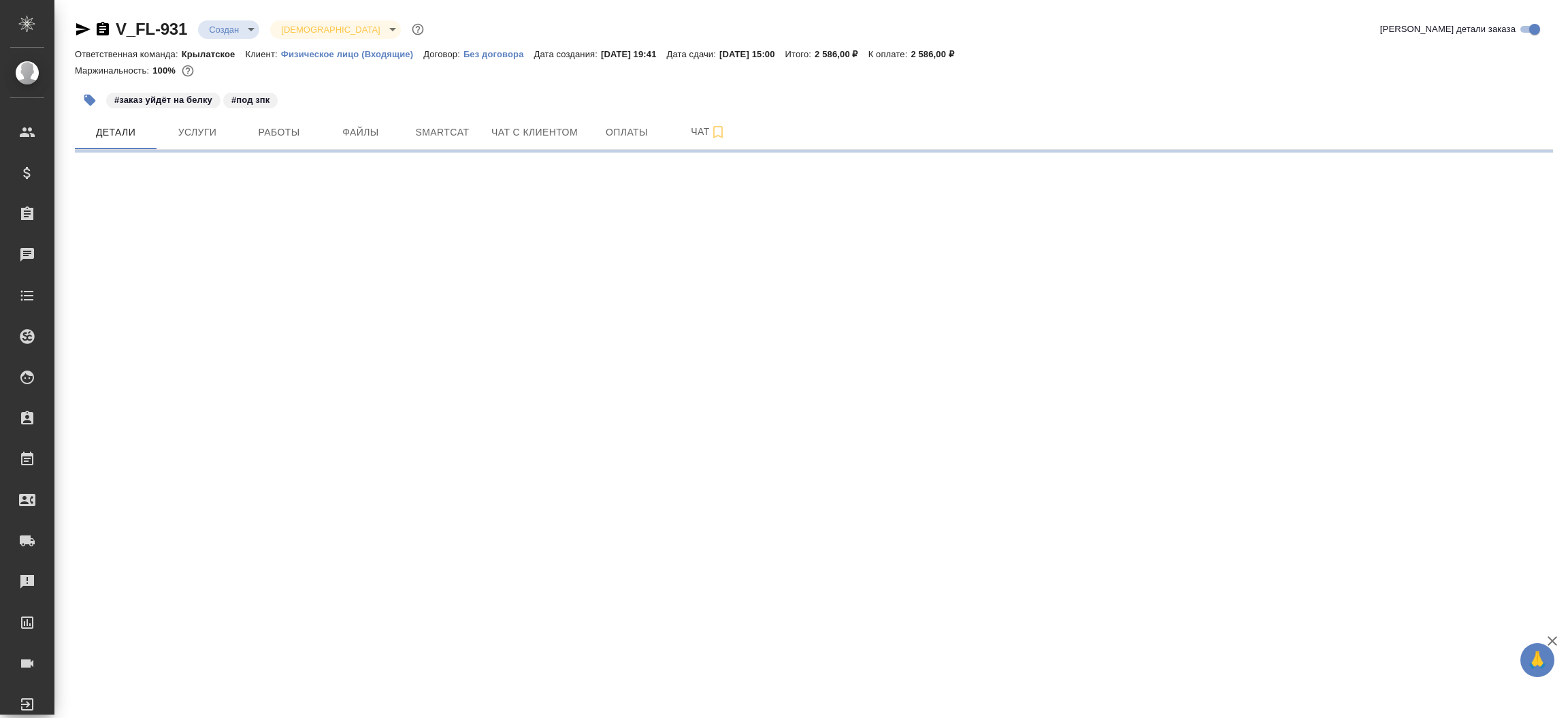
select select "RU"
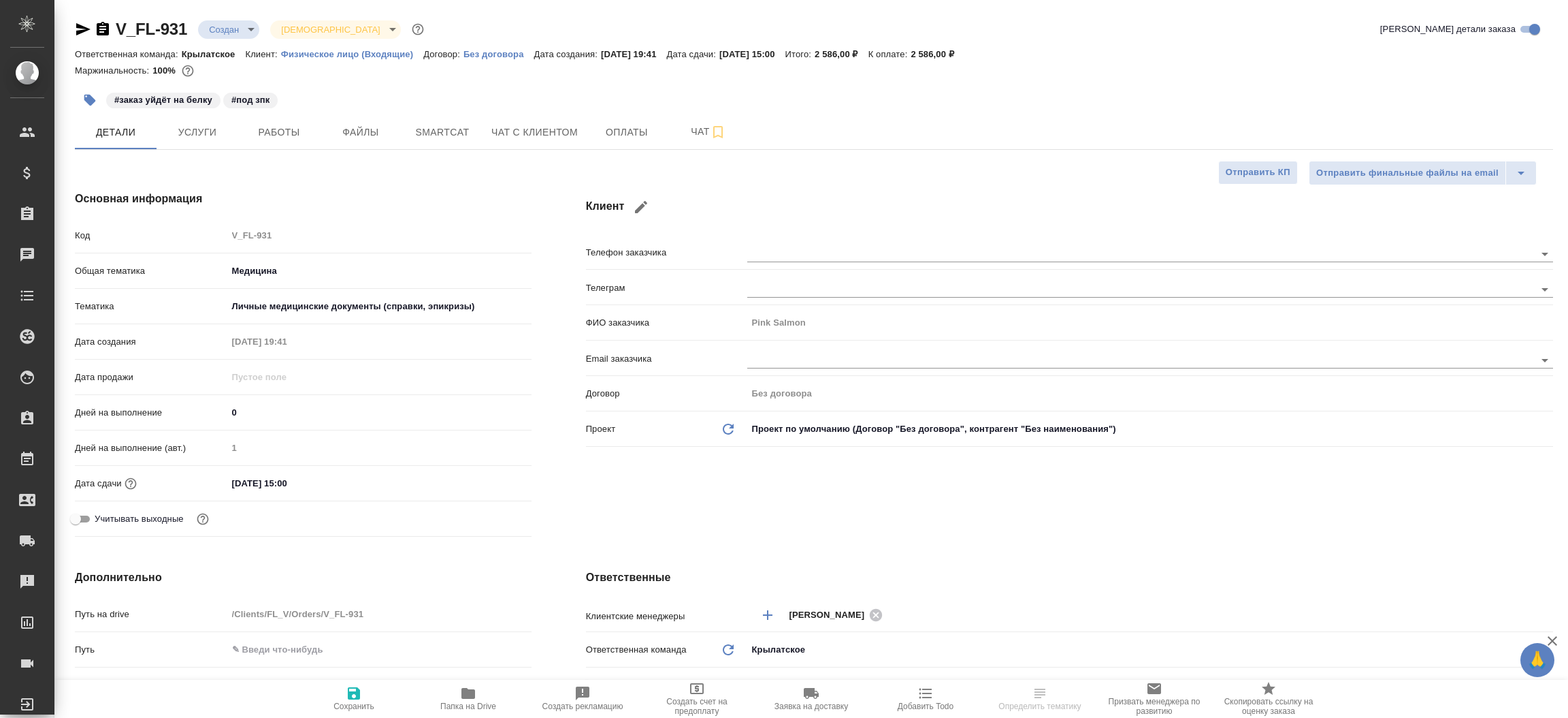
type textarea "x"
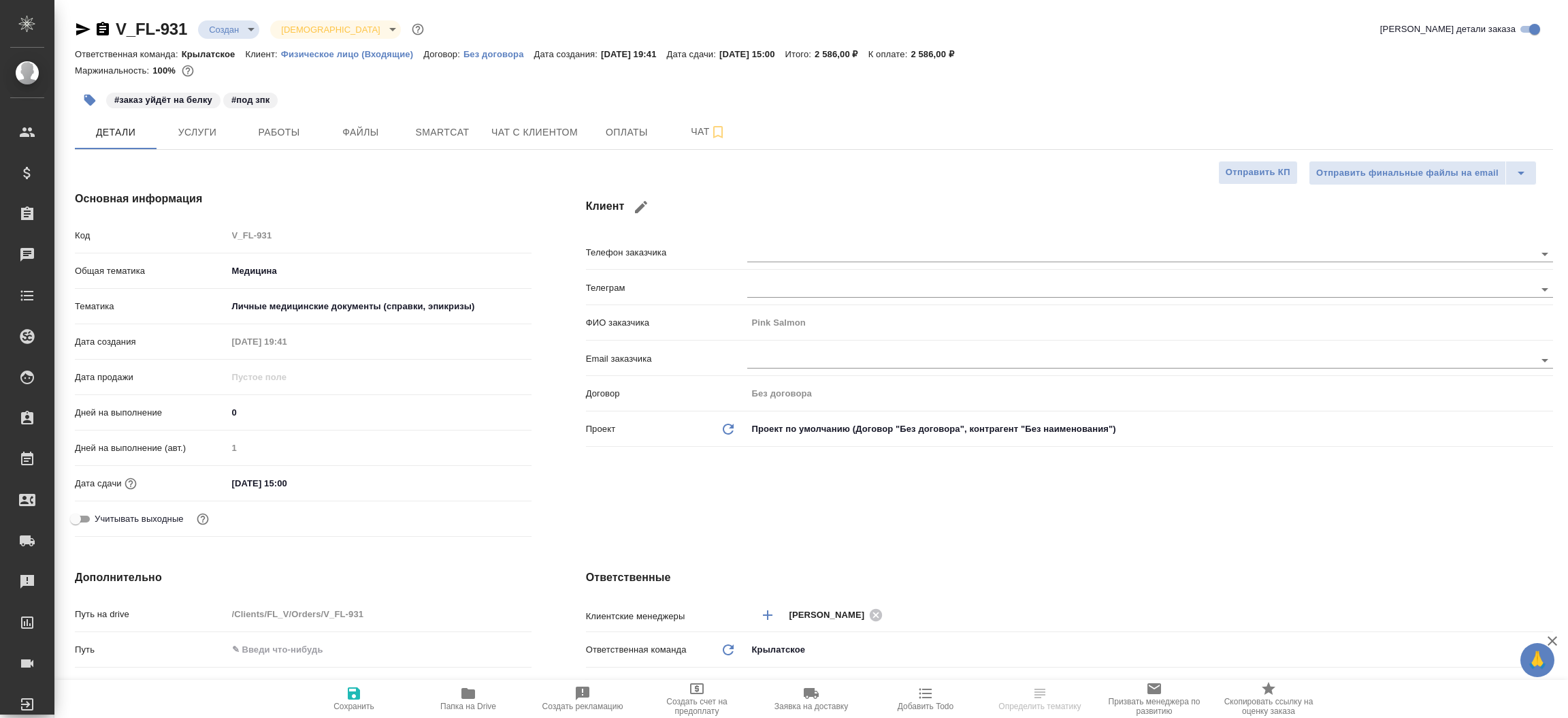
type textarea "x"
click at [644, 202] on icon "button" at bounding box center [640, 207] width 12 height 12
type input "Salmon"
type input "Pink"
checkbox input "true"
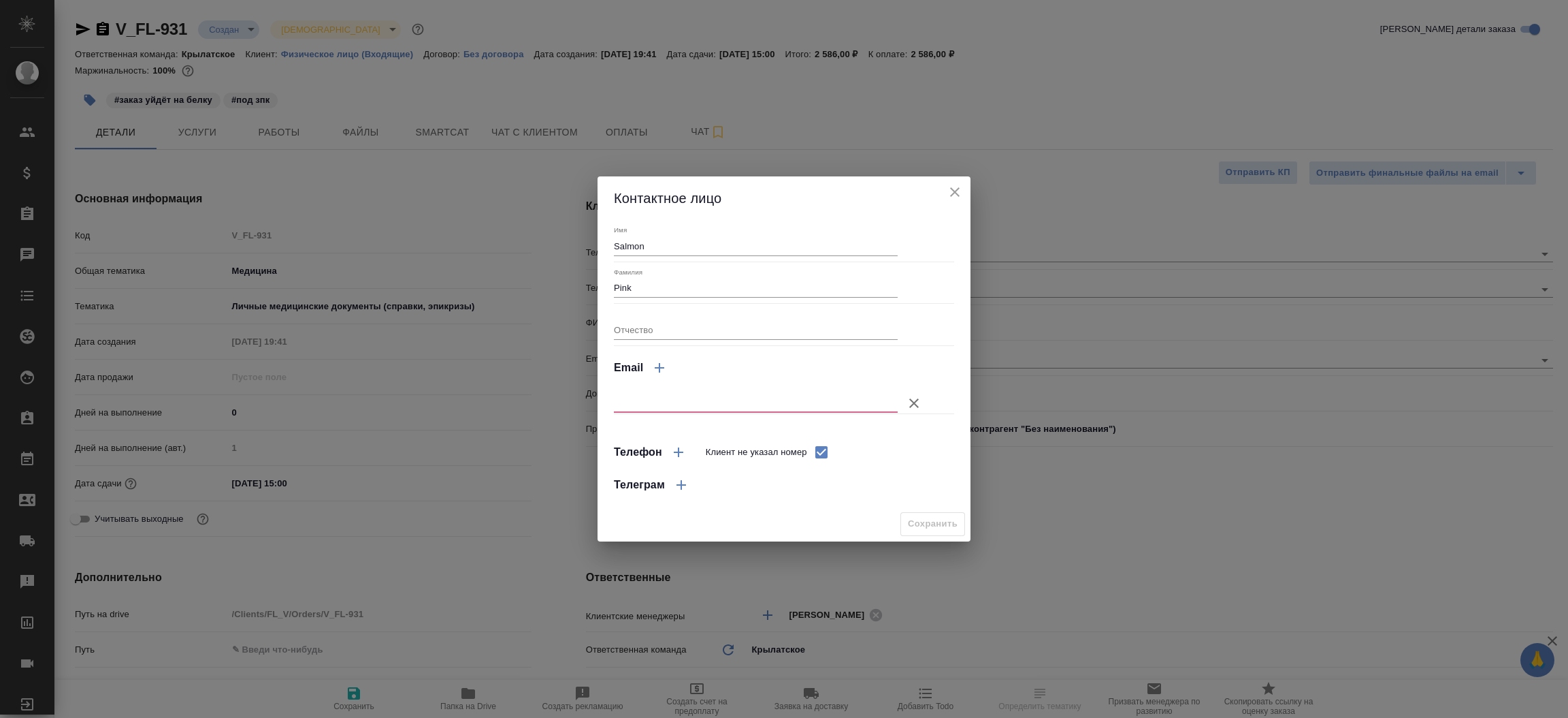
click at [692, 402] on input "text" at bounding box center [756, 403] width 284 height 19
paste input "baranovsarov@yandex.ru"
type input "baranovsarov@yandex.ru"
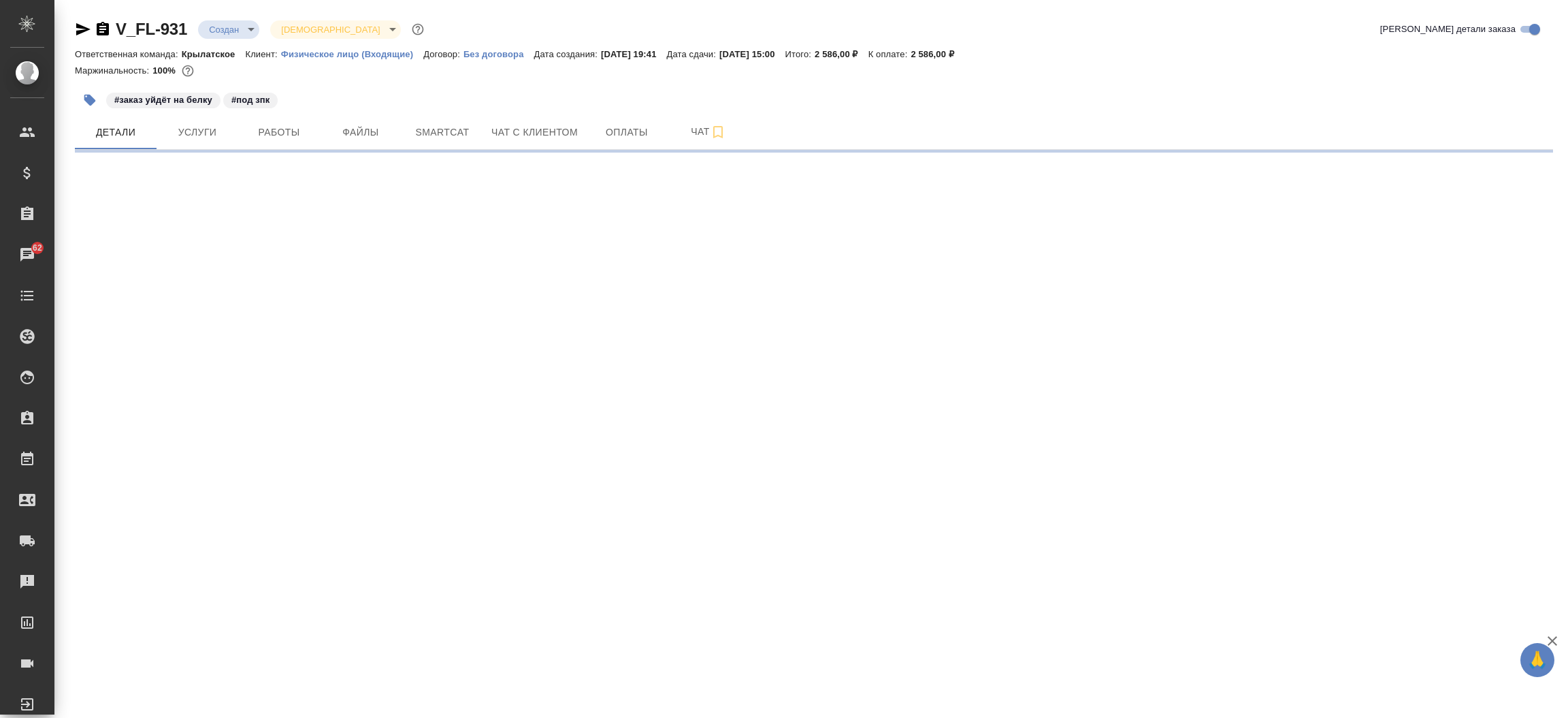
select select "RU"
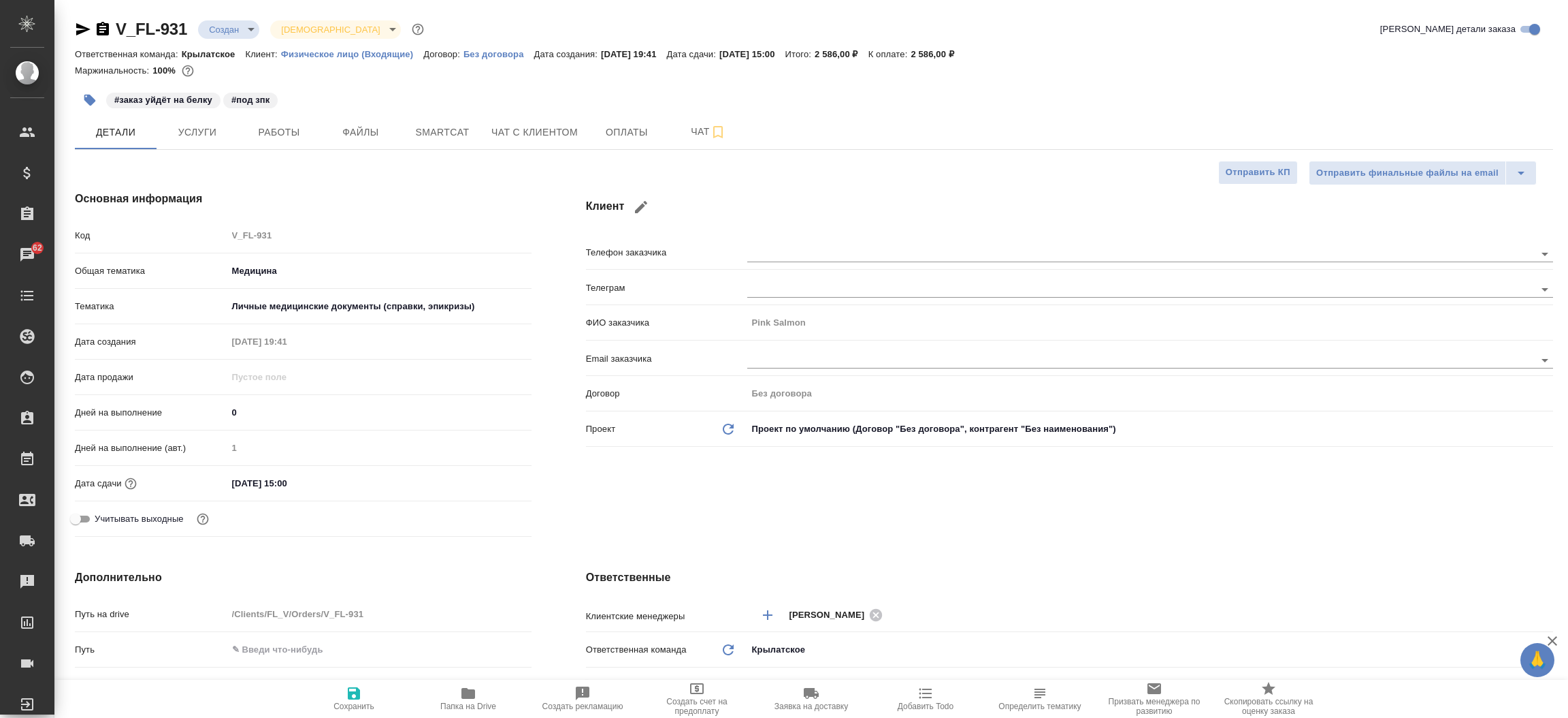
type textarea "x"
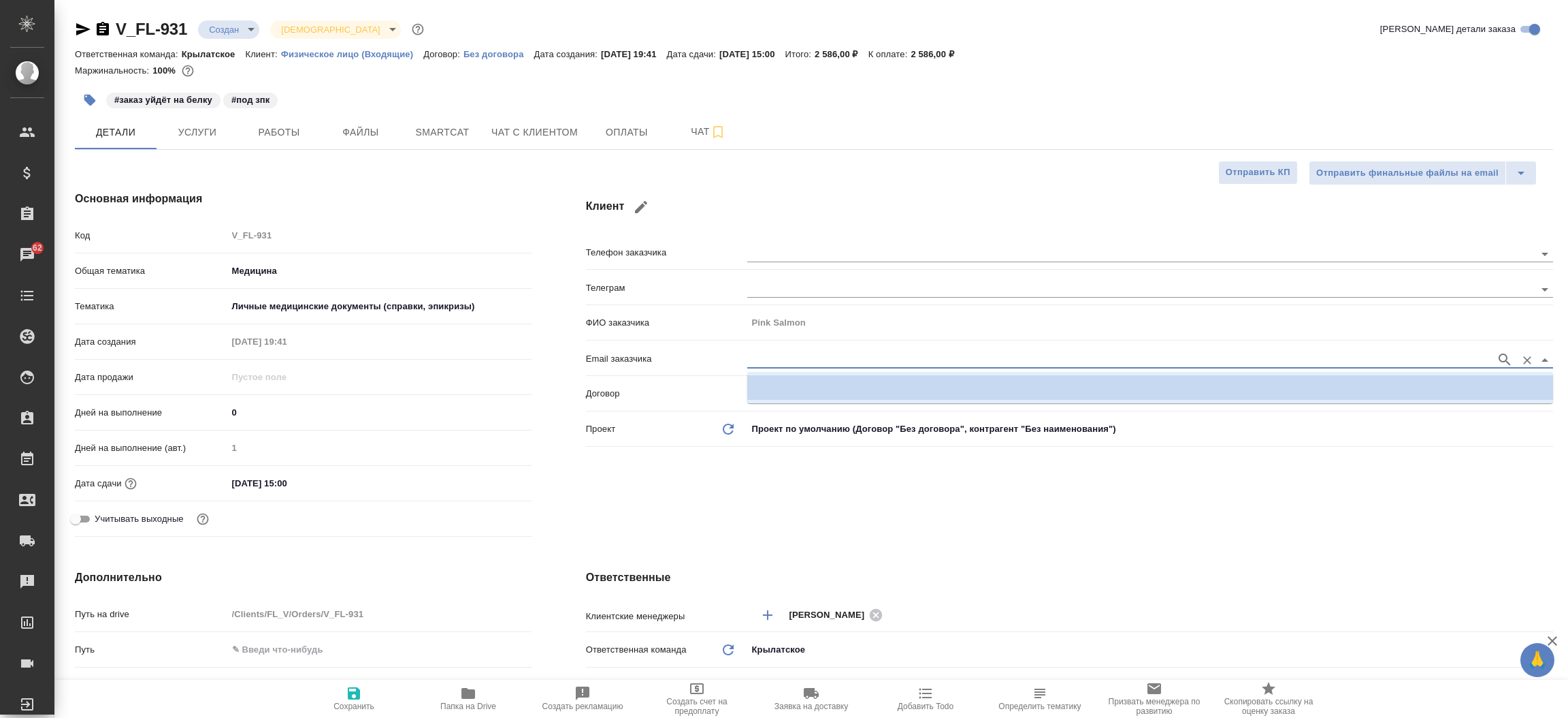
click at [752, 363] on input "text" at bounding box center [1118, 359] width 742 height 16
paste input "baranovsarov@yandex.ru"
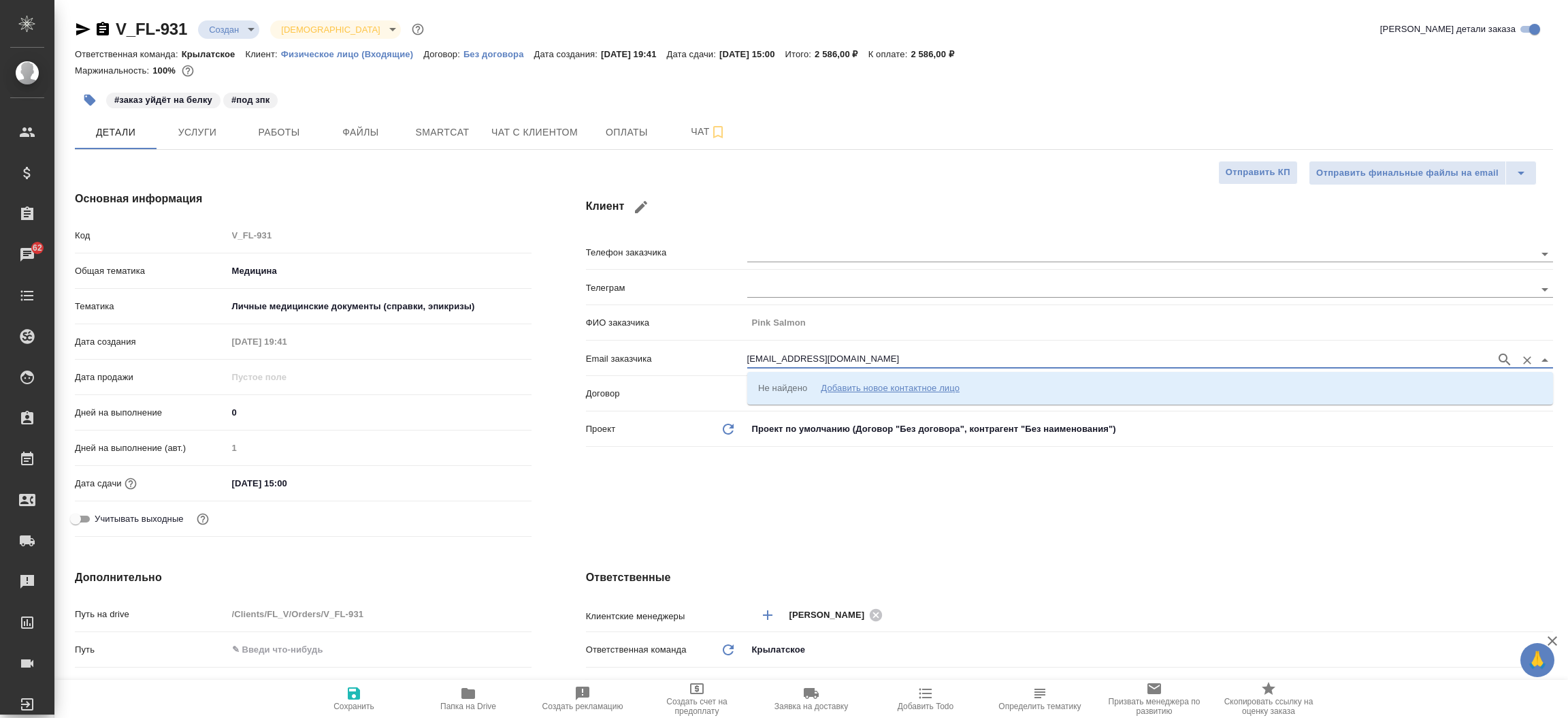
type input "baranovsarov@yandex.ru"
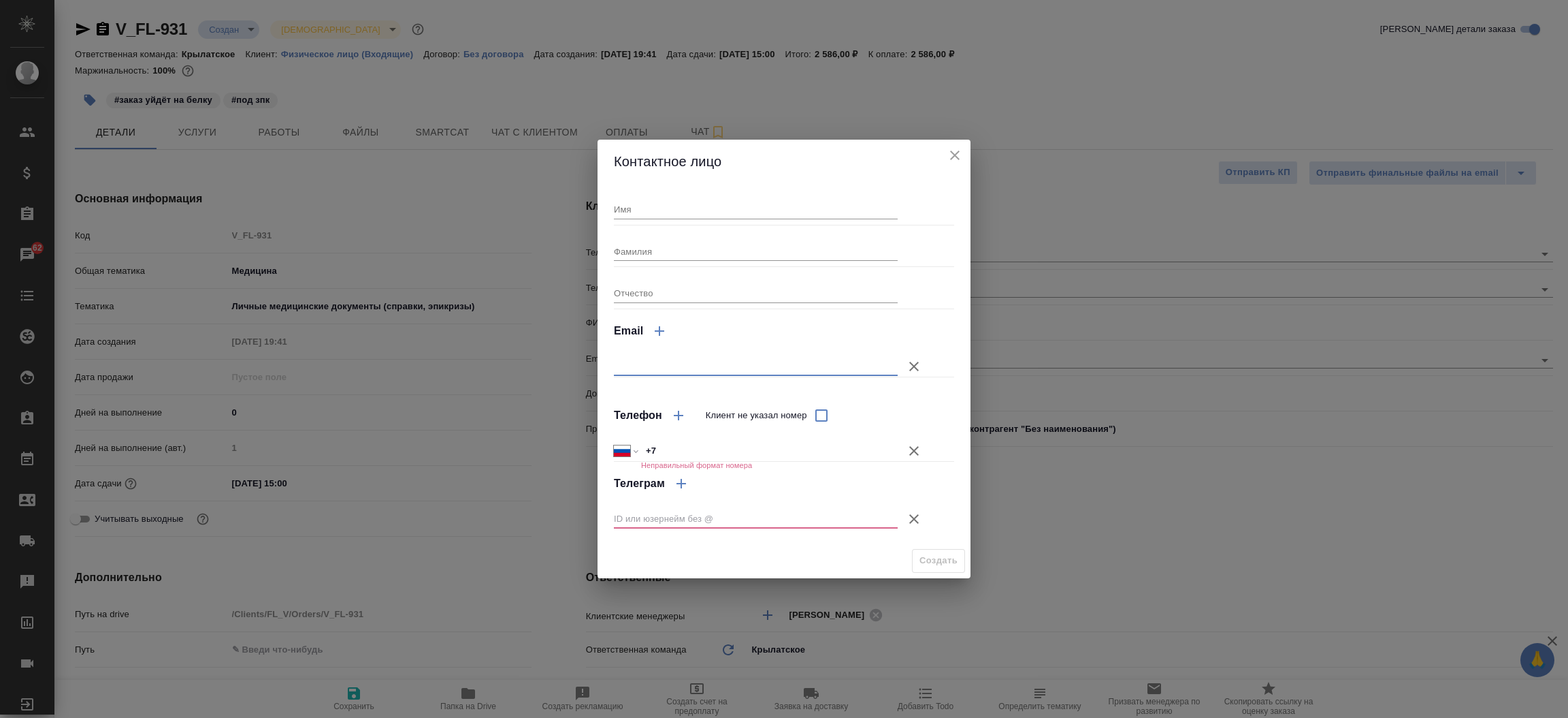
click at [719, 375] on input "text" at bounding box center [756, 367] width 284 height 19
paste input "baranovsarov@yandex.ru"
type input "baranovsarov@yandex.ru"
click at [912, 449] on icon "button" at bounding box center [914, 451] width 10 height 10
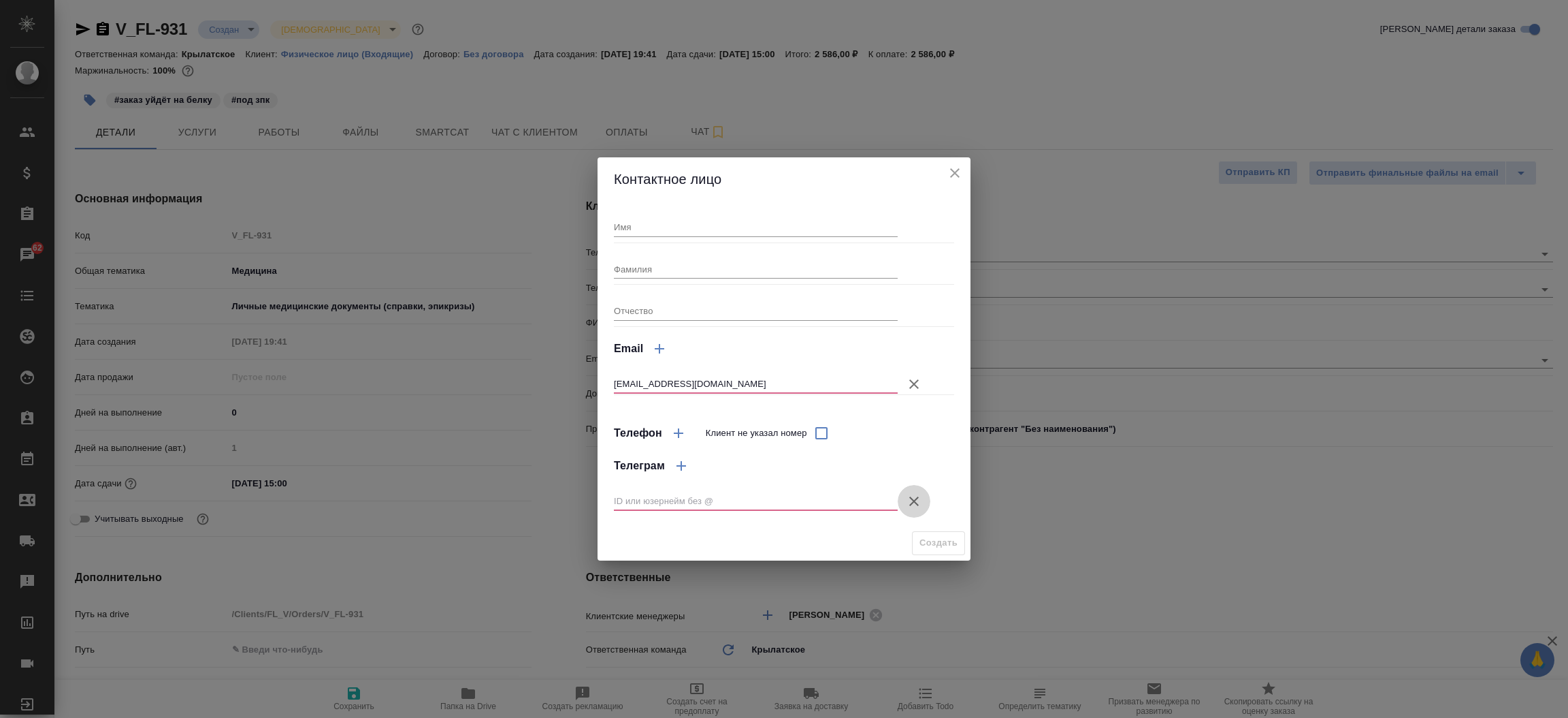
click at [911, 509] on icon "button" at bounding box center [914, 501] width 16 height 16
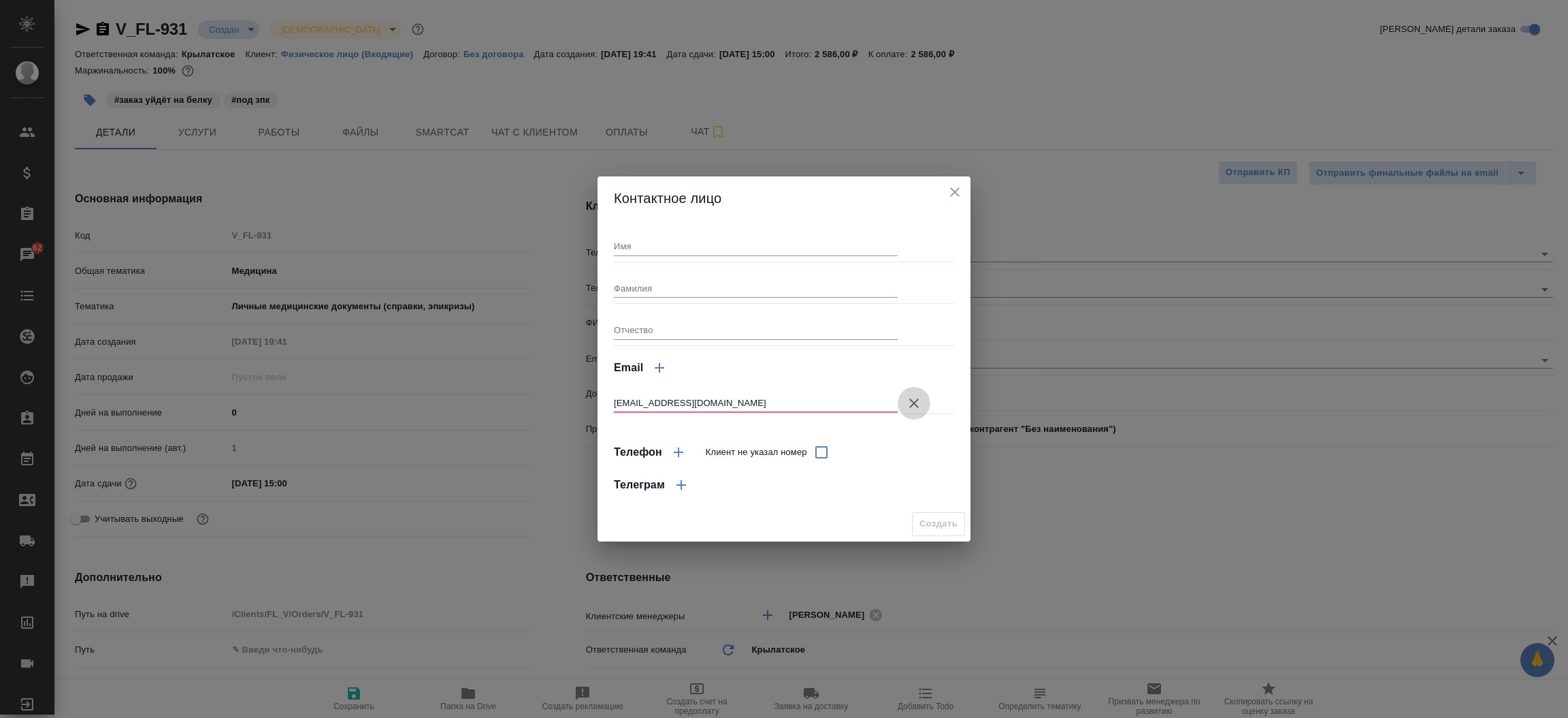
click at [911, 407] on icon "button" at bounding box center [914, 403] width 16 height 16
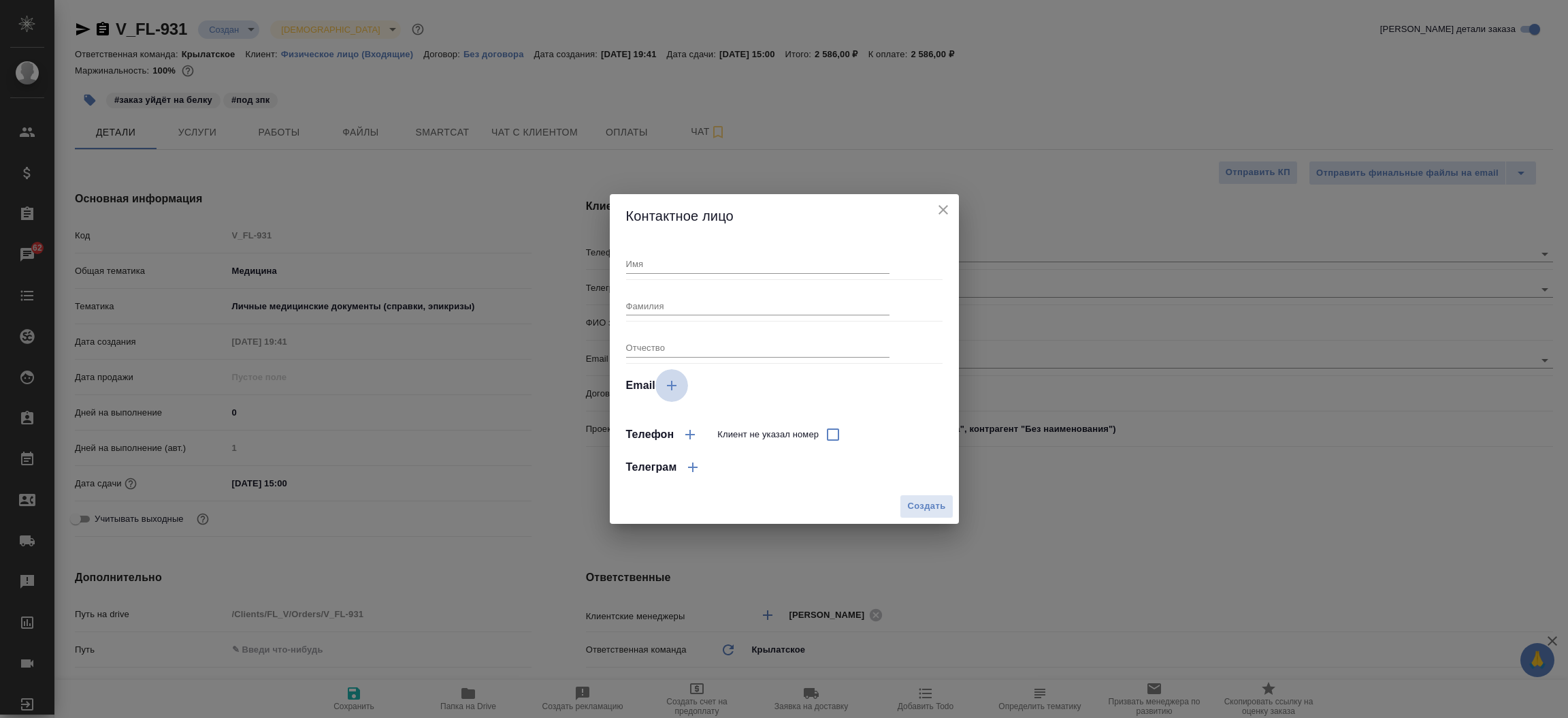
click at [675, 386] on icon "button" at bounding box center [671, 385] width 16 height 16
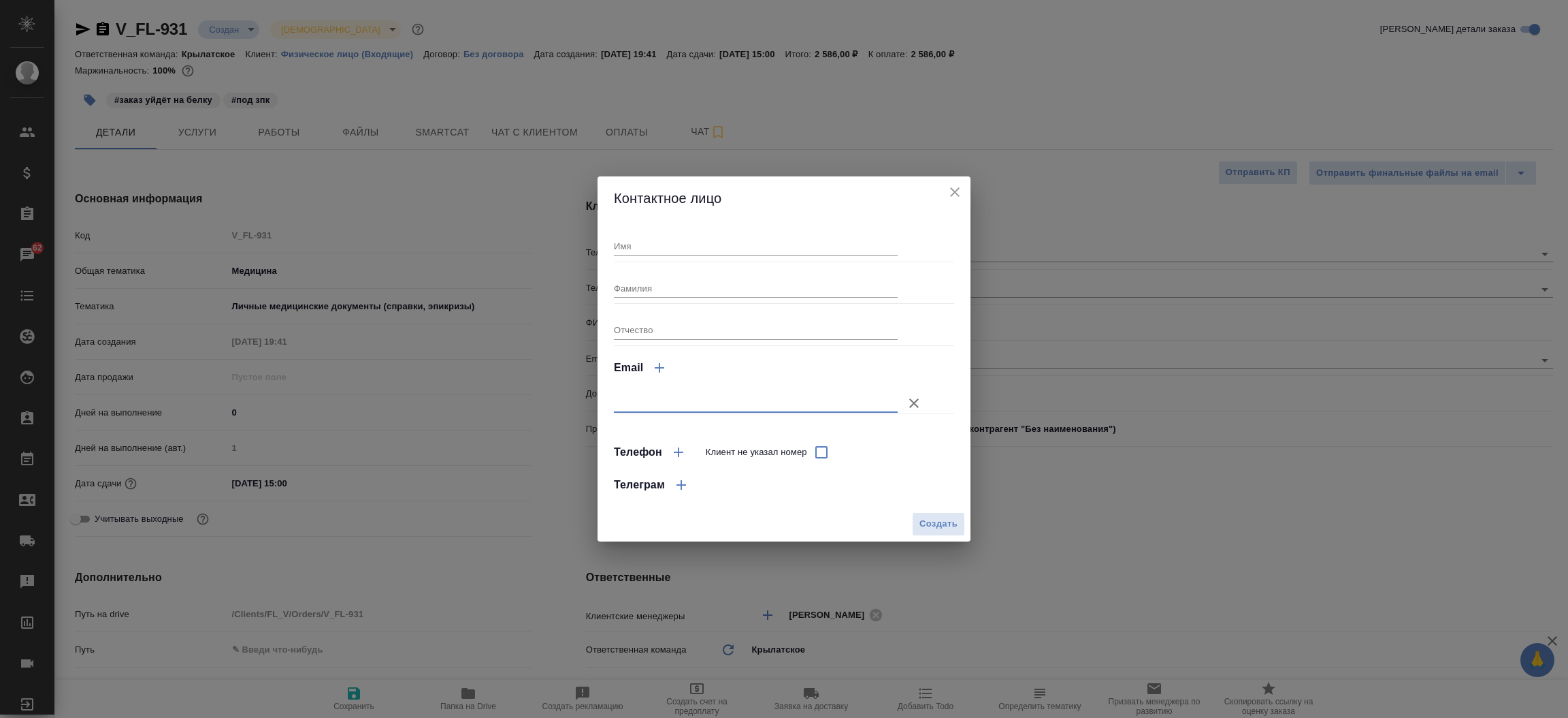
click at [691, 405] on input "text" at bounding box center [756, 403] width 284 height 19
paste input "baranovsarov@yandex.ru"
type input "baranovsarov@yandex.ru"
click at [737, 287] on input "Фамилия" at bounding box center [756, 288] width 284 height 19
click at [736, 243] on input "Имя" at bounding box center [756, 246] width 284 height 19
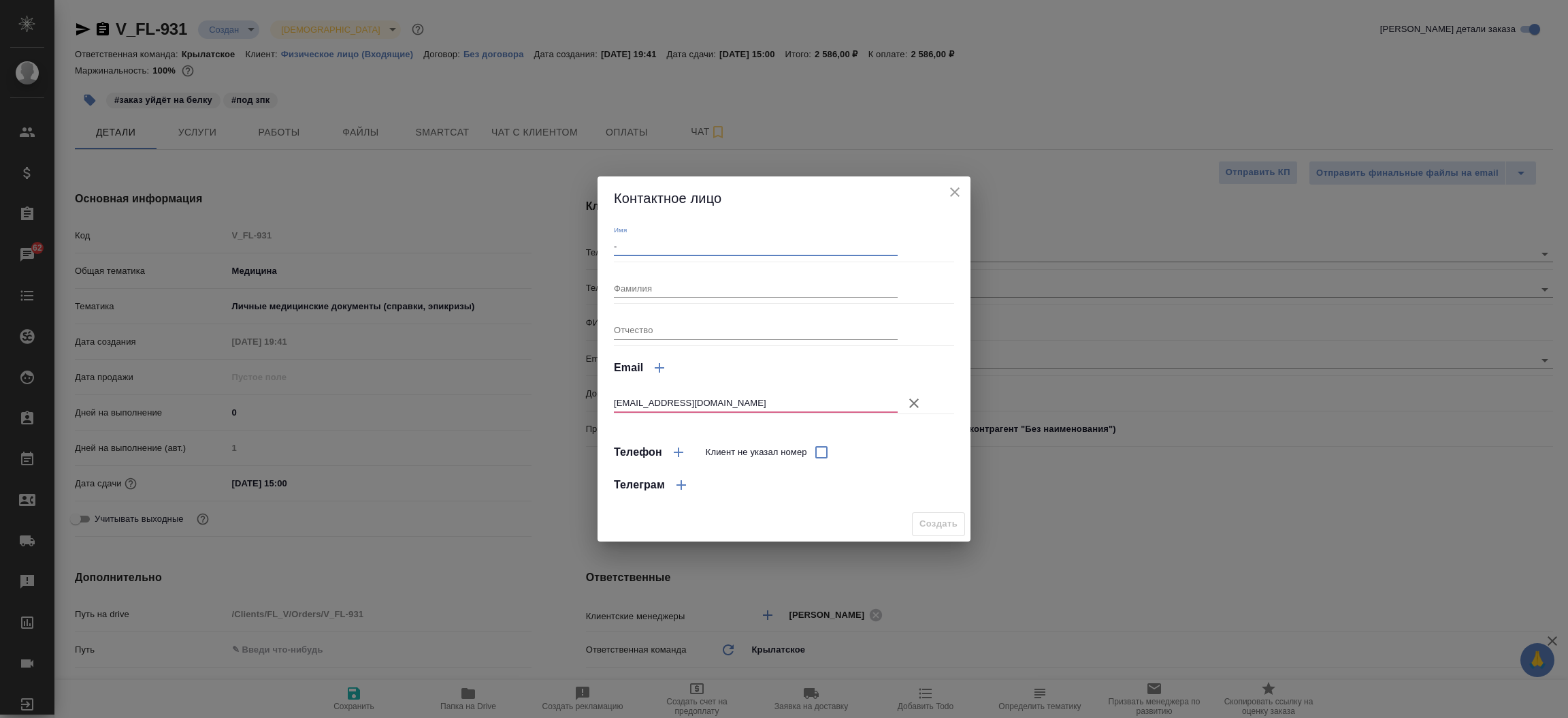
type input "-"
click at [958, 188] on icon "close" at bounding box center [955, 192] width 10 height 10
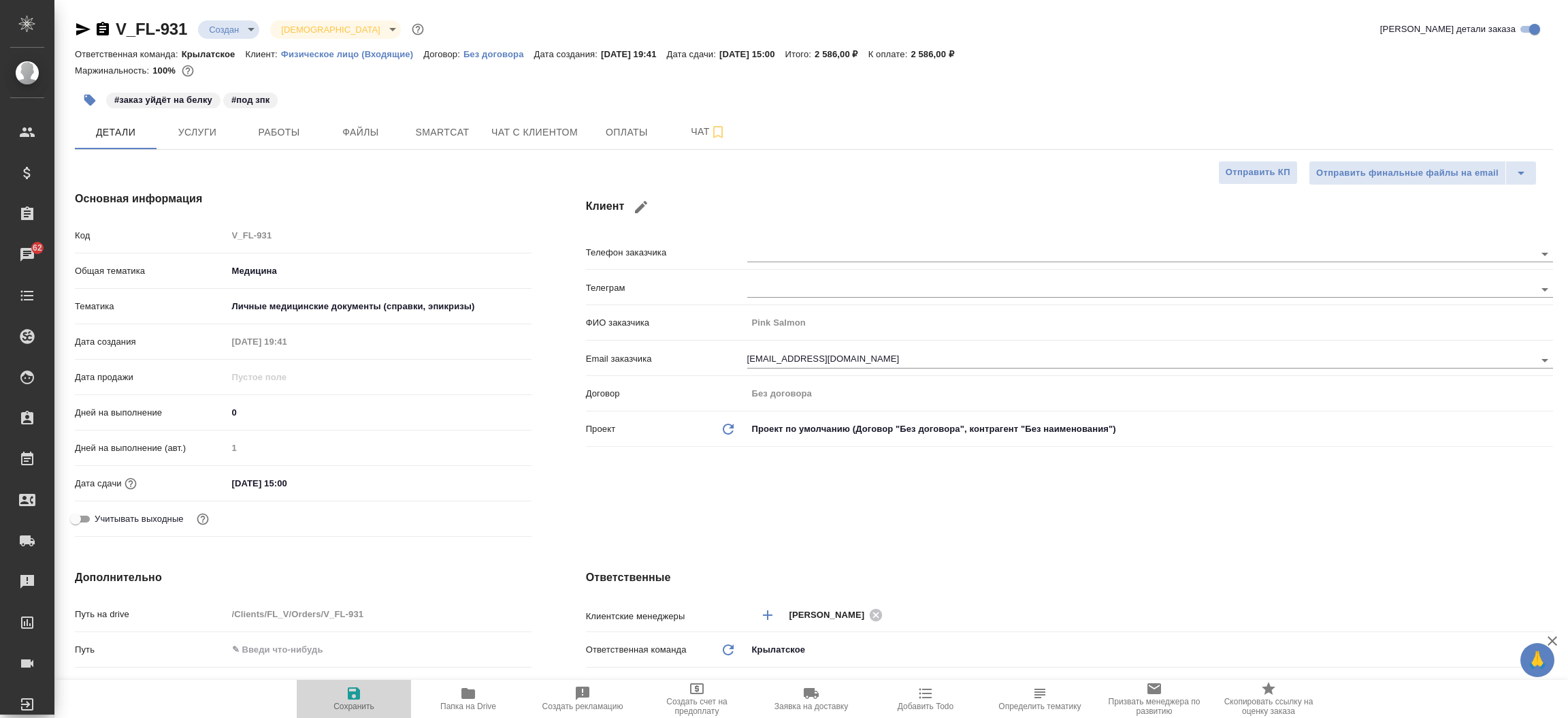
click at [358, 692] on icon "button" at bounding box center [353, 693] width 12 height 12
type textarea "x"
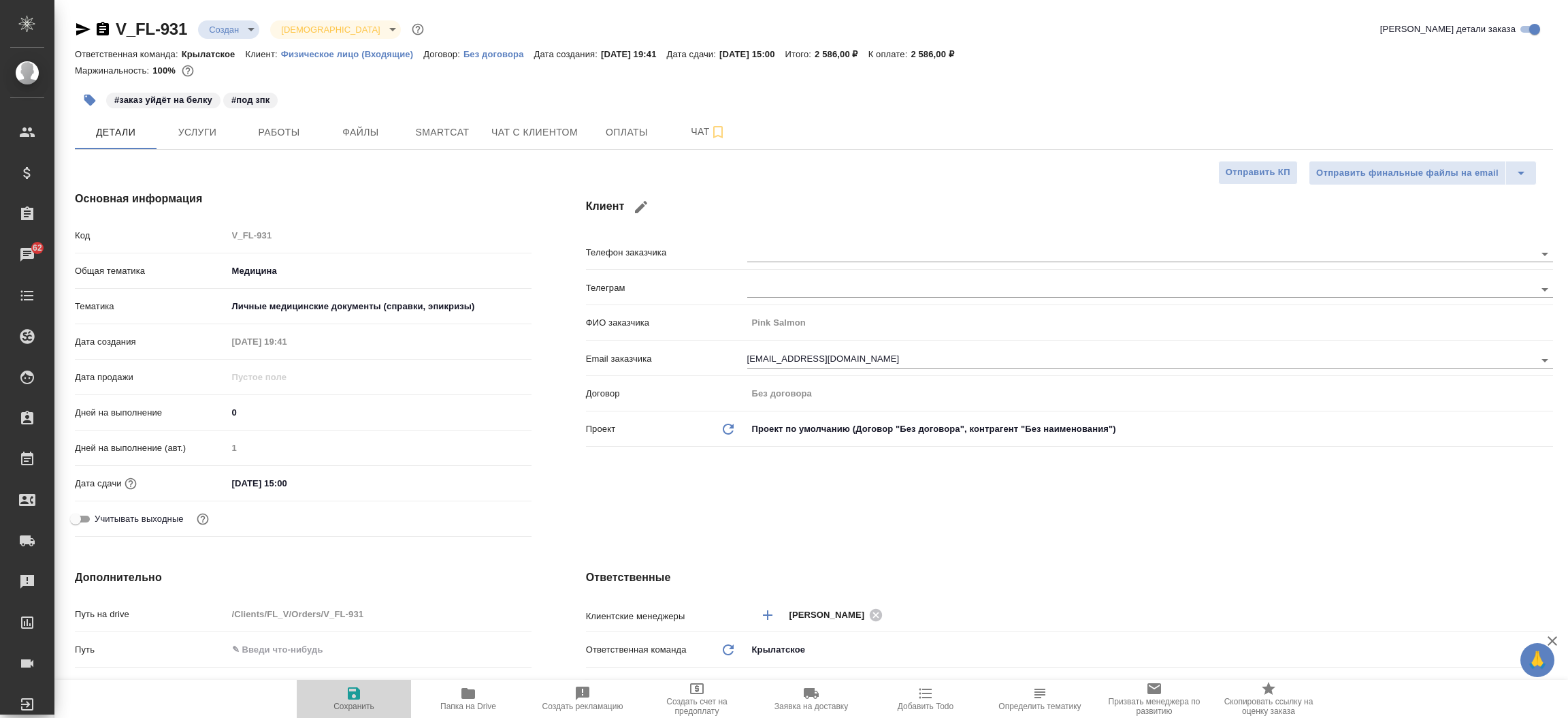
type textarea "x"
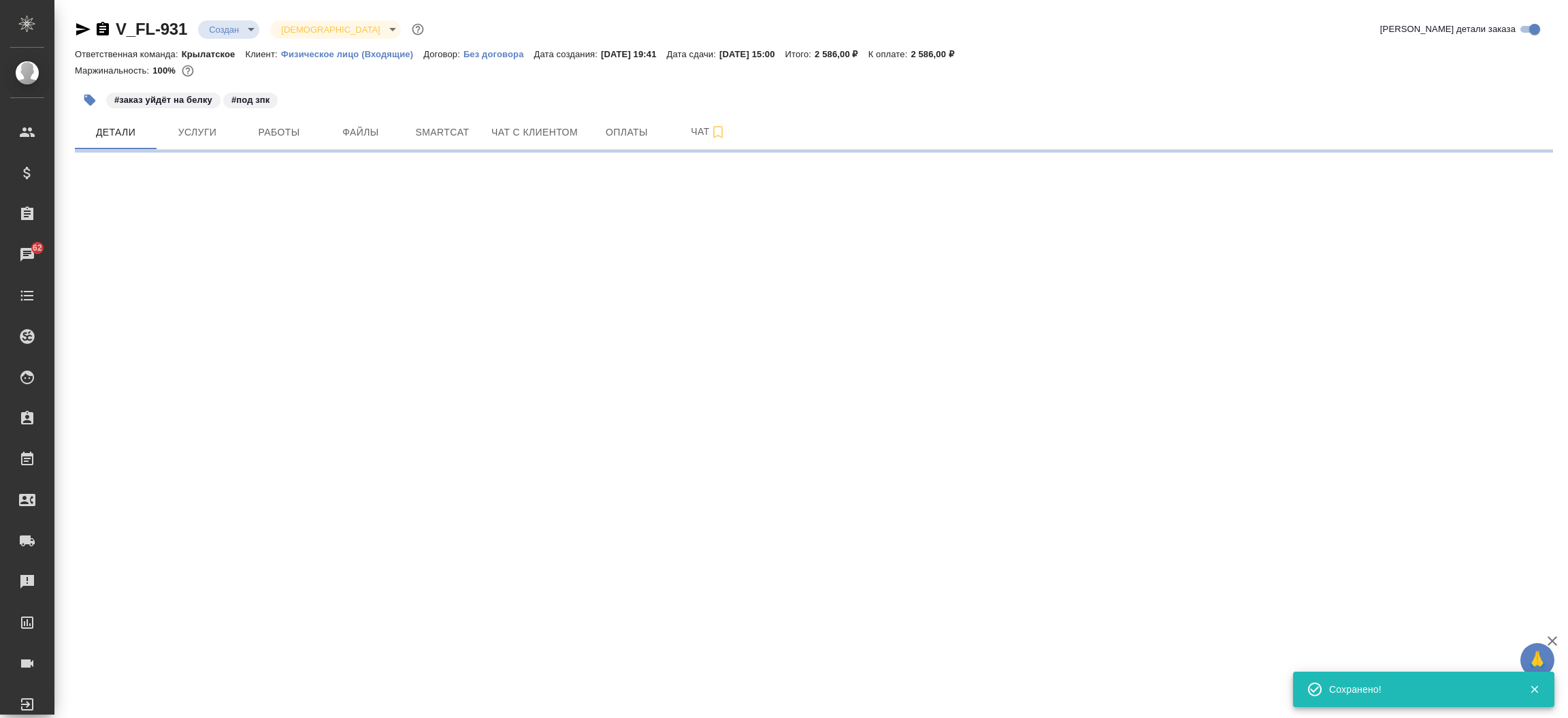
select select "RU"
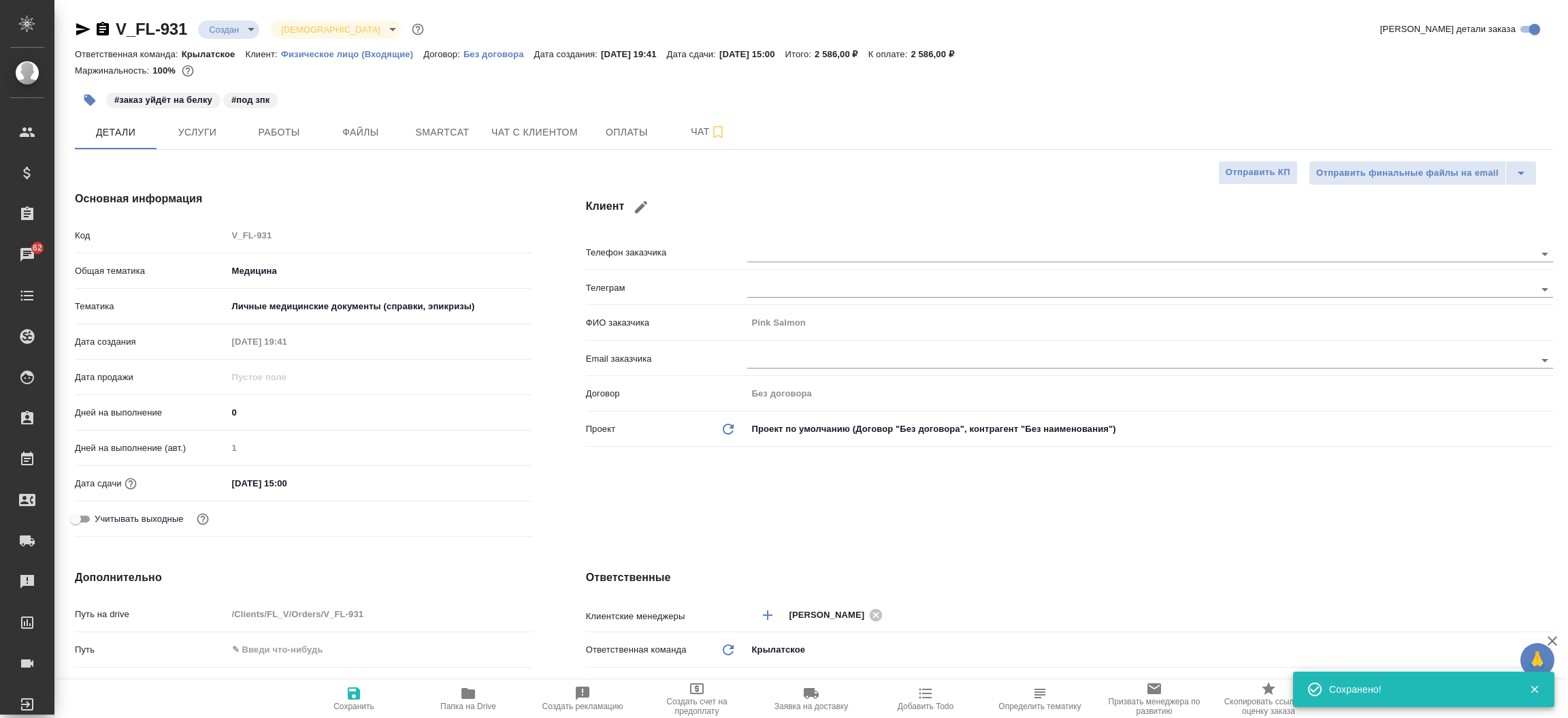
type textarea "x"
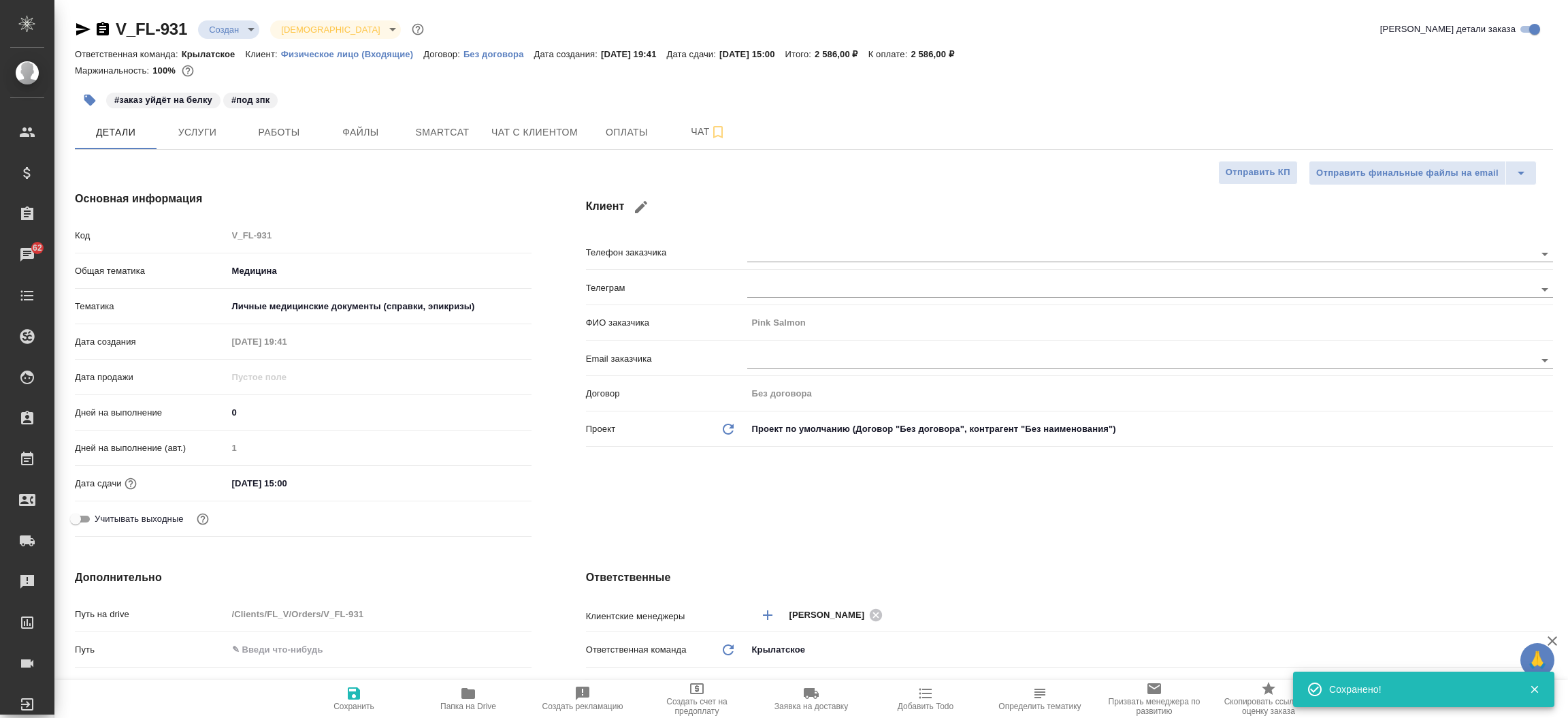
type textarea "x"
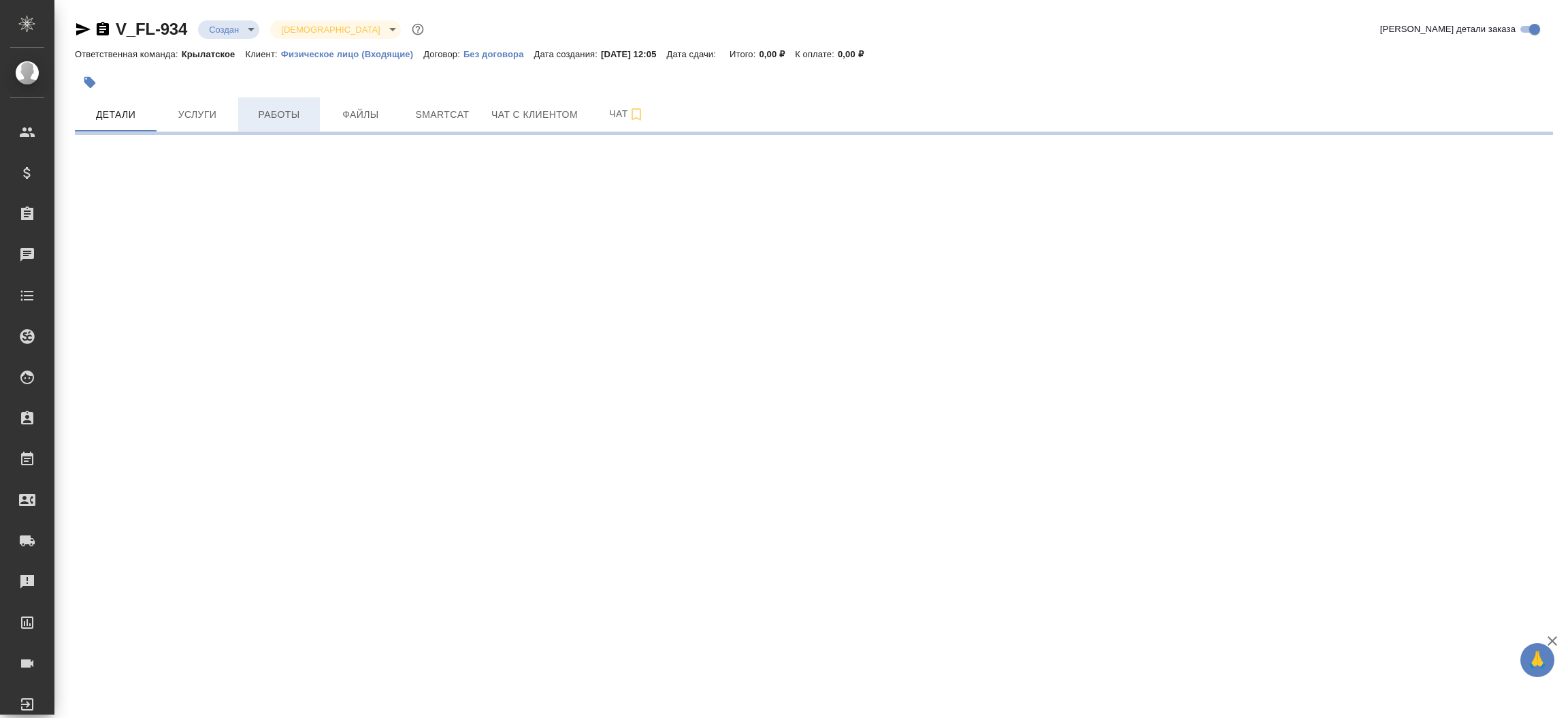
select select "RU"
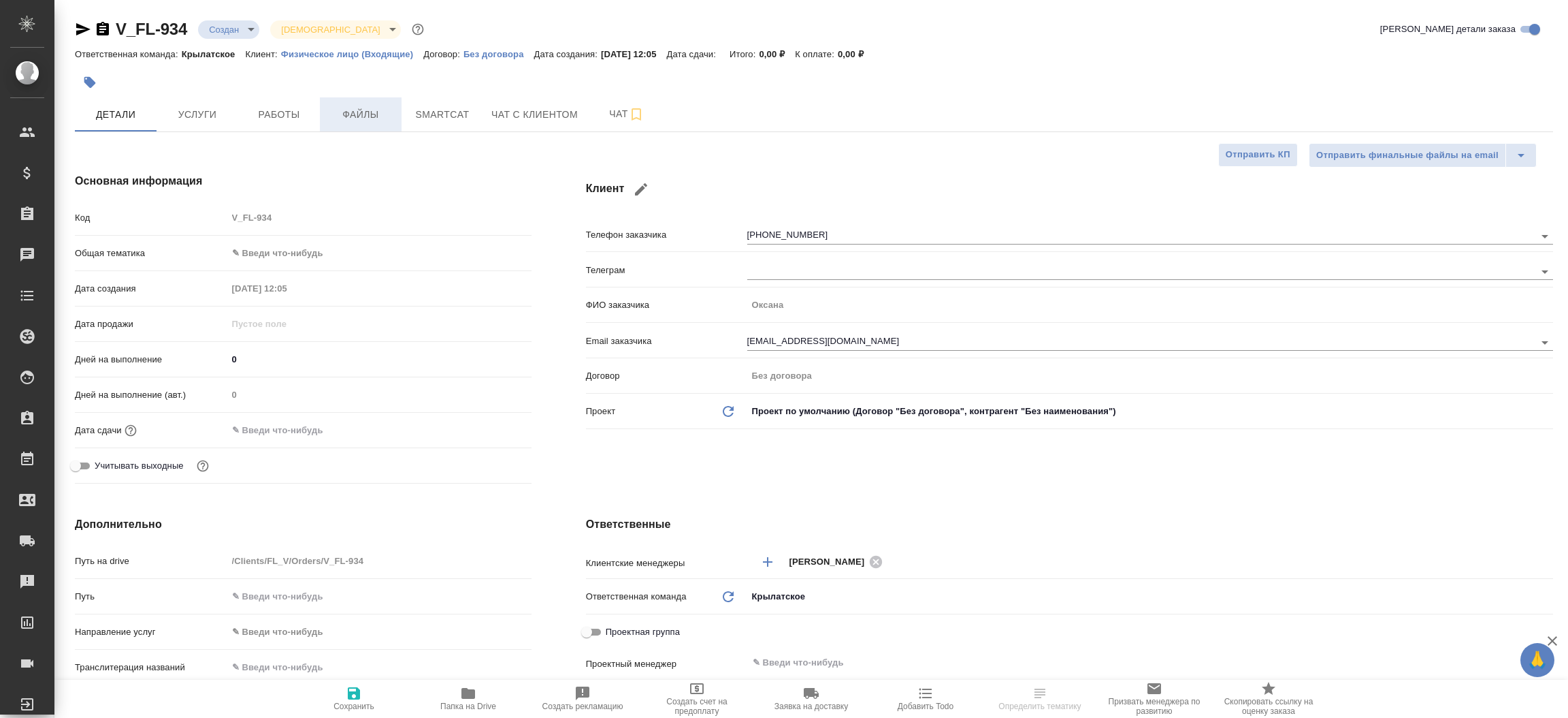
type textarea "x"
click at [353, 114] on span "Файлы" at bounding box center [361, 114] width 66 height 17
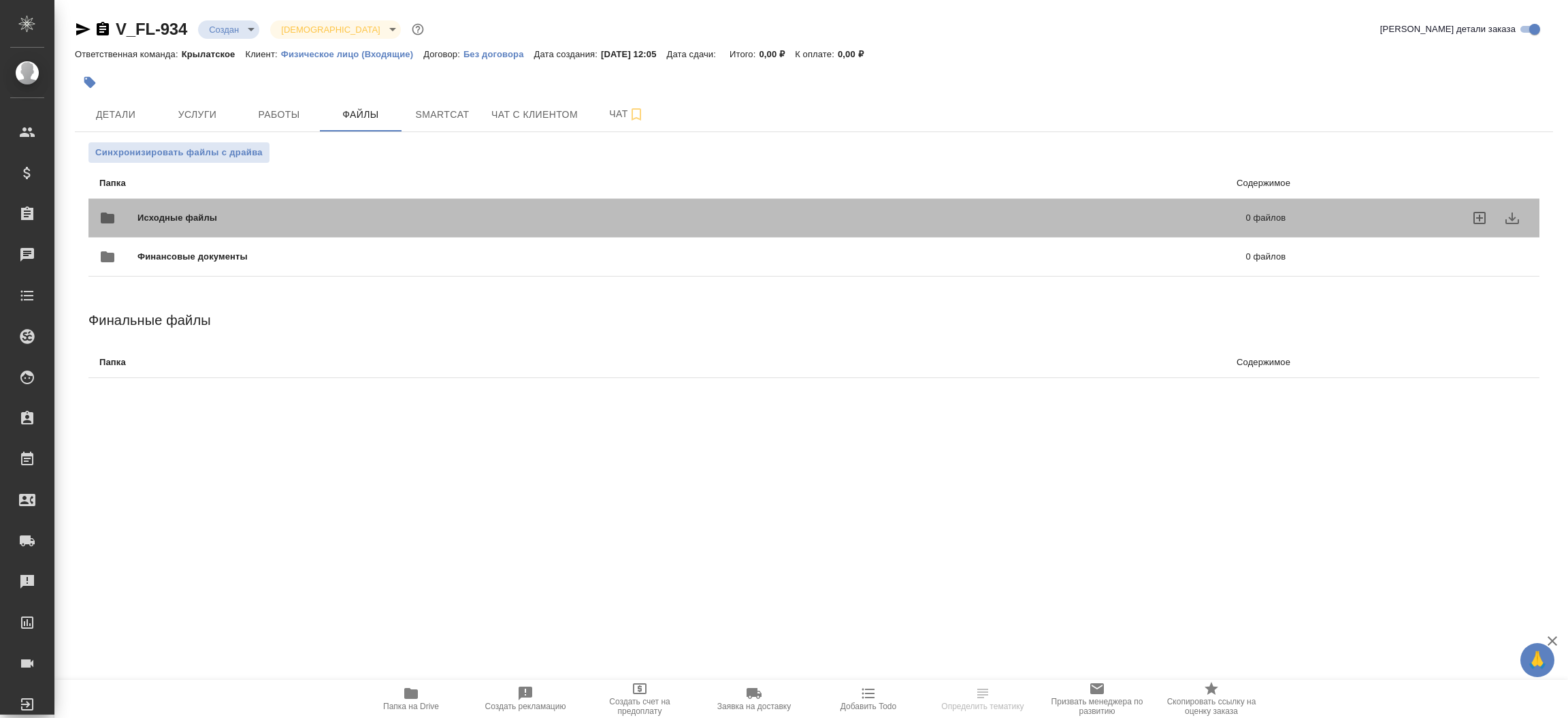
click at [256, 208] on div "Исходные файлы 0 файлов" at bounding box center [692, 217] width 1186 height 32
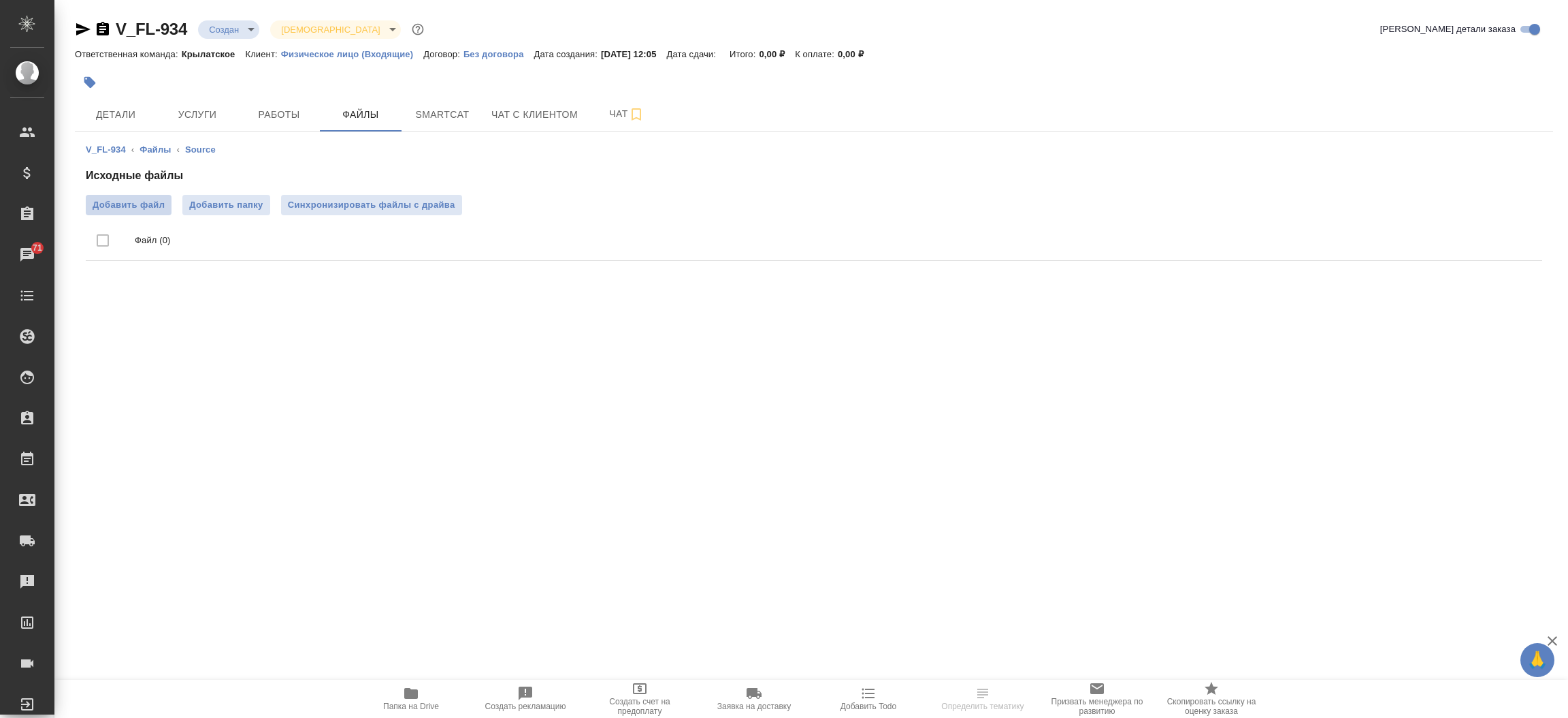
click at [146, 210] on span "Добавить файл" at bounding box center [128, 204] width 72 height 14
click at [0, 0] on input "Добавить файл" at bounding box center [0, 0] width 0 height 0
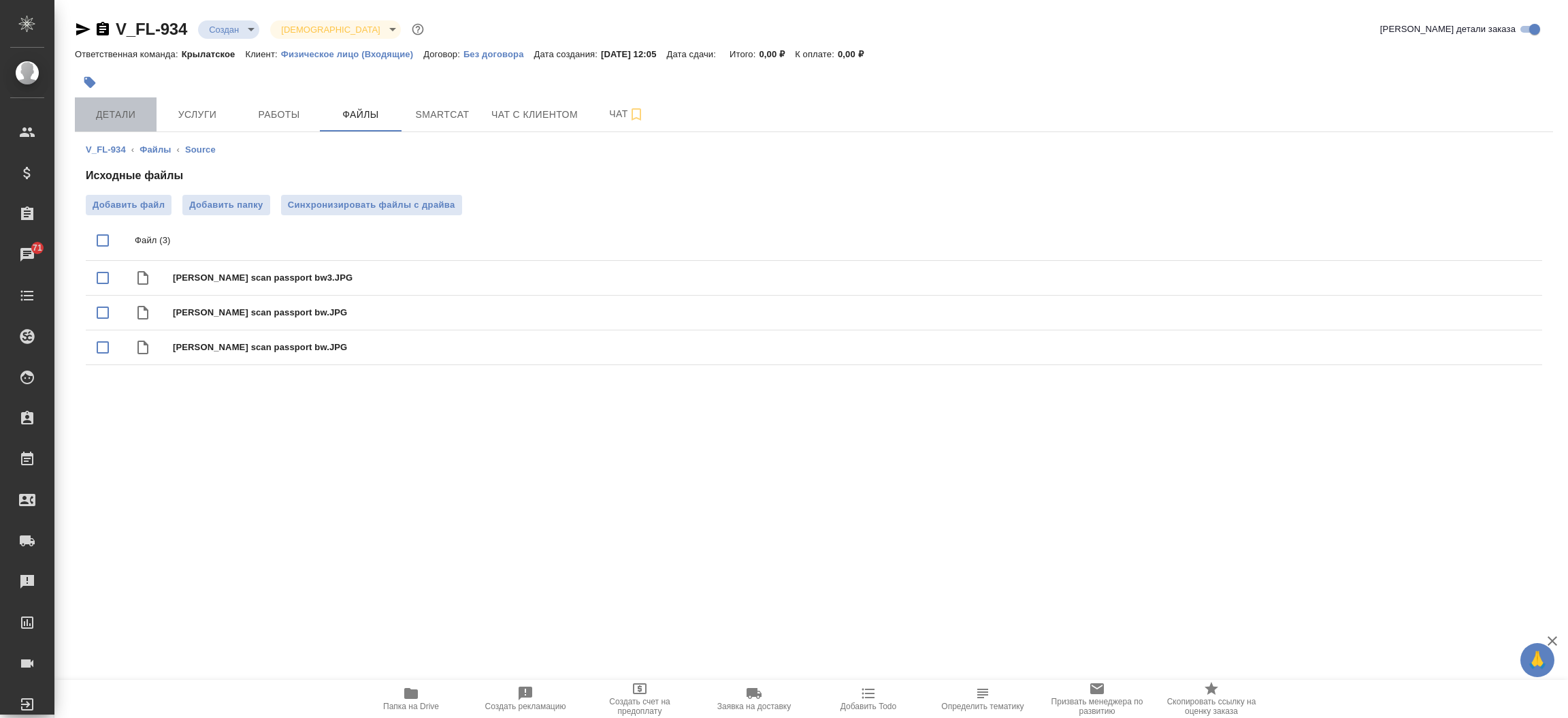
click at [121, 101] on button "Детали" at bounding box center [115, 114] width 82 height 34
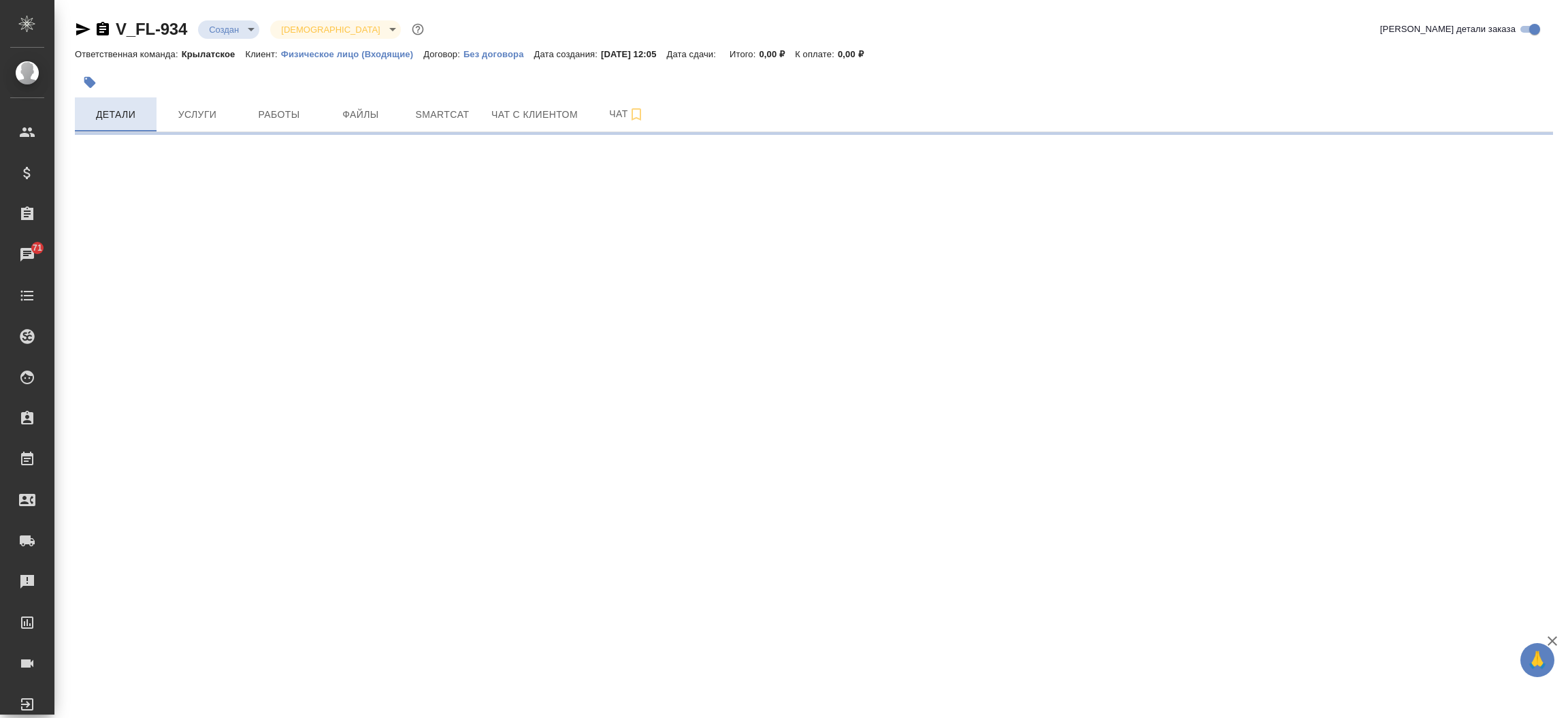
select select "RU"
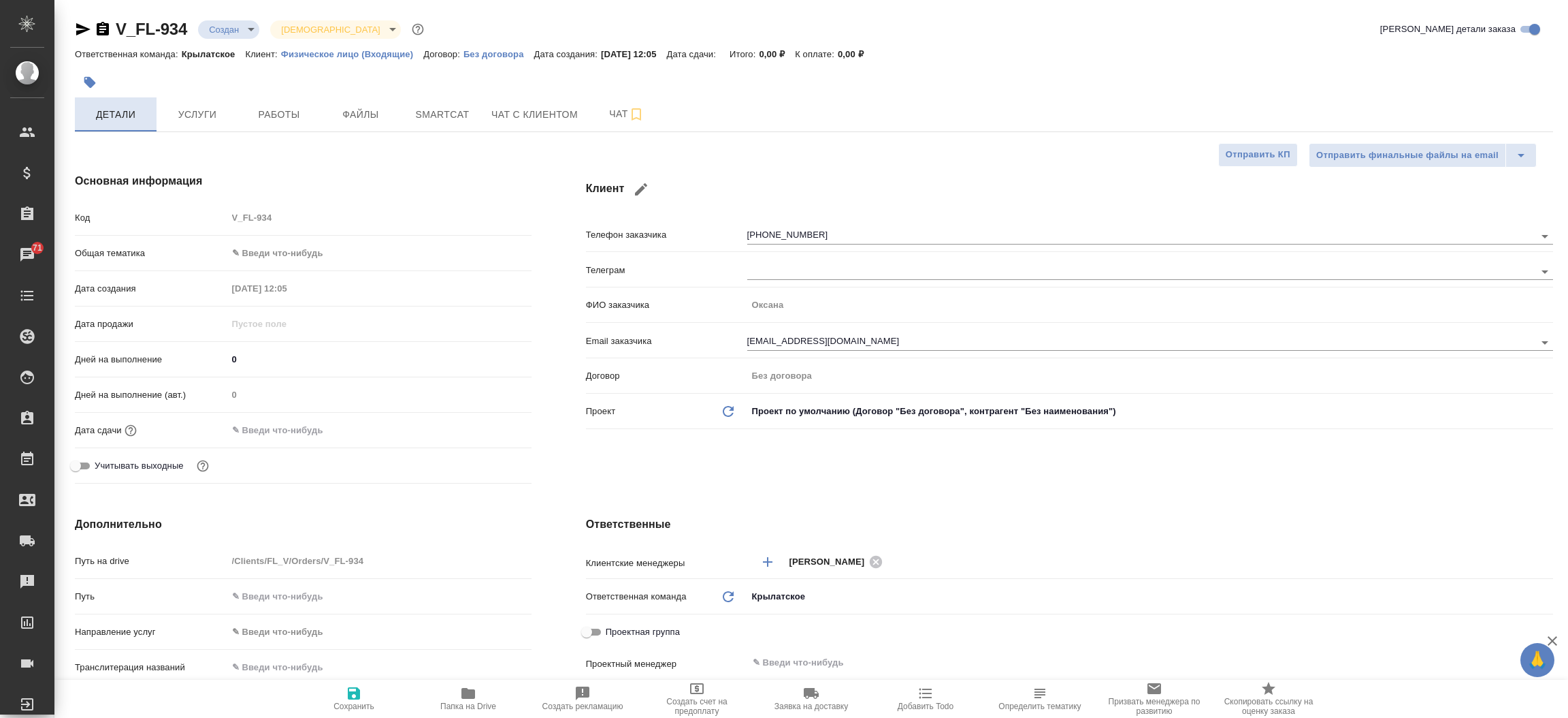
type textarea "x"
click at [562, 433] on div "Клиент Телефон заказчика +79263807988 Телеграм ФИО заказчика Оксана Email заказ…" at bounding box center [1069, 331] width 1022 height 371
click at [79, 24] on icon "button" at bounding box center [83, 29] width 16 height 16
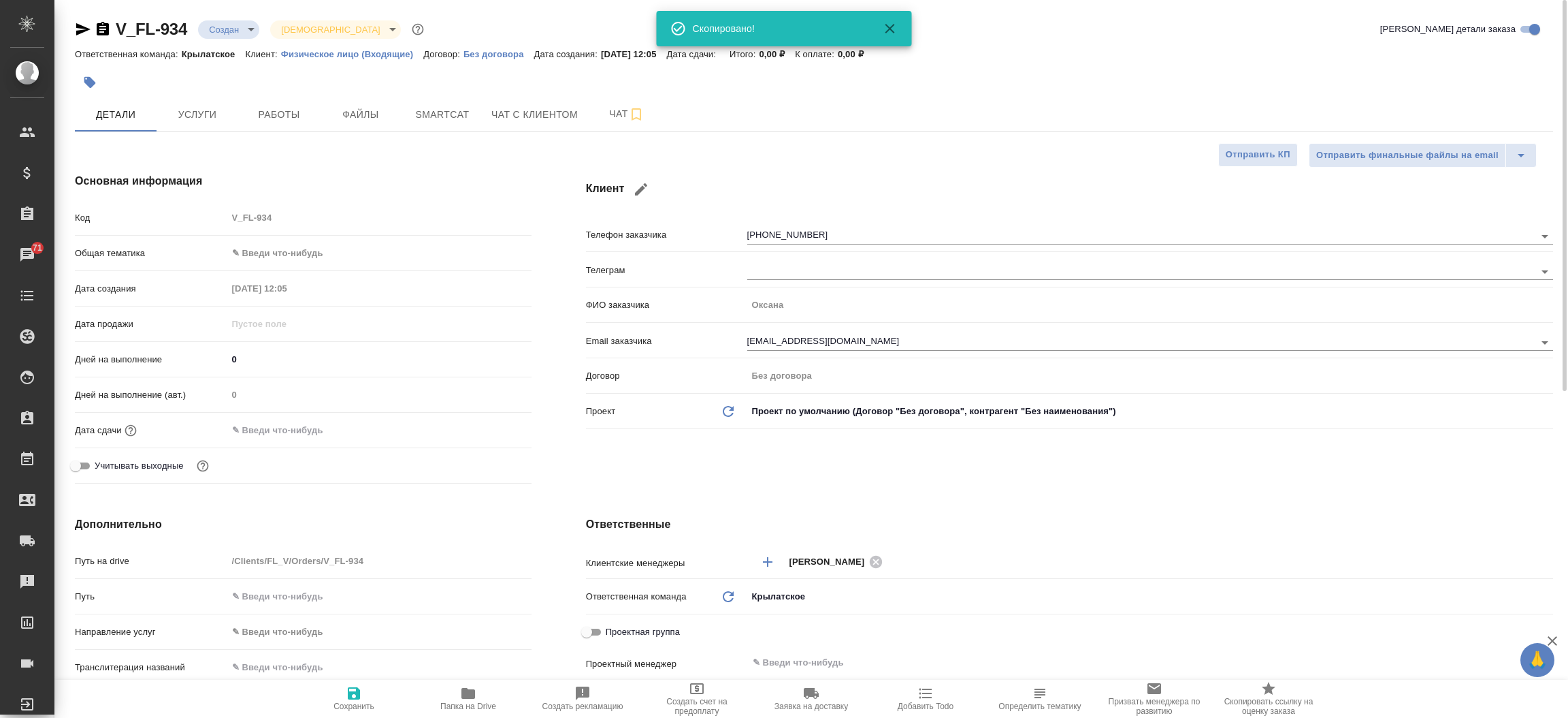
type textarea "x"
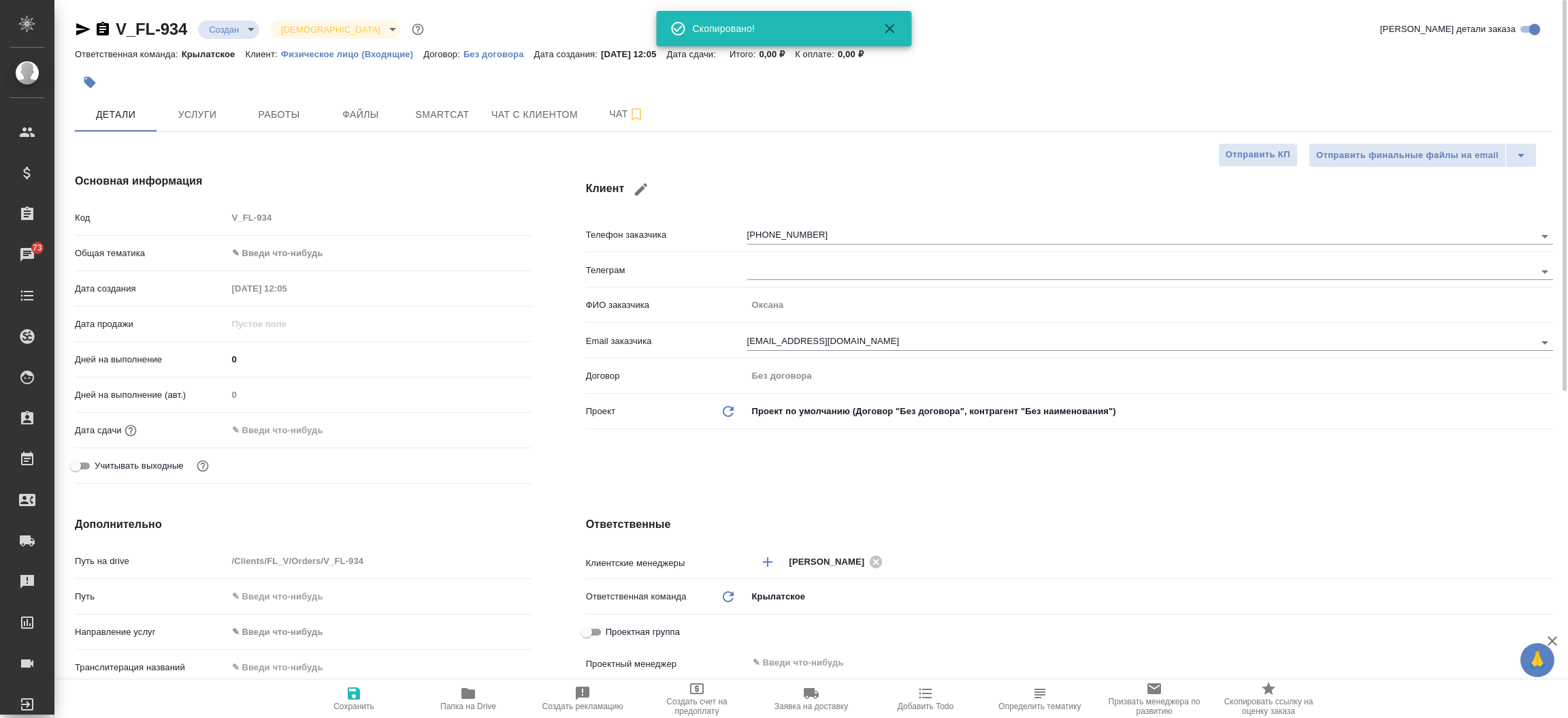
type textarea "x"
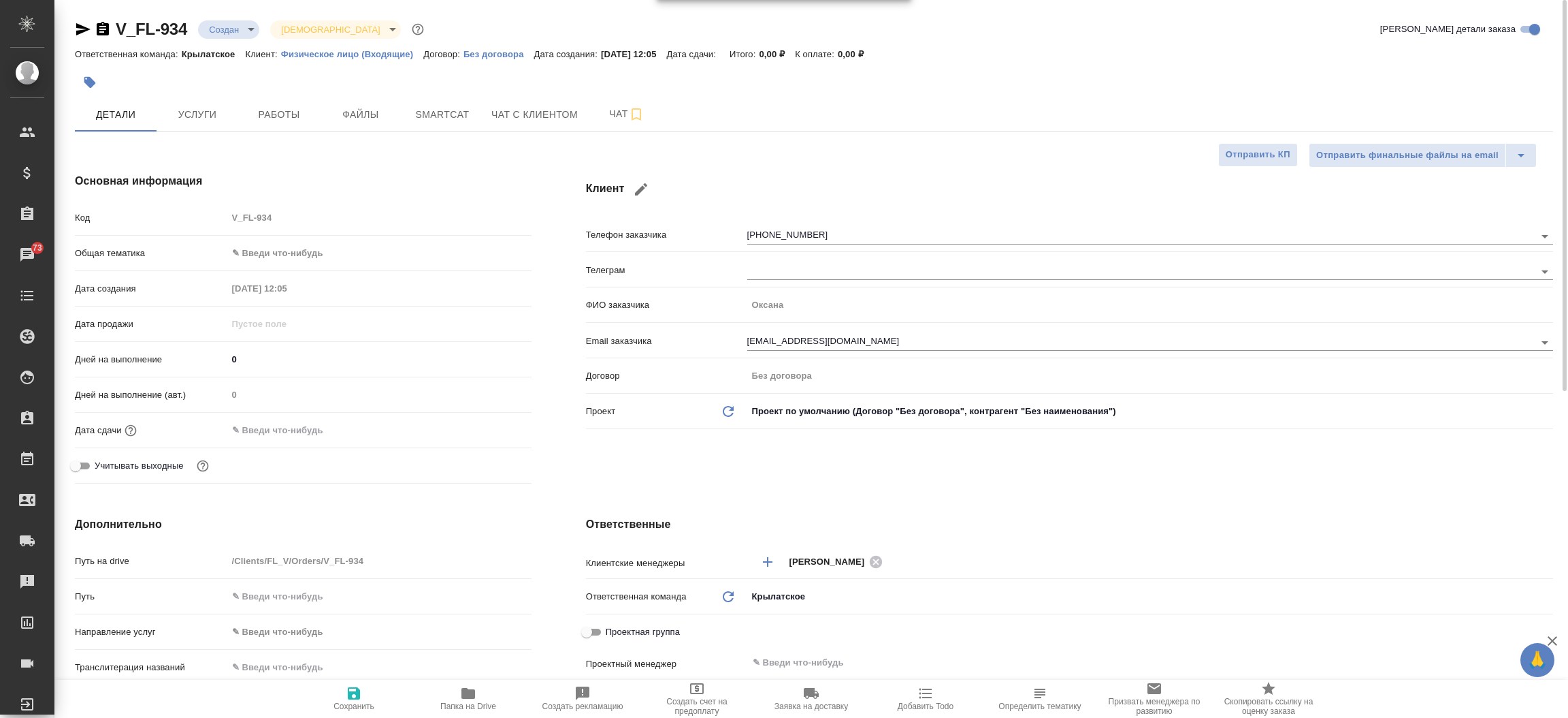
type textarea "x"
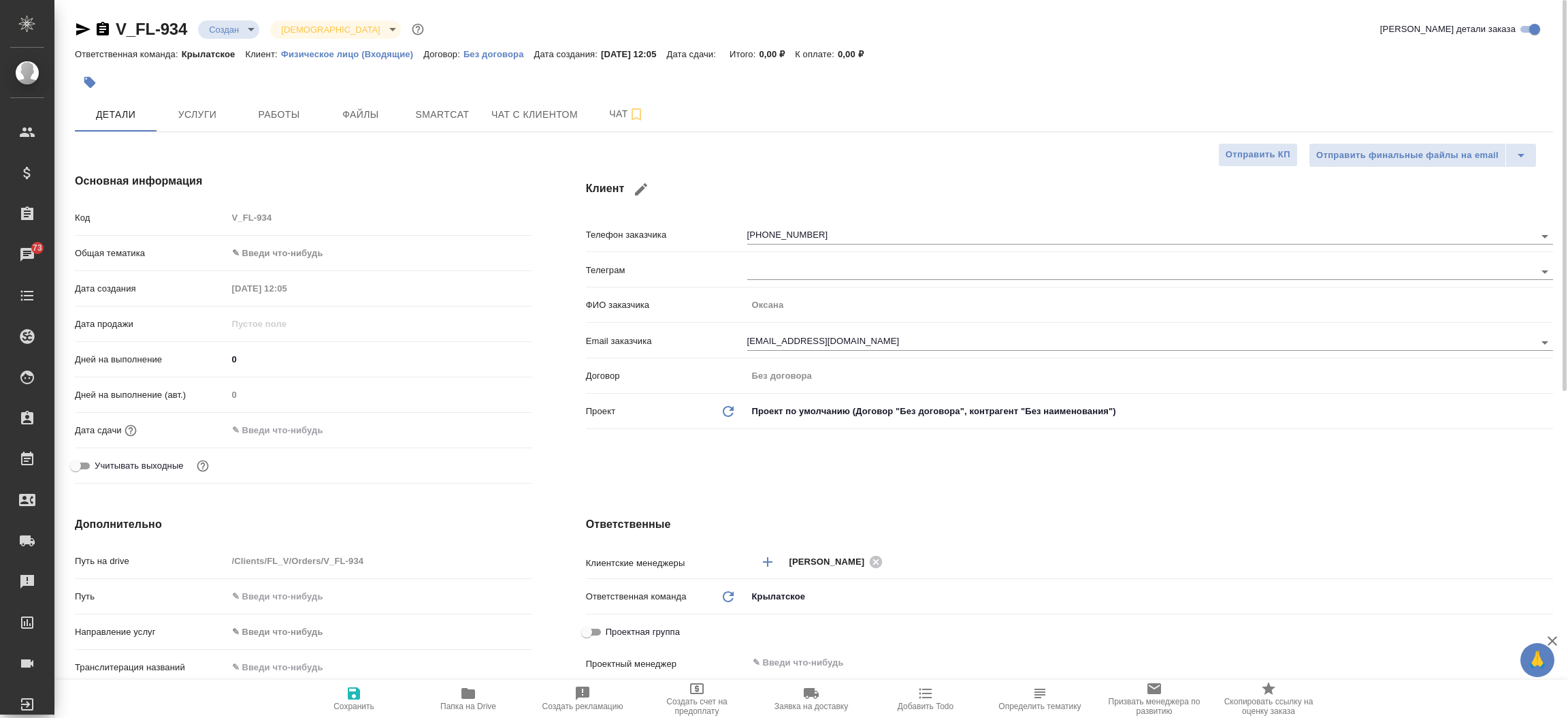
type textarea "x"
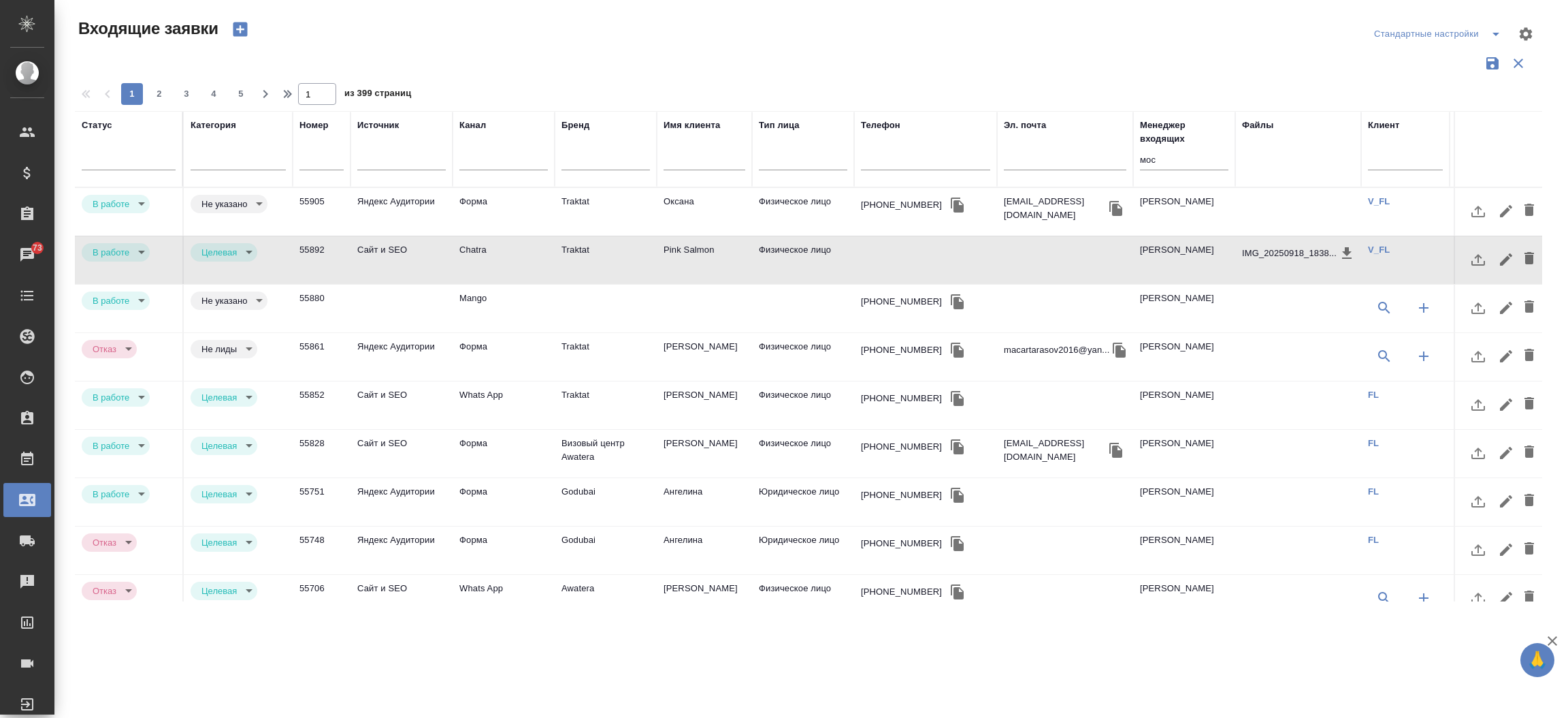
select select "RU"
click at [1180, 167] on input "мос" at bounding box center [1184, 161] width 88 height 17
